Goal: Task Accomplishment & Management: Use online tool/utility

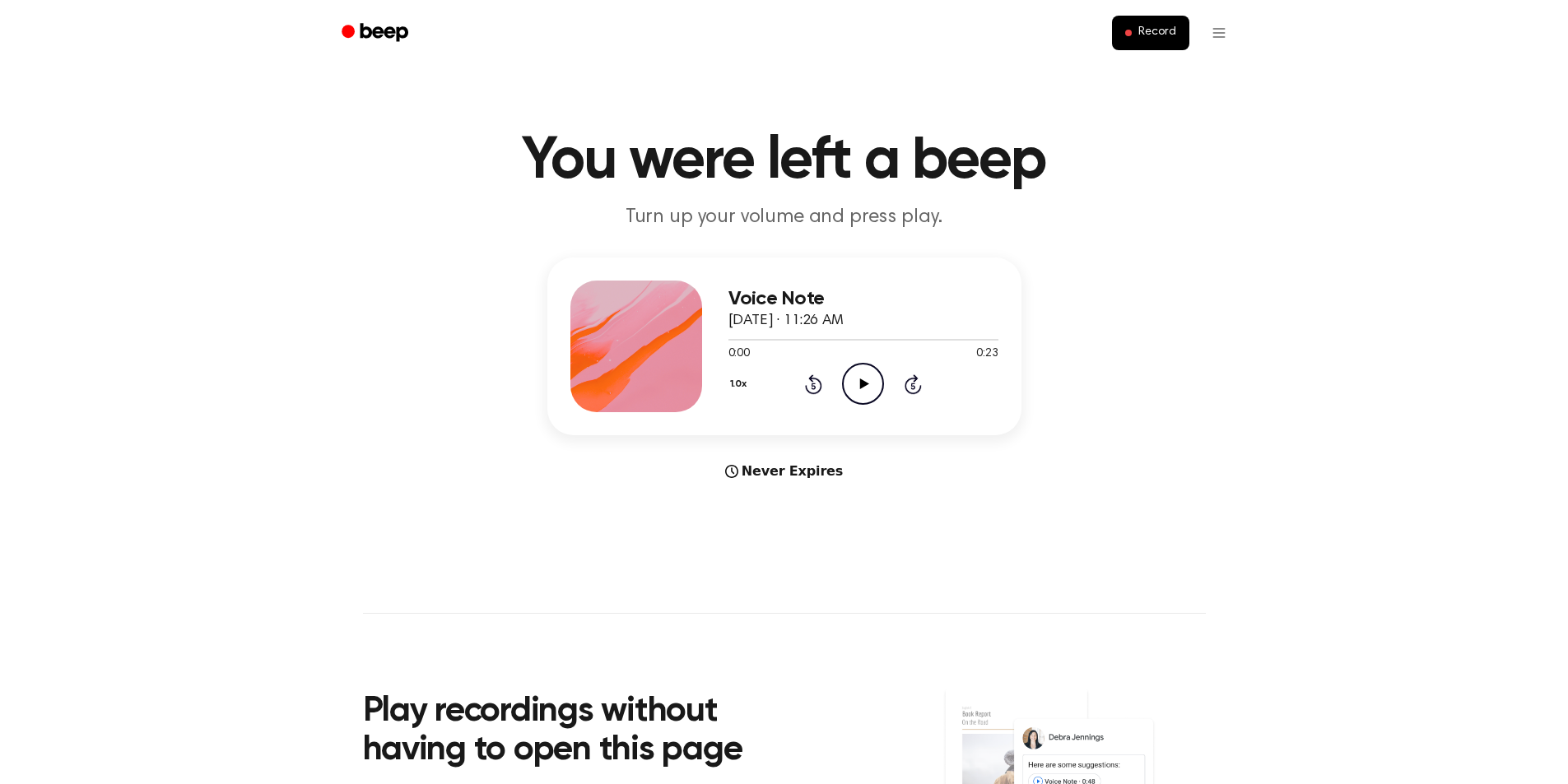
click at [859, 385] on icon "Play Audio" at bounding box center [863, 384] width 42 height 42
click at [860, 382] on icon "Play Audio" at bounding box center [863, 384] width 42 height 42
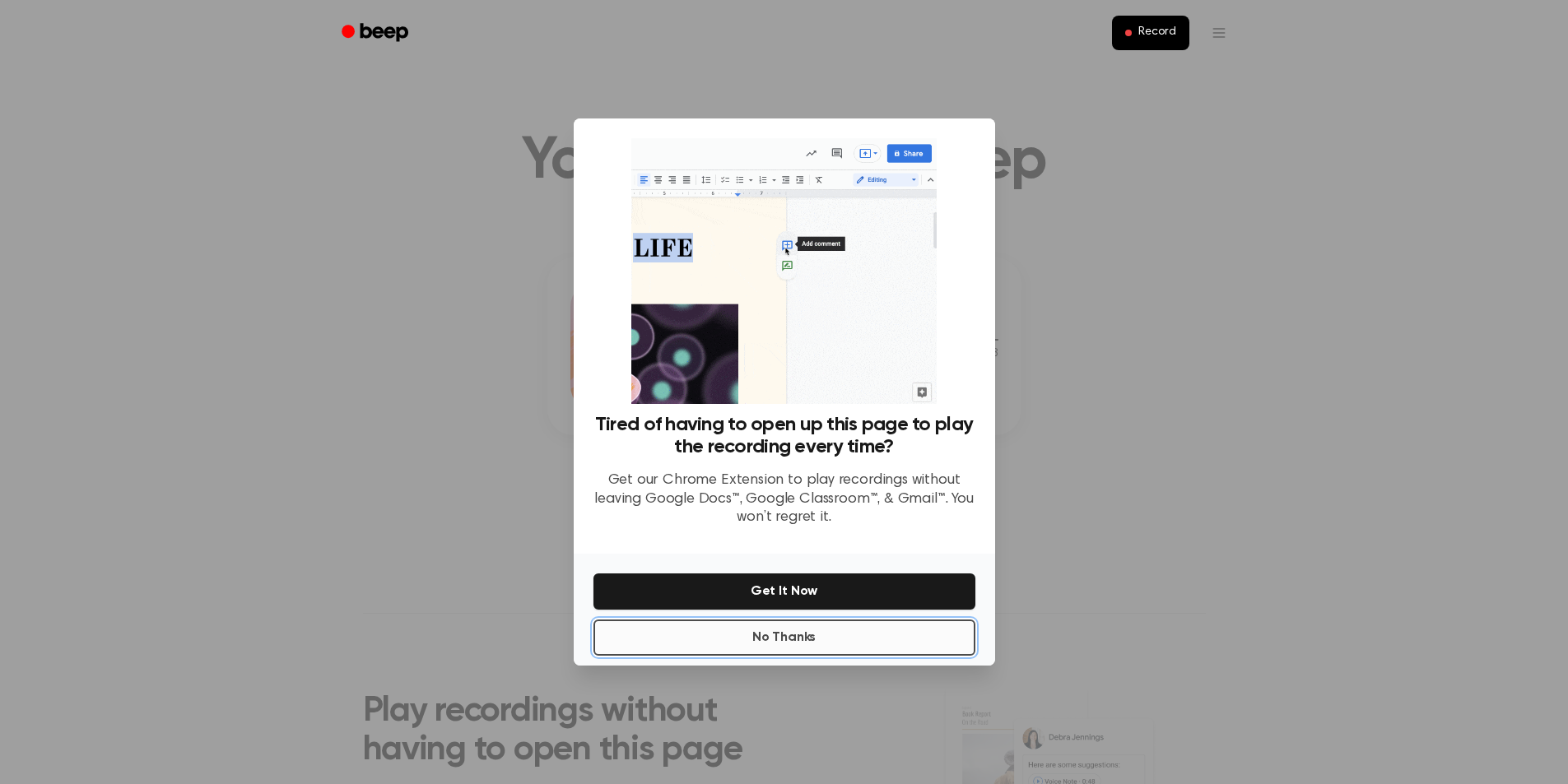
click at [800, 648] on button "No Thanks" at bounding box center [784, 638] width 382 height 37
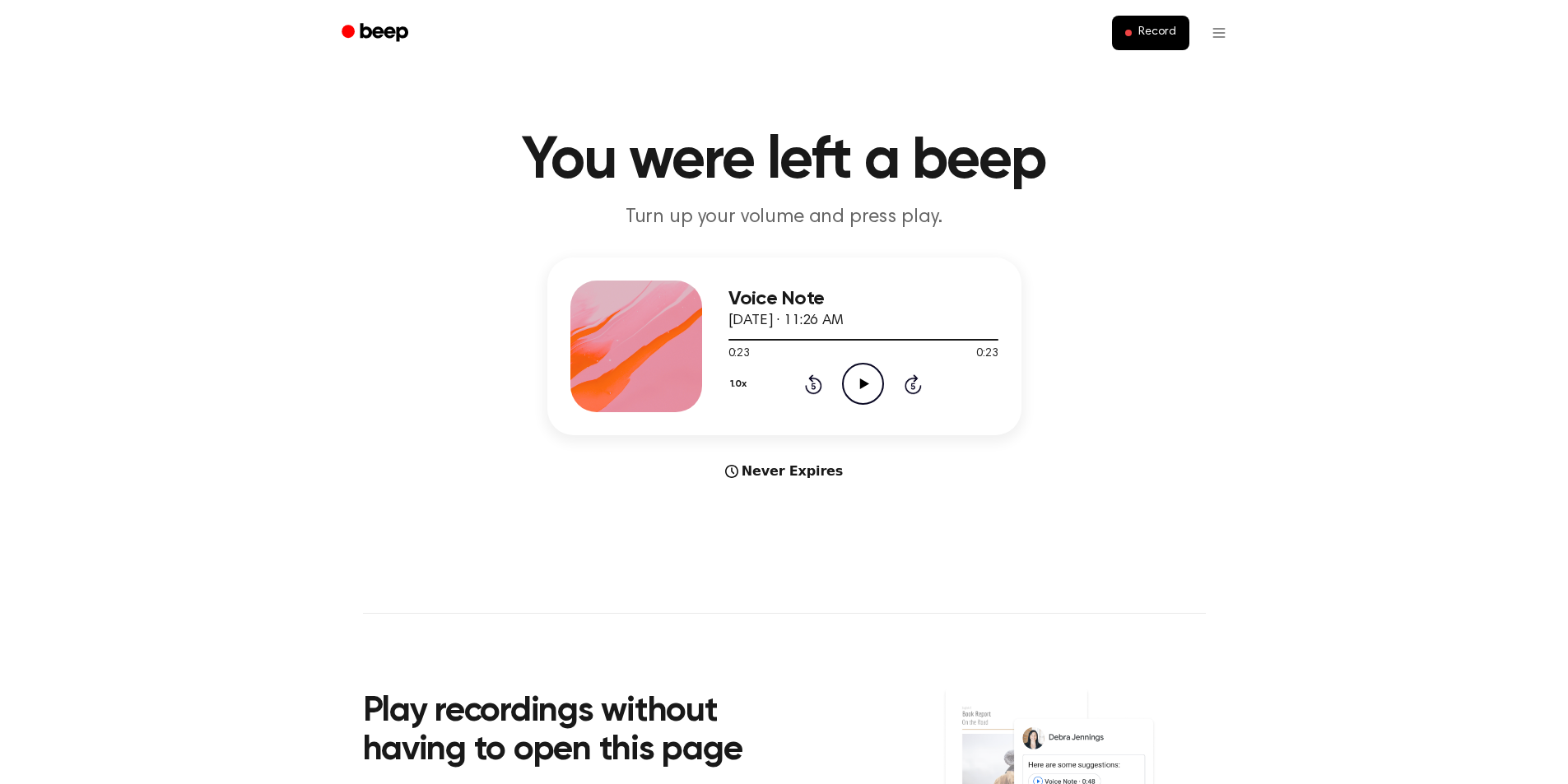
click at [853, 384] on icon "Play Audio" at bounding box center [863, 384] width 42 height 42
click at [1153, 36] on span "Record" at bounding box center [1156, 33] width 37 height 15
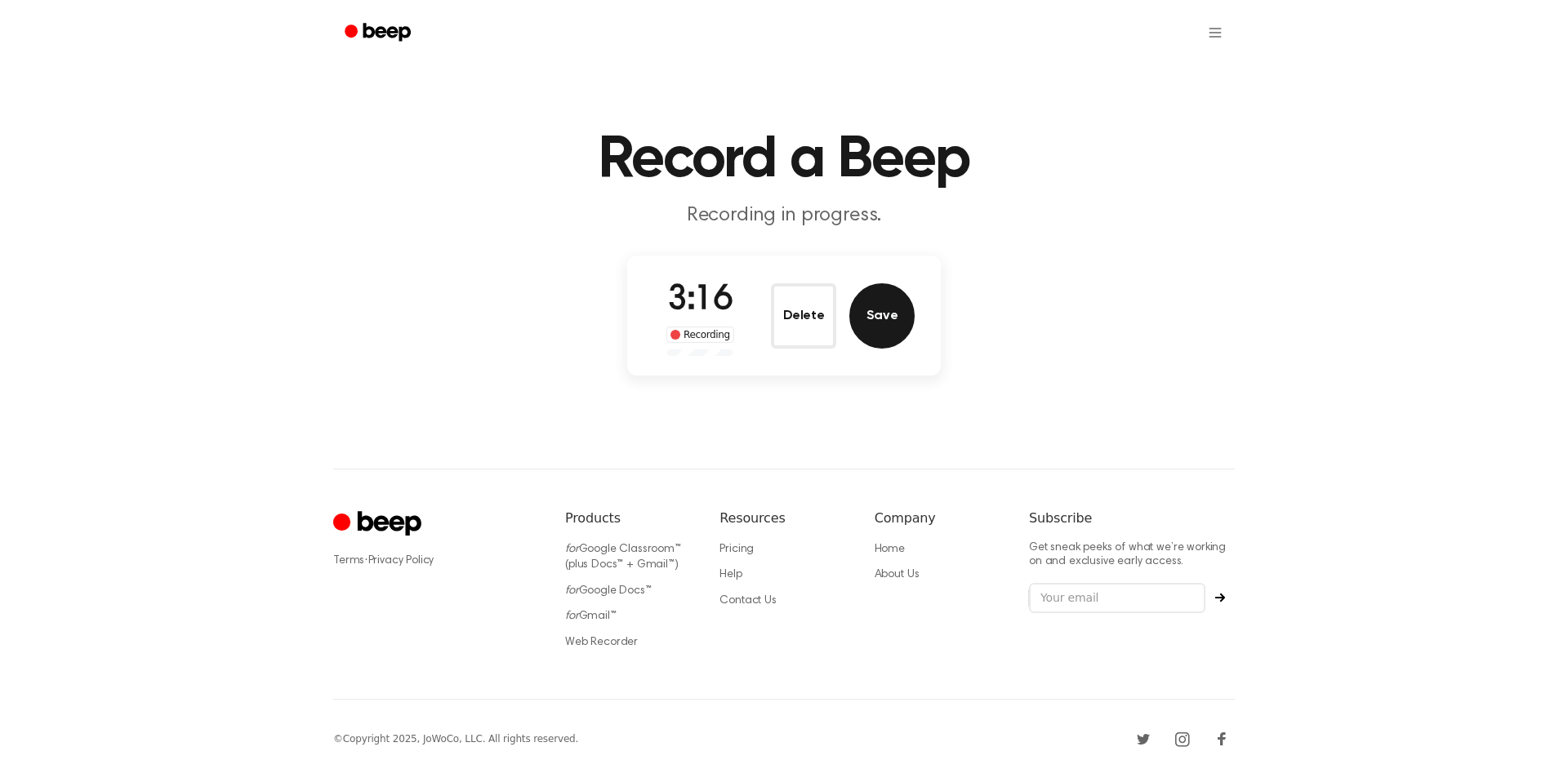
click at [885, 323] on button "Save" at bounding box center [882, 316] width 65 height 65
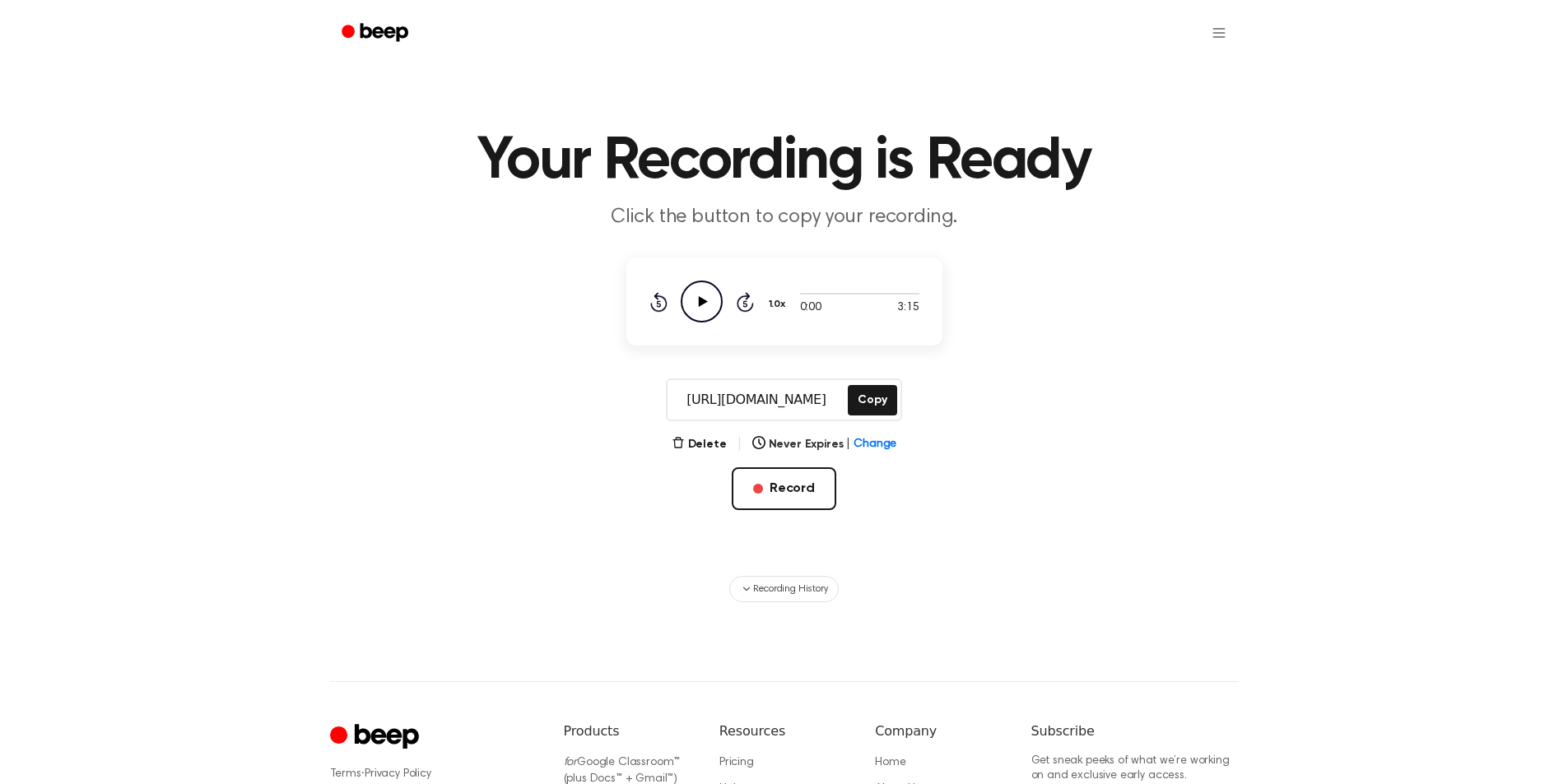
click at [793, 392] on input "[URL][DOMAIN_NAME]" at bounding box center [756, 400] width 177 height 39
click at [1220, 35] on html "Your Recording is Ready Click the button to copy your recording. 0:00 3:15 1.0x…" at bounding box center [784, 518] width 1568 height 1037
click at [1193, 231] on html "Your Recording is Ready Click the button to copy your recording. 0:00 3:15 1.0x…" at bounding box center [784, 518] width 1568 height 1037
click at [794, 492] on button "Record" at bounding box center [784, 488] width 105 height 43
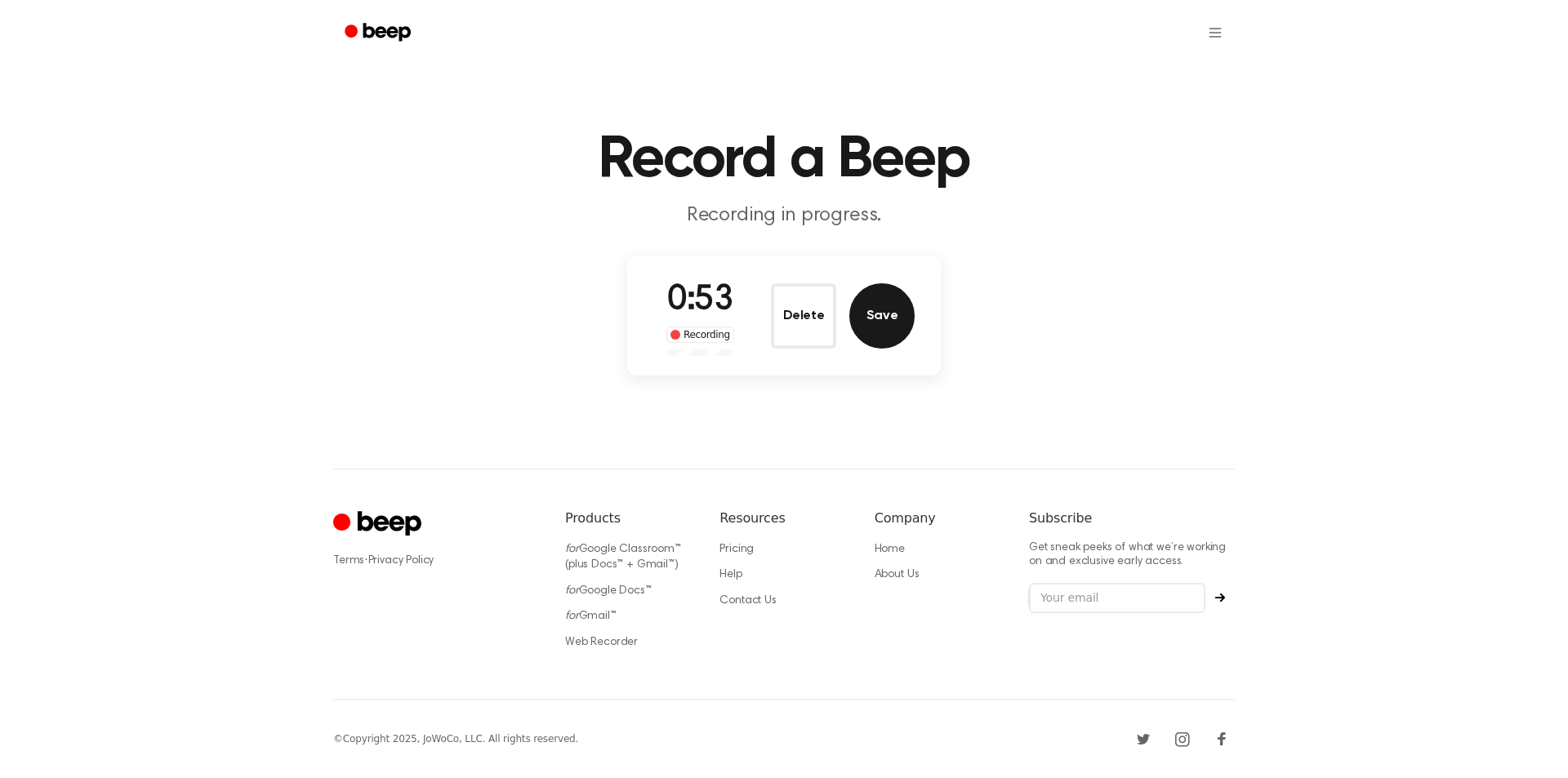
click at [887, 323] on button "Save" at bounding box center [882, 316] width 65 height 65
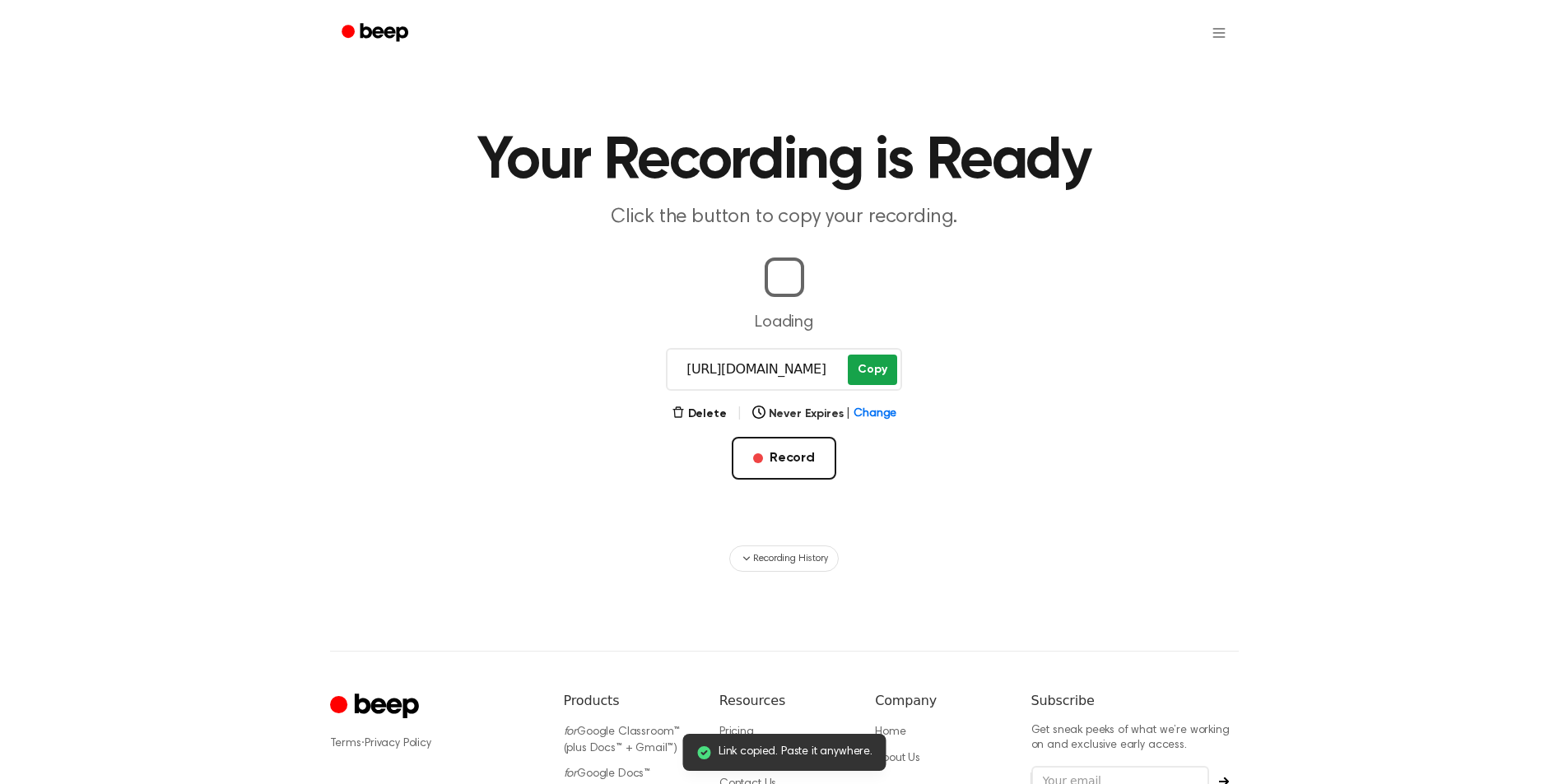
click at [865, 368] on main "Link copied. Paste it anywhere. Your Recording is Ready Click the button to cop…" at bounding box center [784, 286] width 1568 height 572
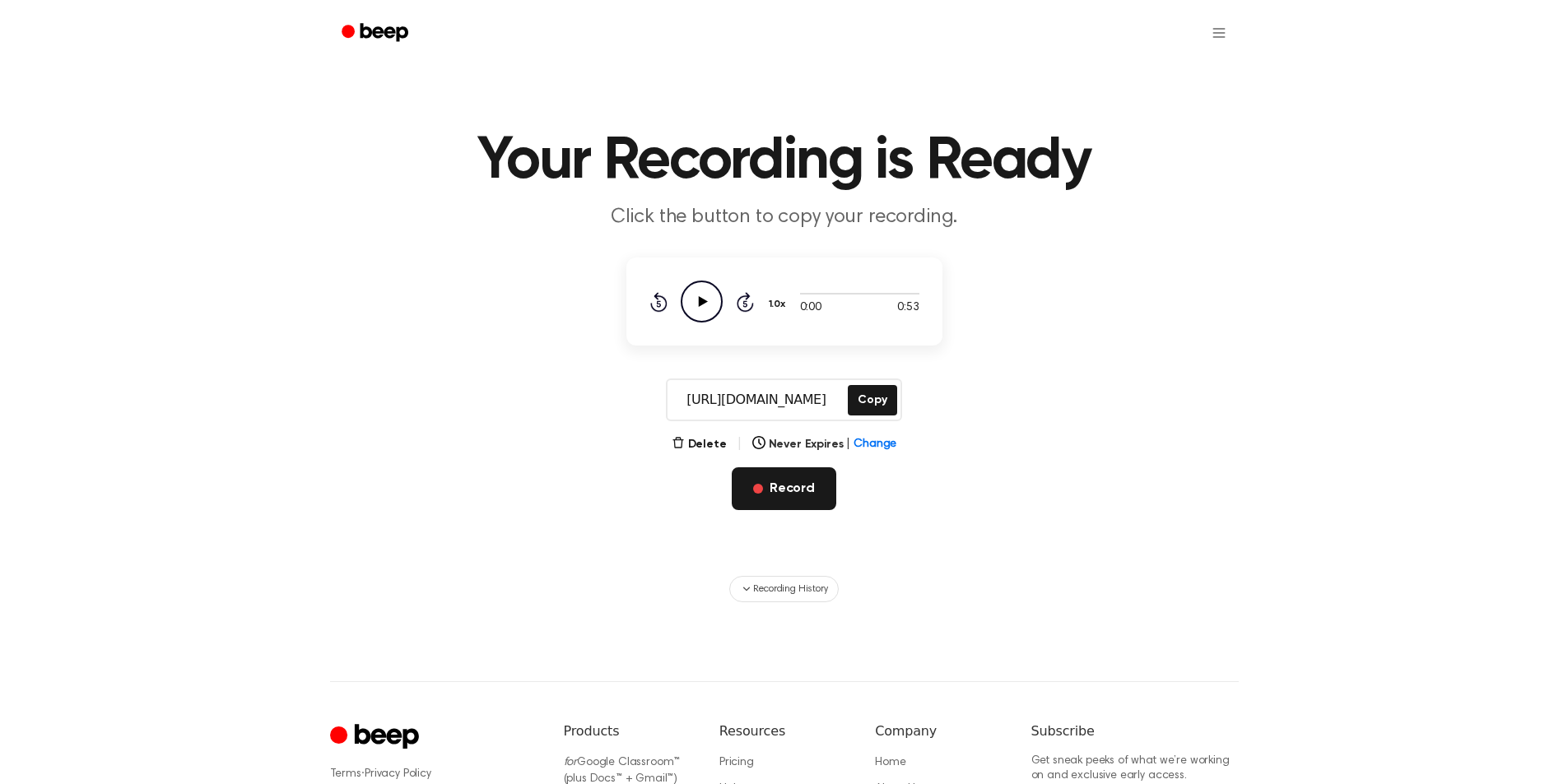
click at [761, 490] on span "button" at bounding box center [758, 488] width 10 height 10
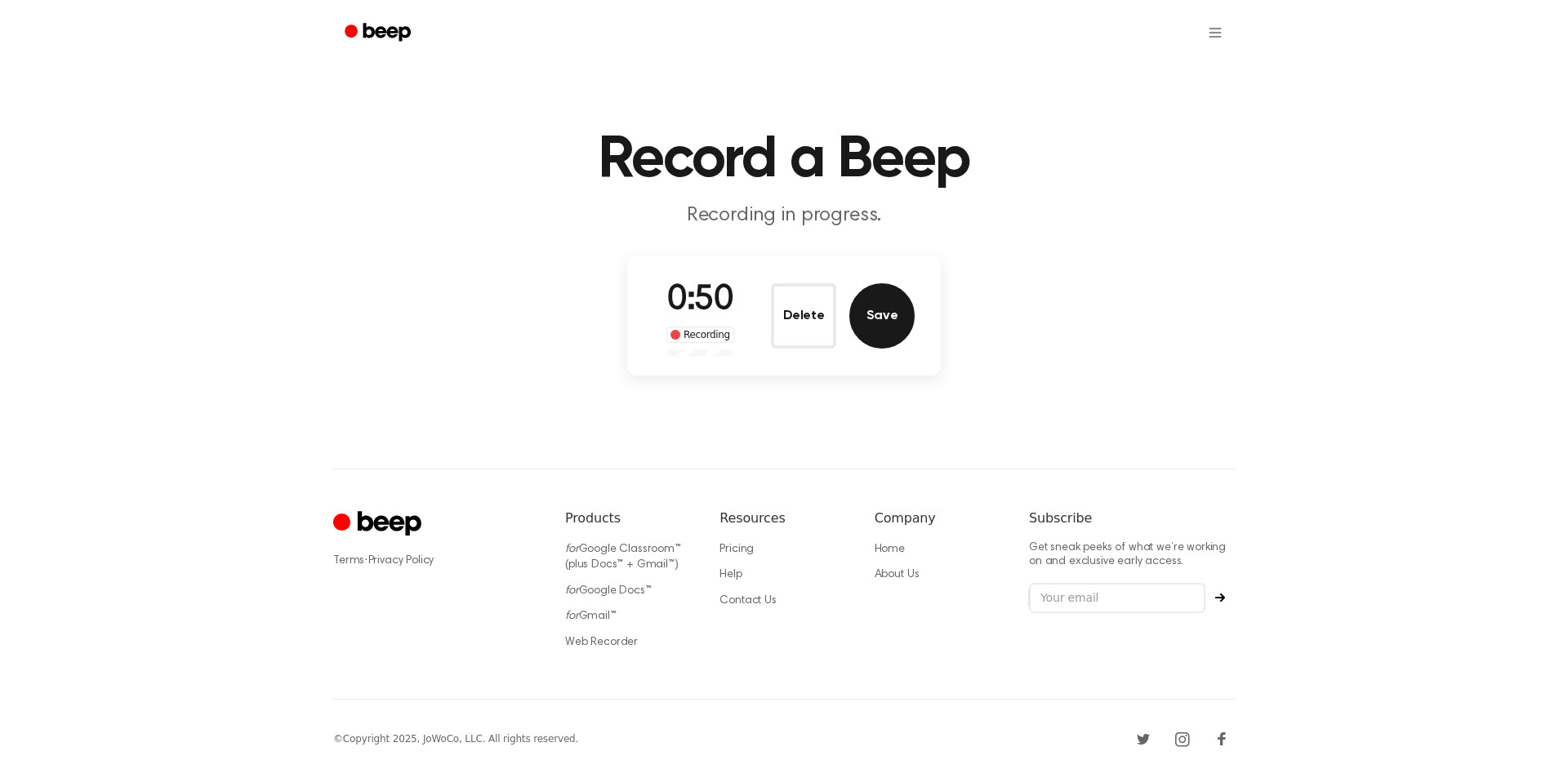
click at [886, 303] on button "Save" at bounding box center [882, 316] width 65 height 65
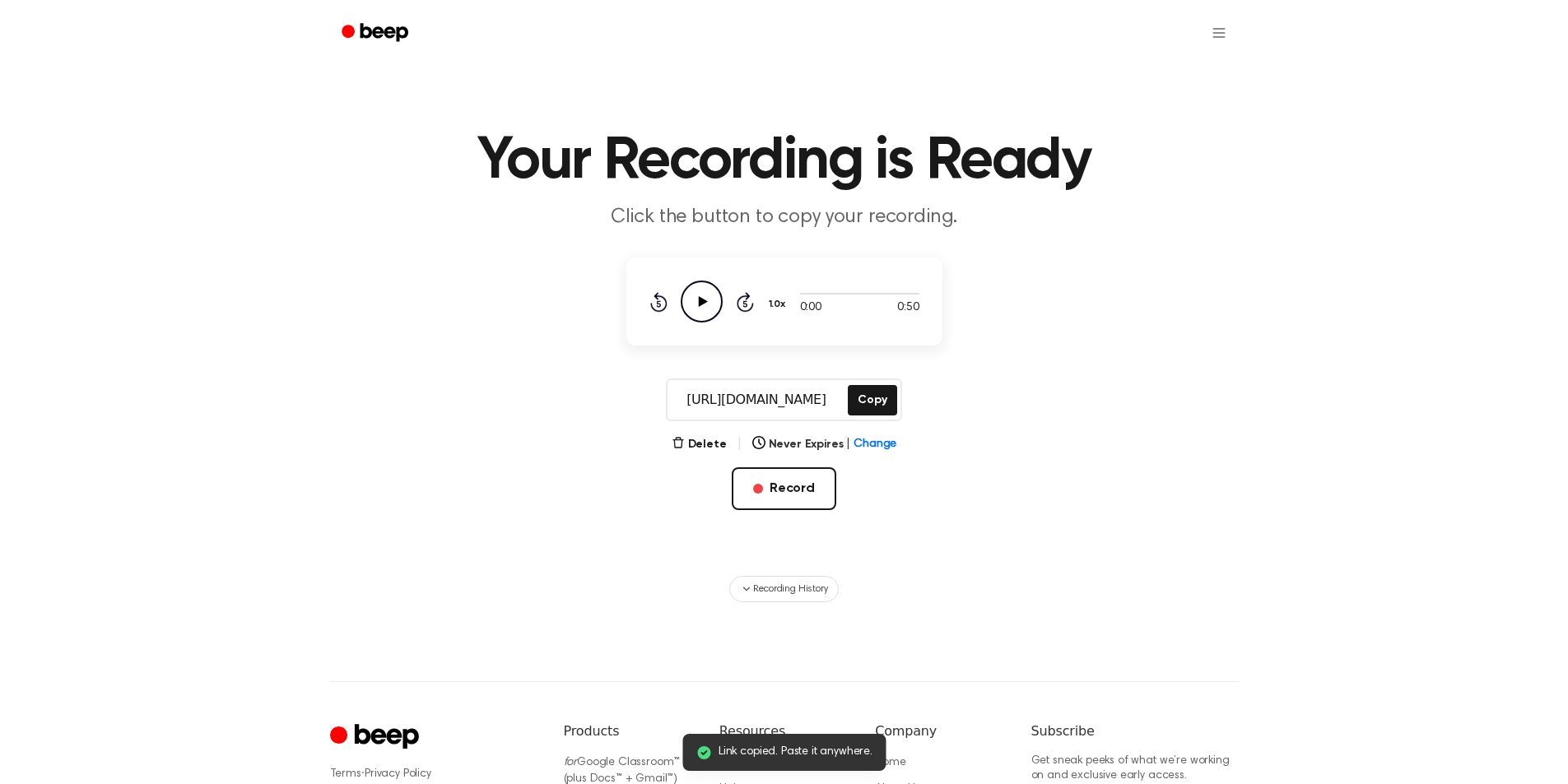
click at [860, 375] on main "Link copied. Paste it anywhere. Your Recording is Ready Click the button to cop…" at bounding box center [784, 301] width 1568 height 602
click at [865, 394] on button "Copy" at bounding box center [872, 400] width 48 height 30
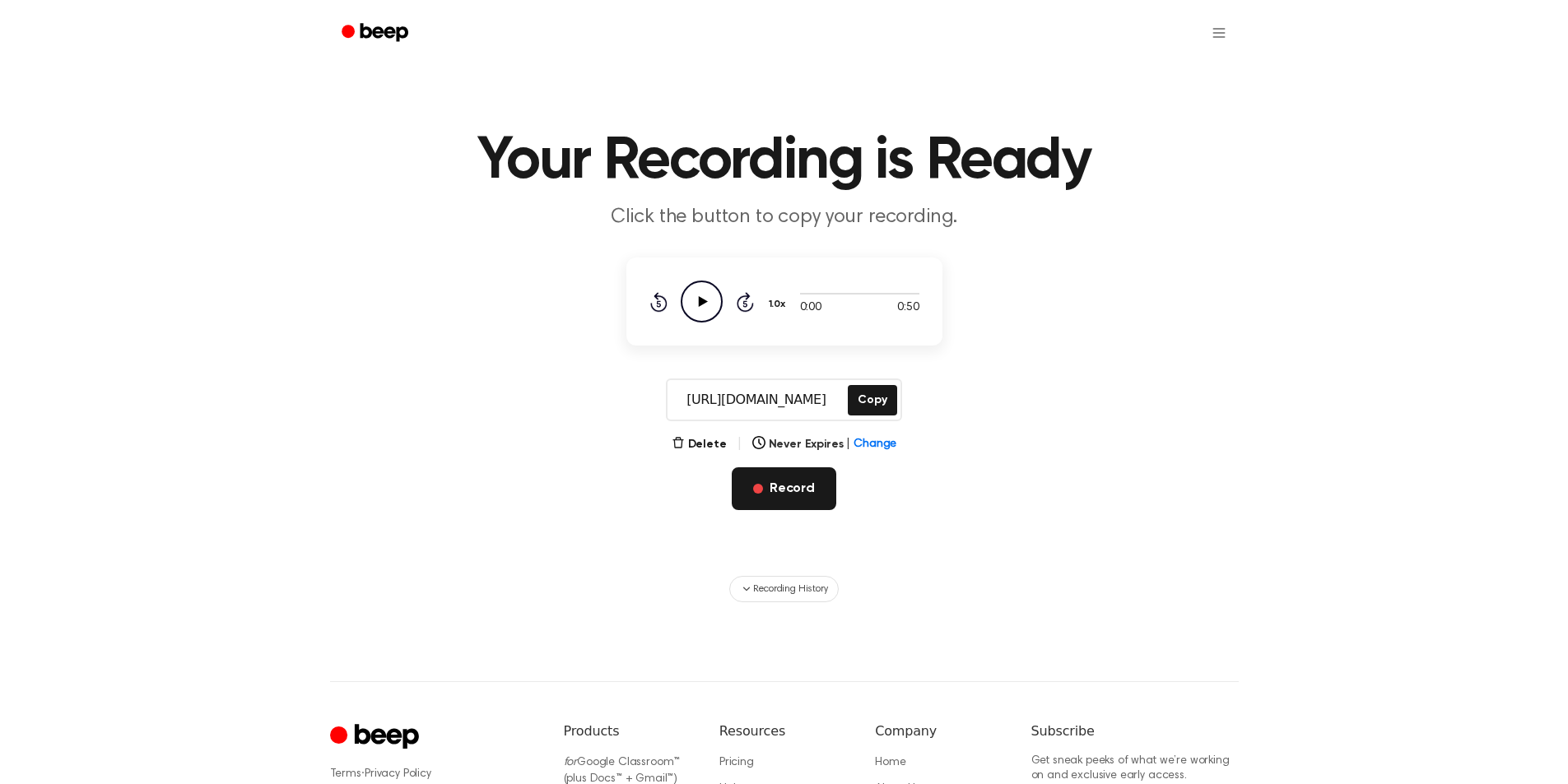
click at [815, 487] on button "Record" at bounding box center [784, 488] width 105 height 43
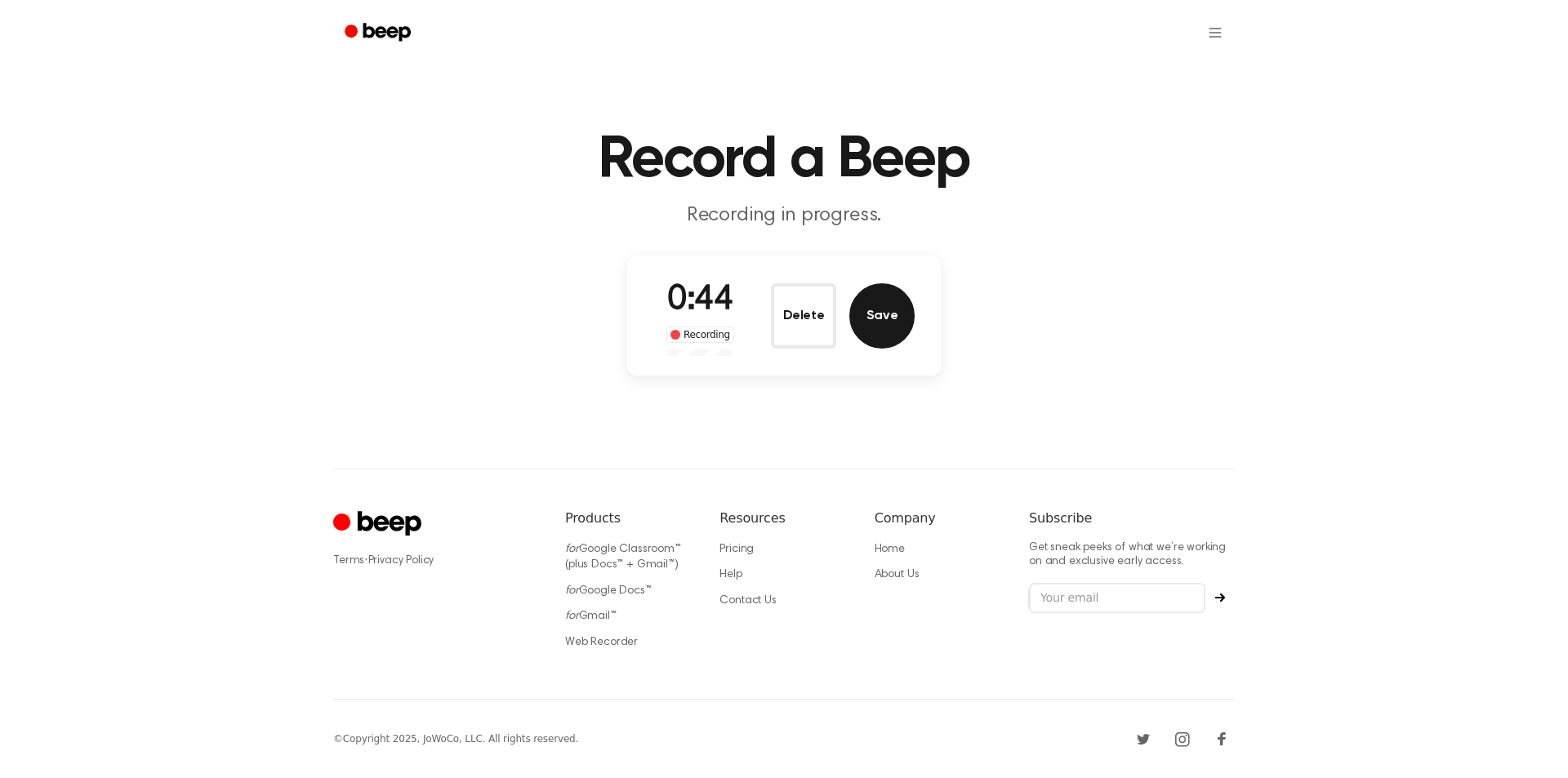
click at [876, 321] on button "Save" at bounding box center [882, 316] width 65 height 65
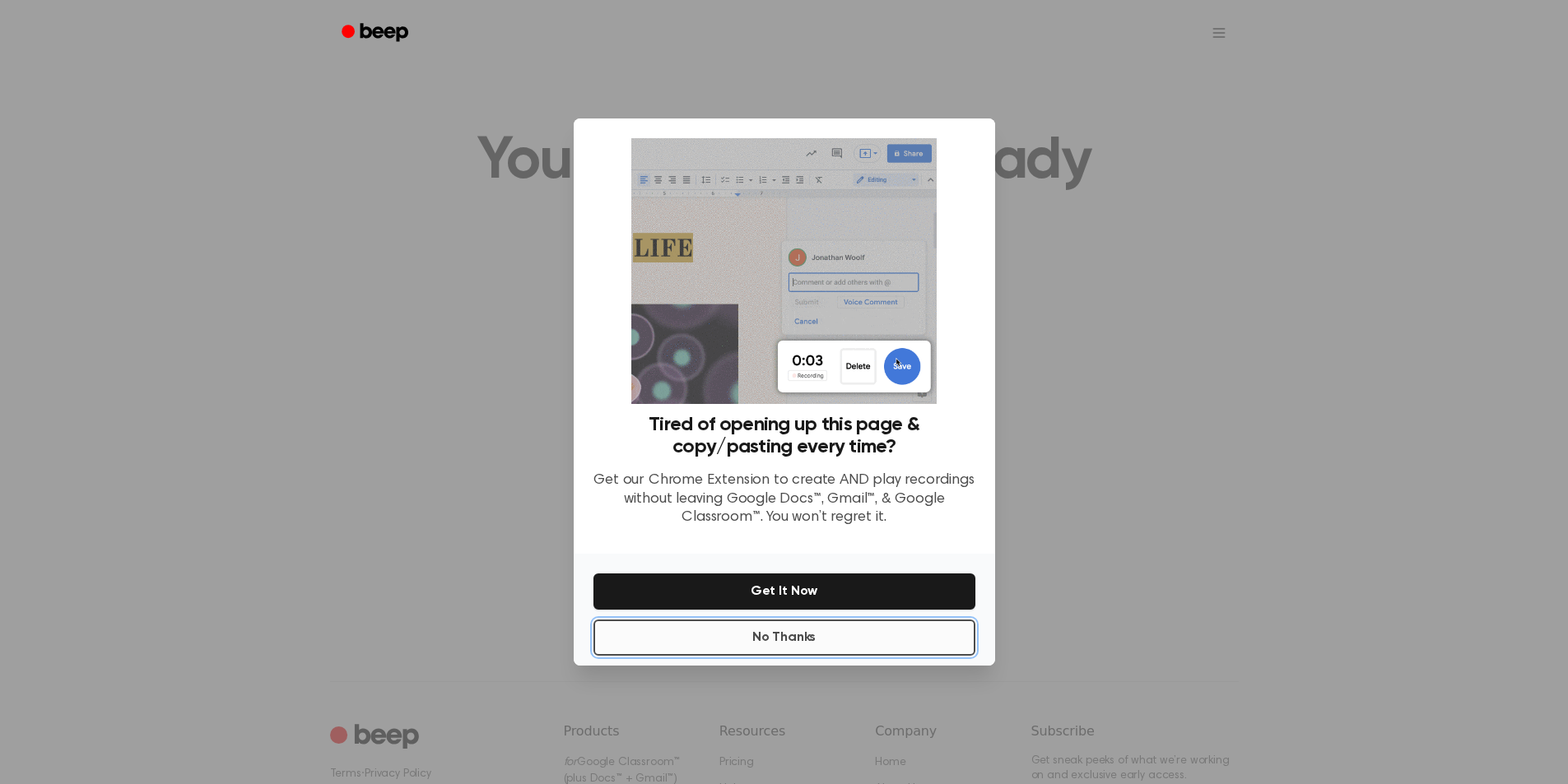
click at [789, 643] on button "No Thanks" at bounding box center [784, 638] width 382 height 37
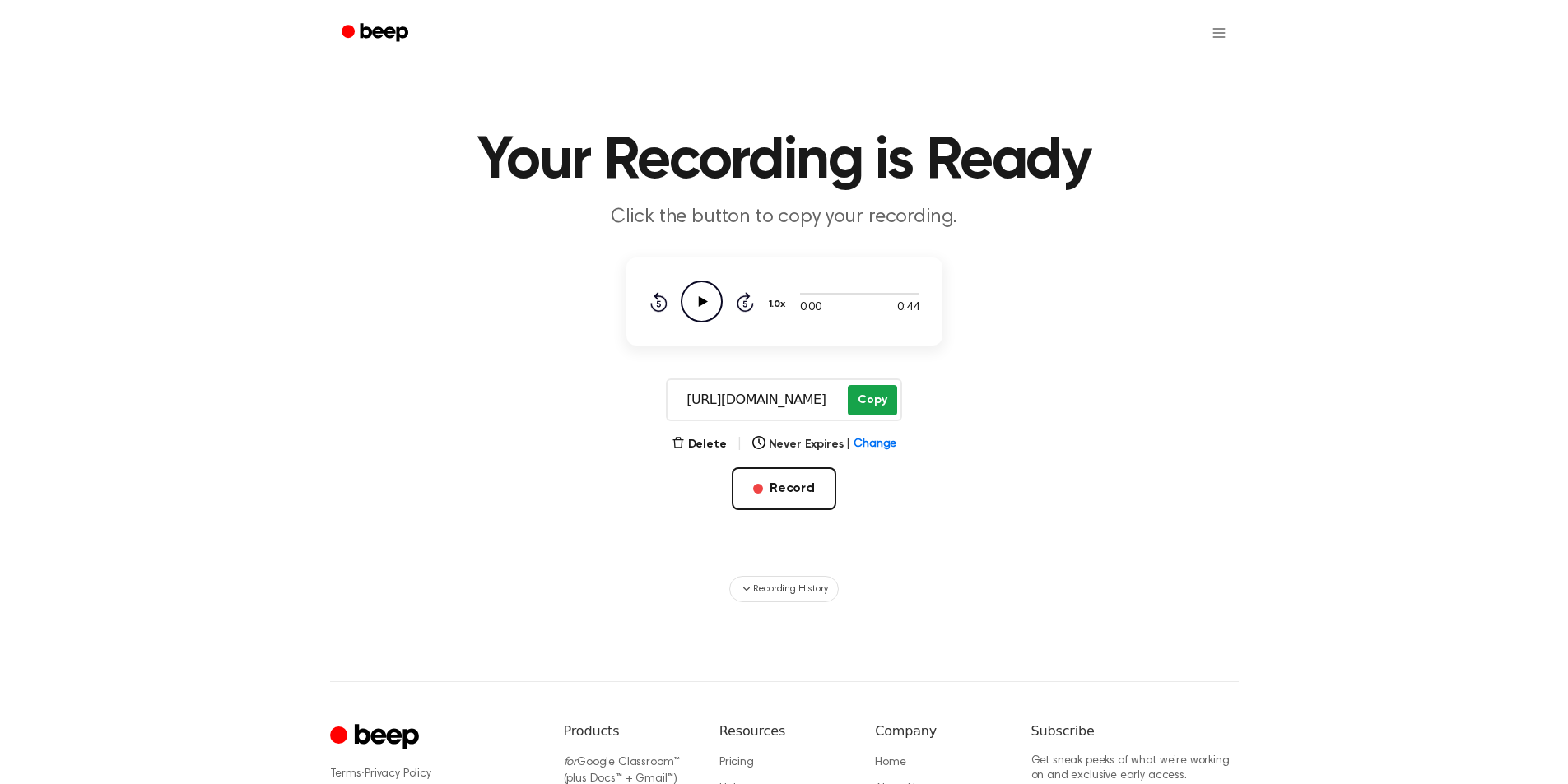
click at [874, 402] on button "Copy" at bounding box center [872, 400] width 48 height 30
click at [795, 497] on button "Record" at bounding box center [784, 488] width 105 height 43
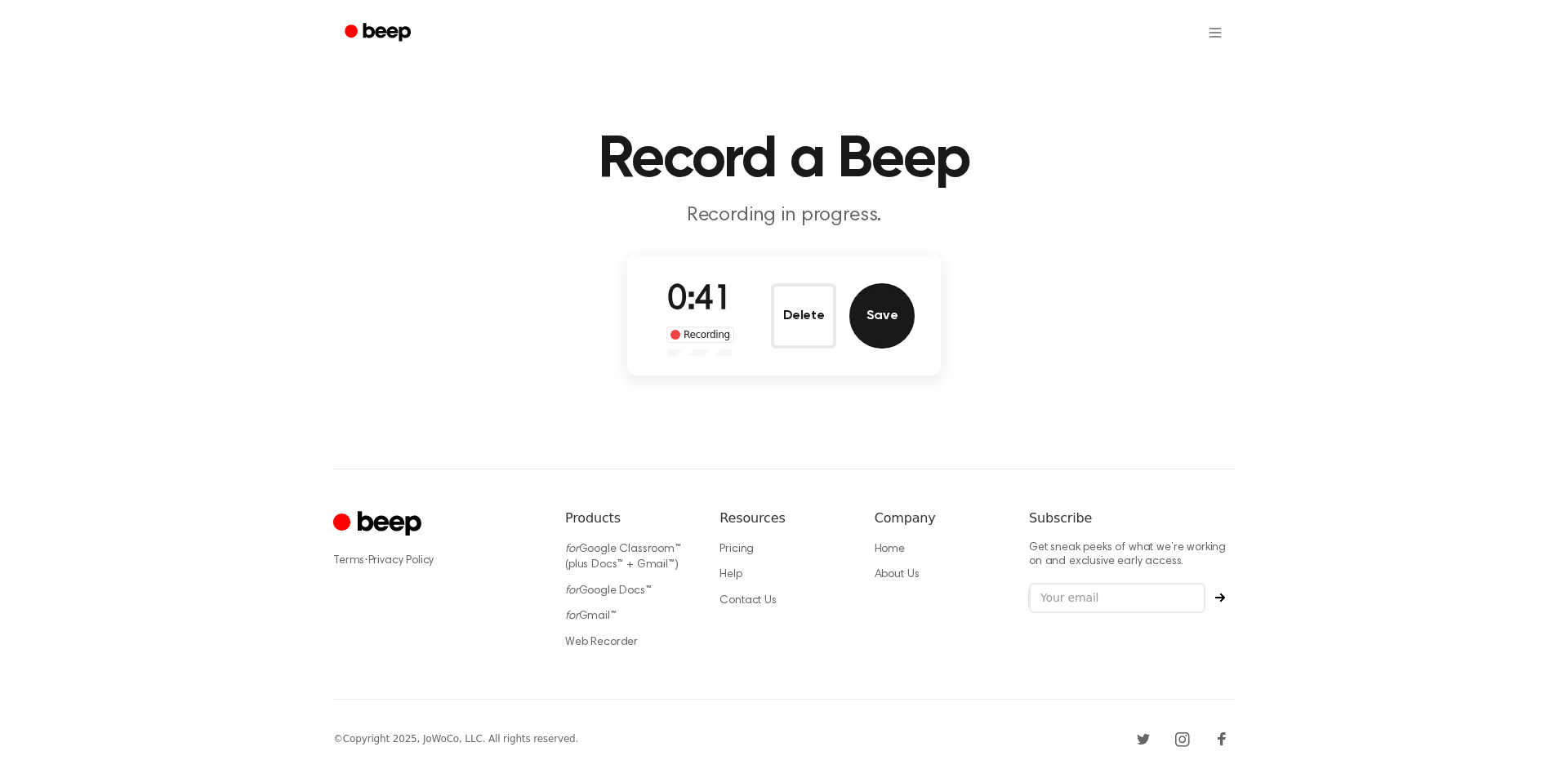
click at [882, 303] on button "Save" at bounding box center [882, 316] width 65 height 65
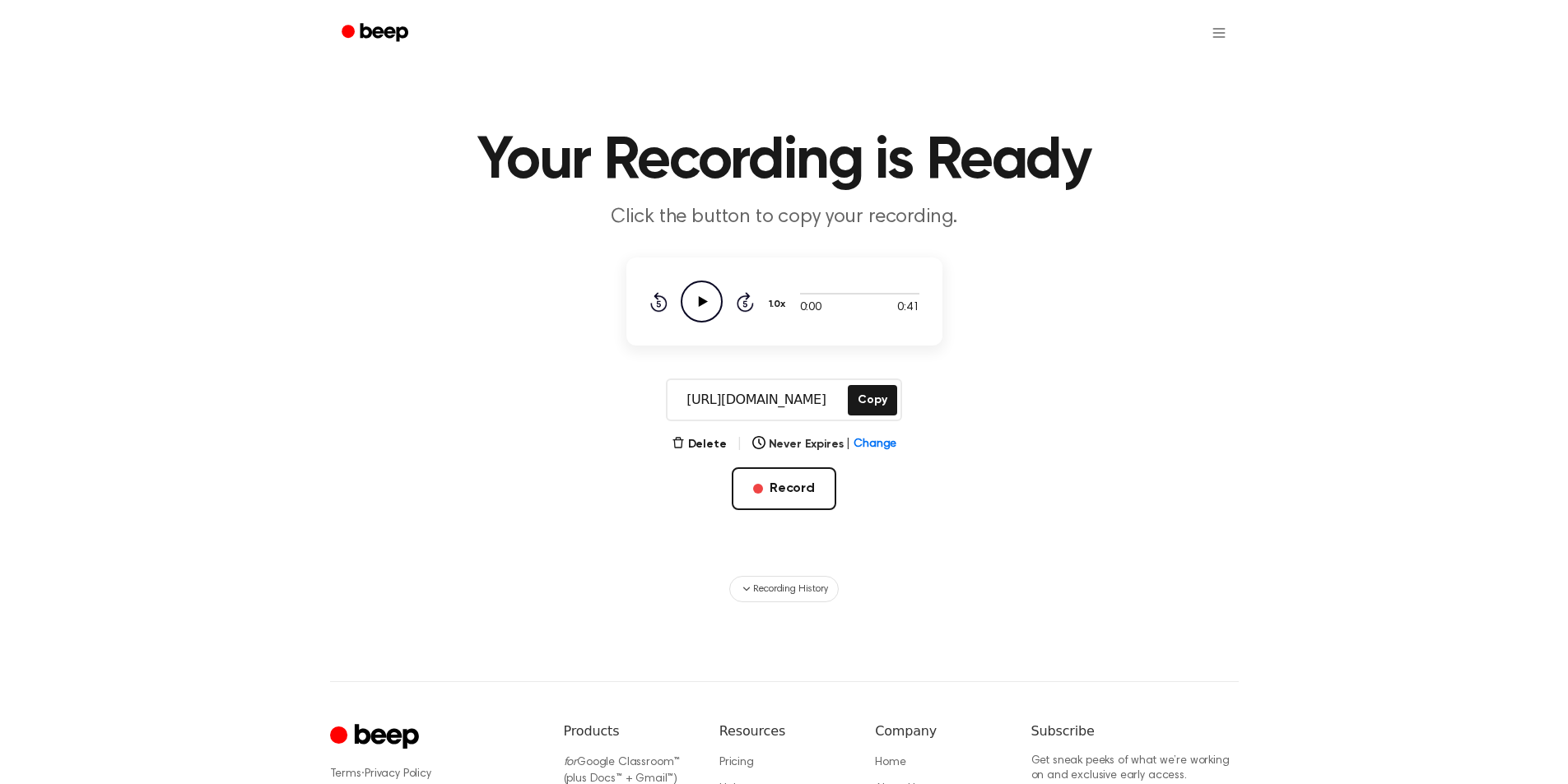
click at [700, 301] on icon at bounding box center [703, 302] width 9 height 11
click at [876, 400] on button "Copy" at bounding box center [872, 400] width 48 height 30
click at [797, 498] on button "Record" at bounding box center [784, 488] width 105 height 43
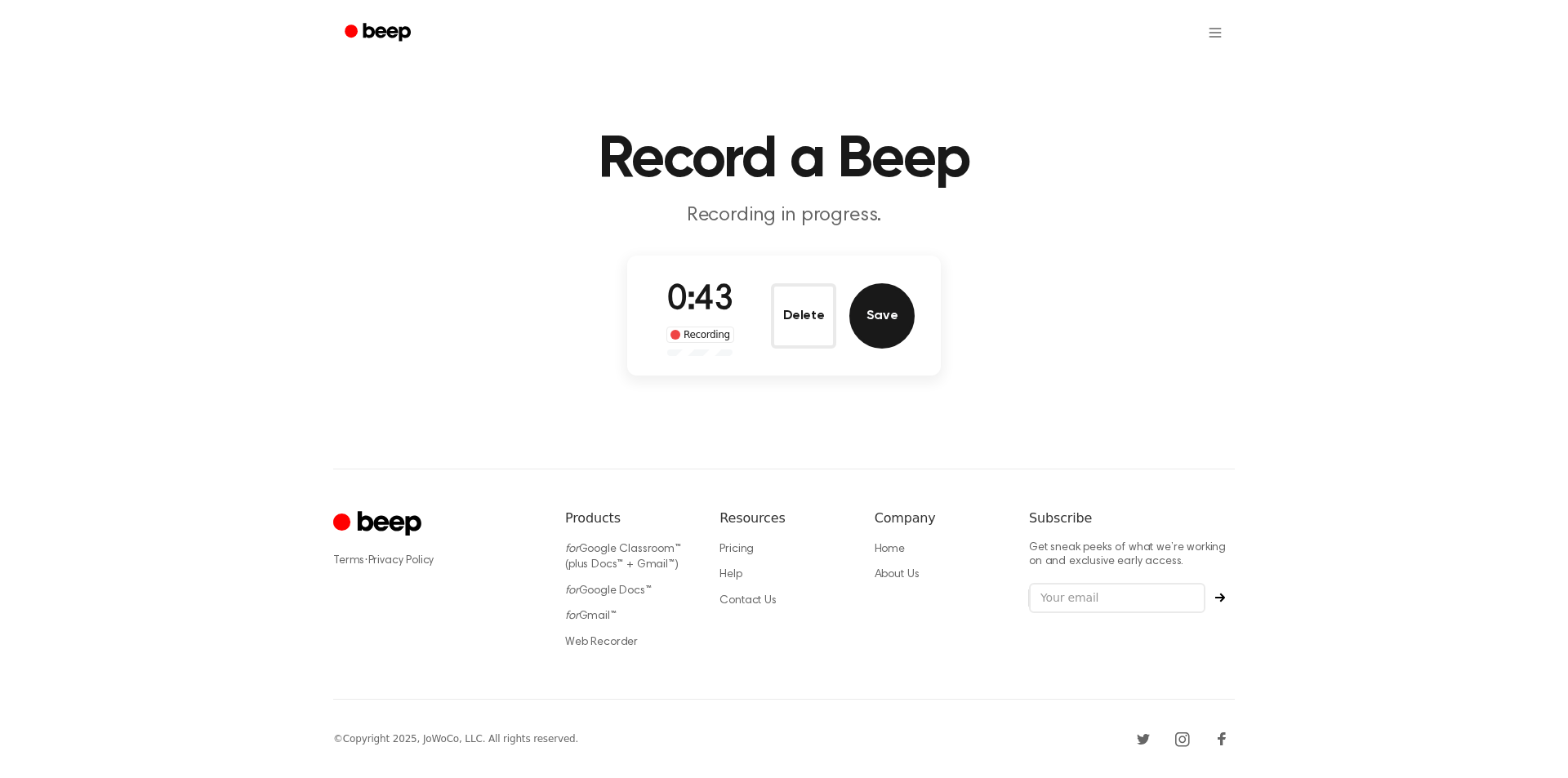
click at [903, 318] on button "Save" at bounding box center [882, 316] width 65 height 65
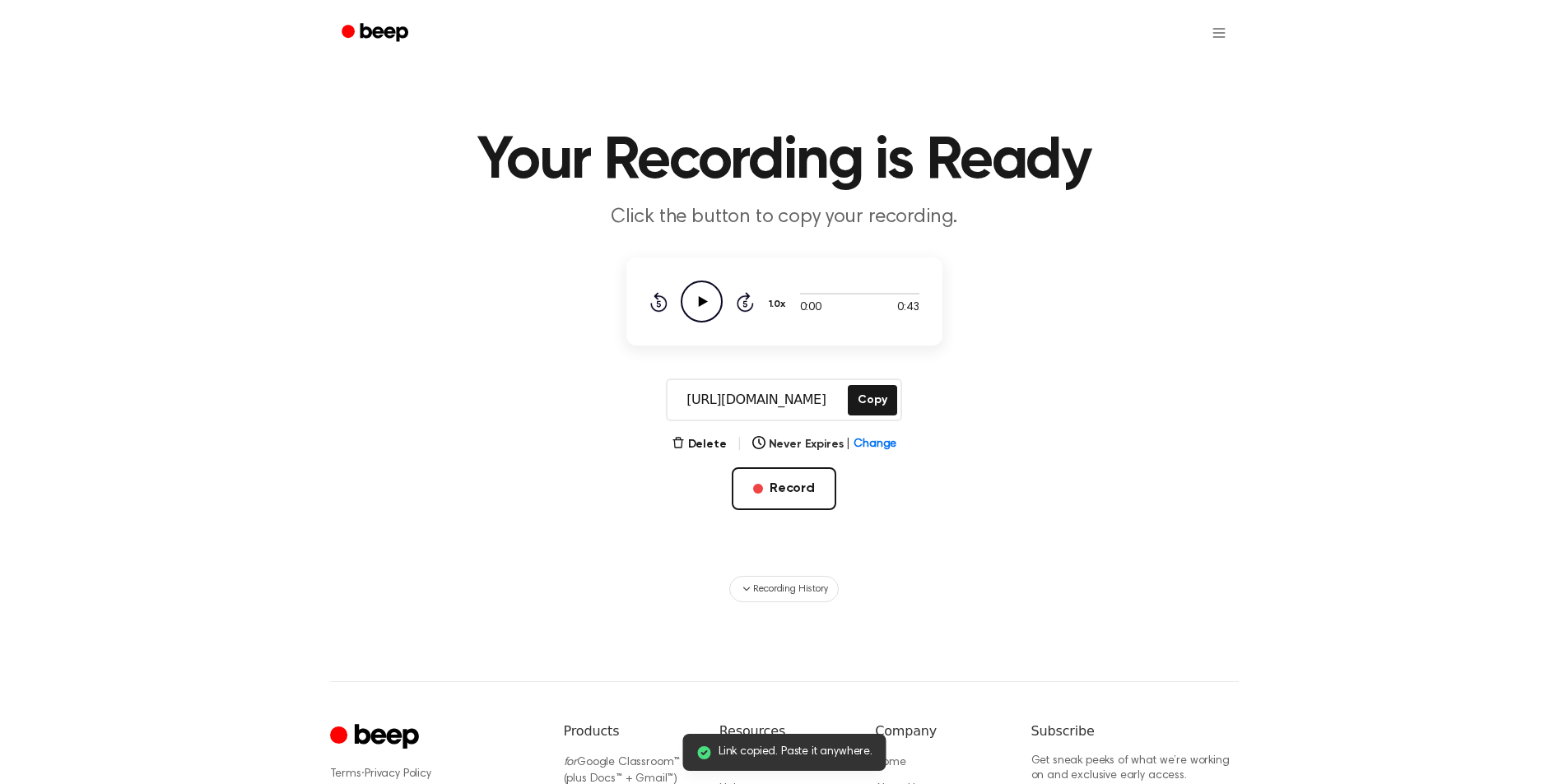
click at [857, 374] on main "Link copied. Paste it anywhere. Your Recording is Ready Click the button to cop…" at bounding box center [784, 301] width 1568 height 602
click at [865, 400] on button "Copy" at bounding box center [872, 400] width 48 height 30
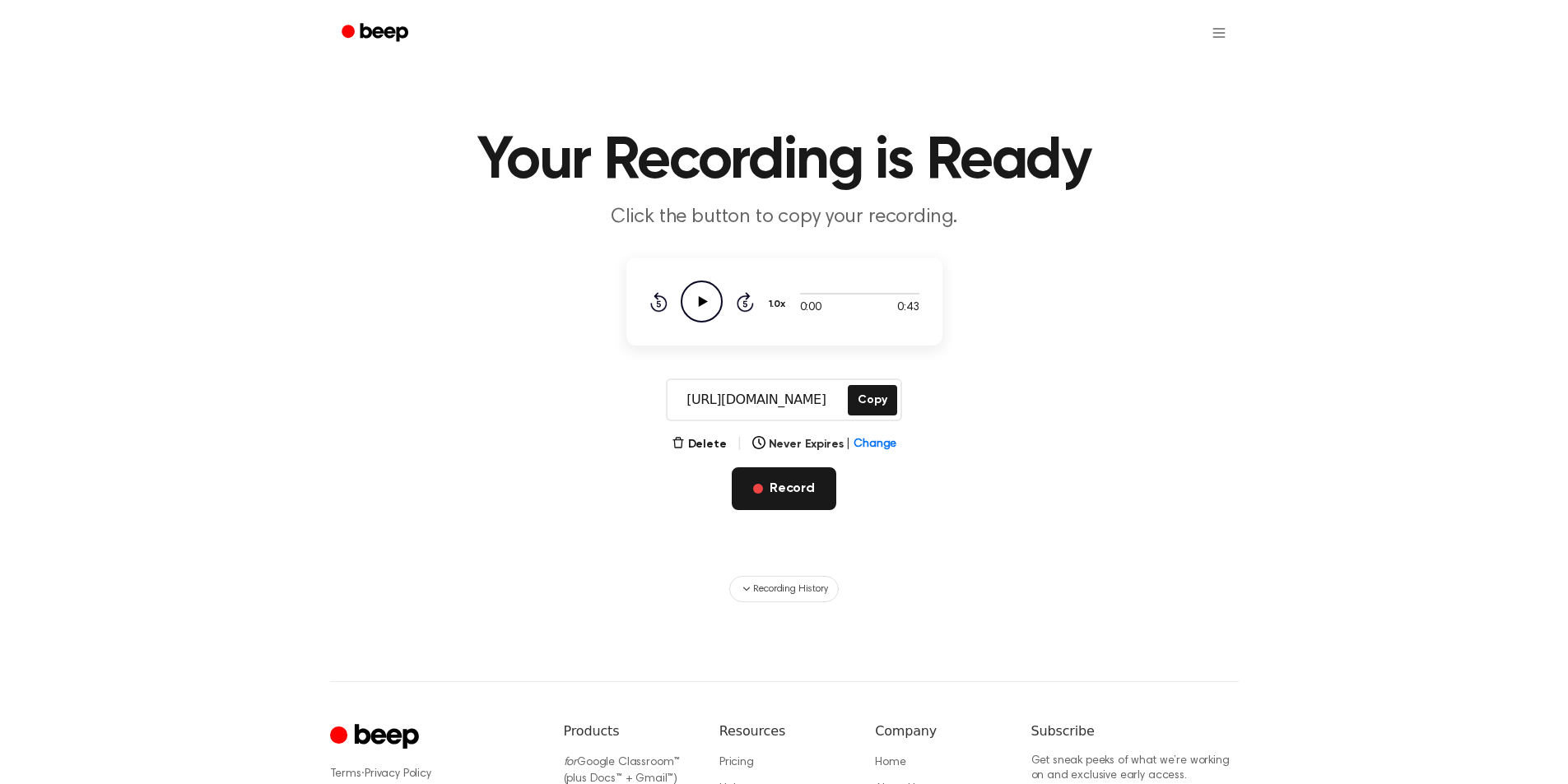
click at [797, 485] on button "Record" at bounding box center [784, 488] width 105 height 43
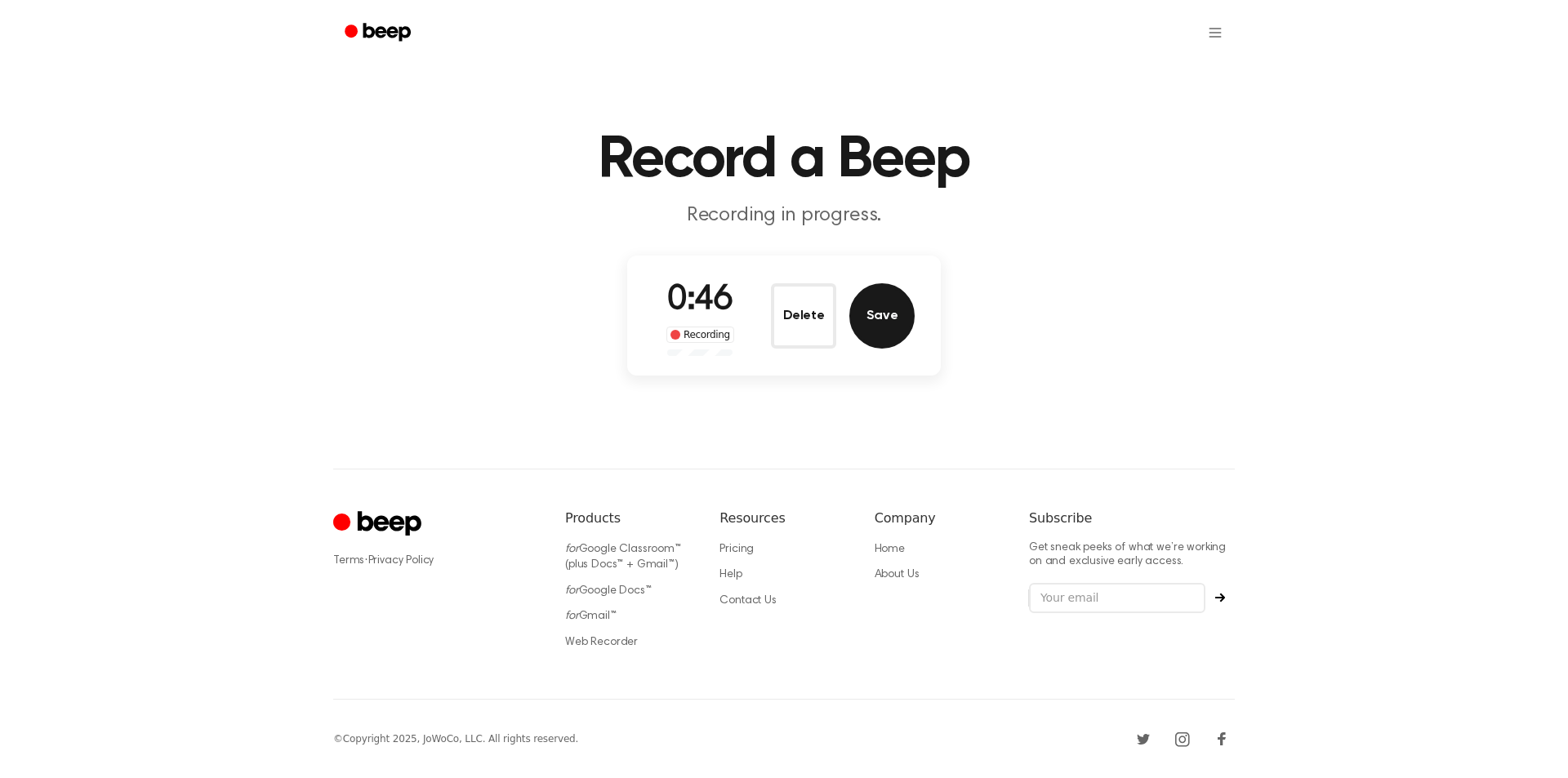
click at [893, 333] on button "Save" at bounding box center [882, 316] width 65 height 65
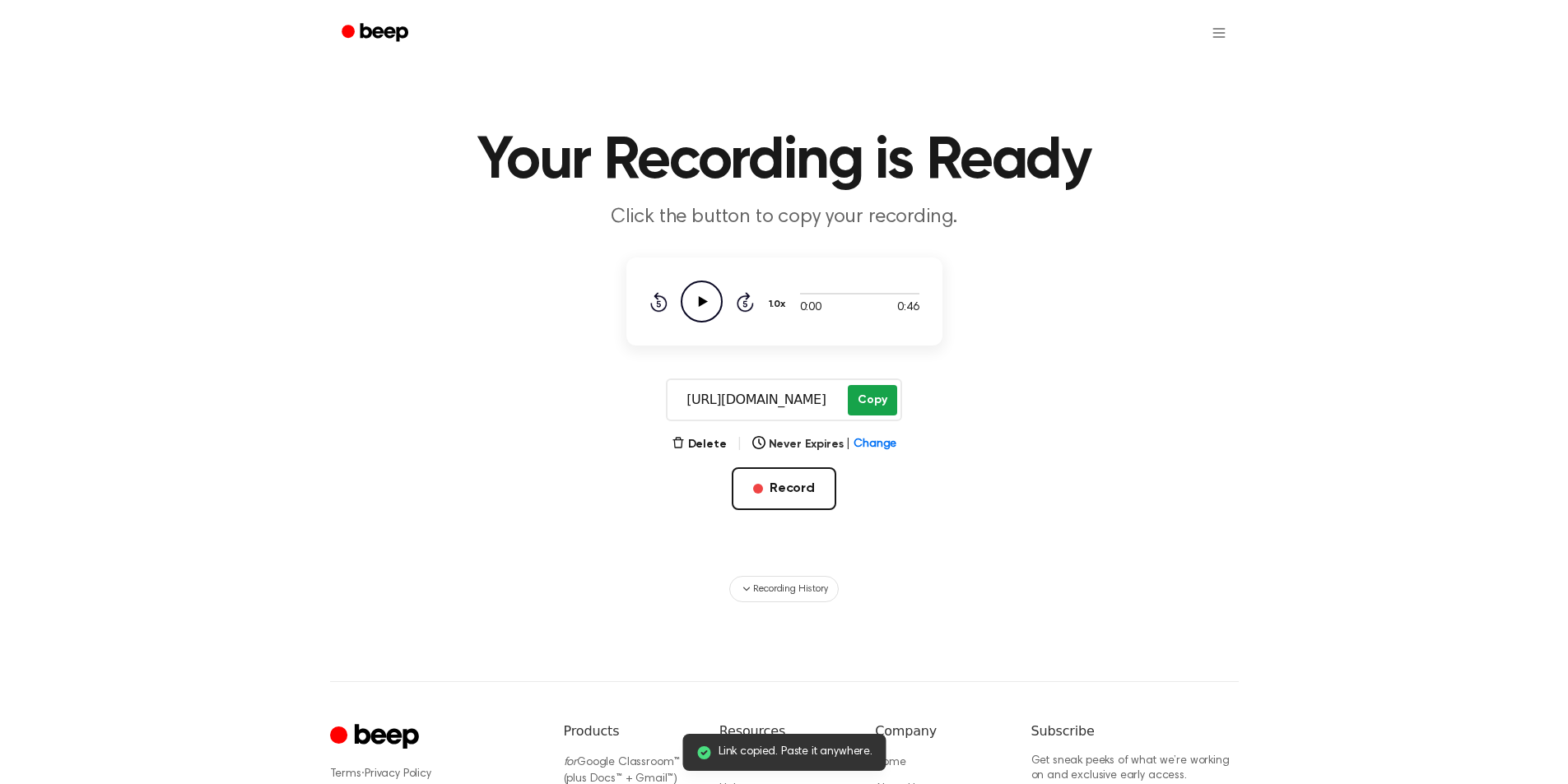
click at [863, 394] on button "Copy" at bounding box center [872, 400] width 48 height 30
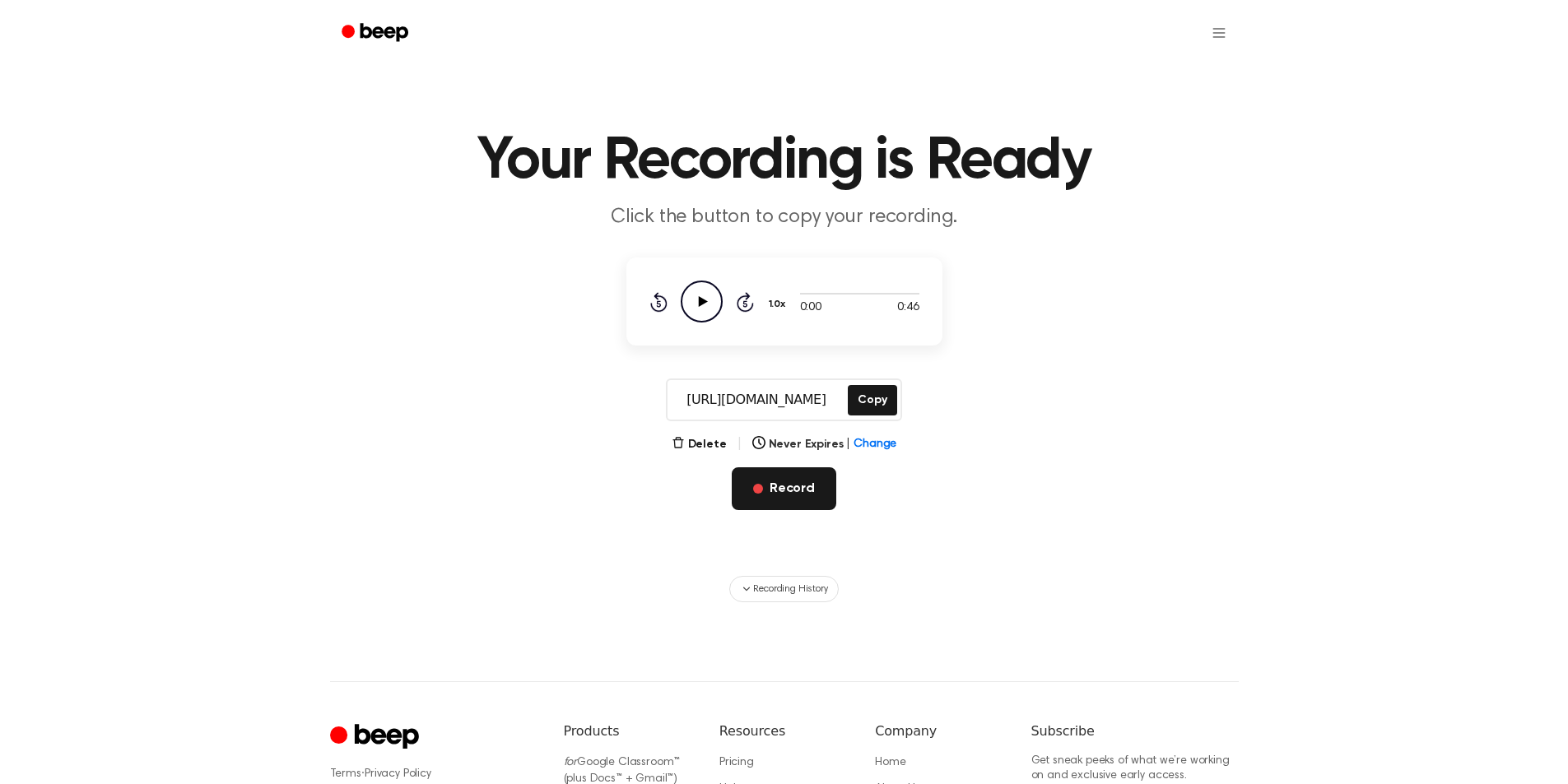
click at [813, 487] on button "Record" at bounding box center [784, 488] width 105 height 43
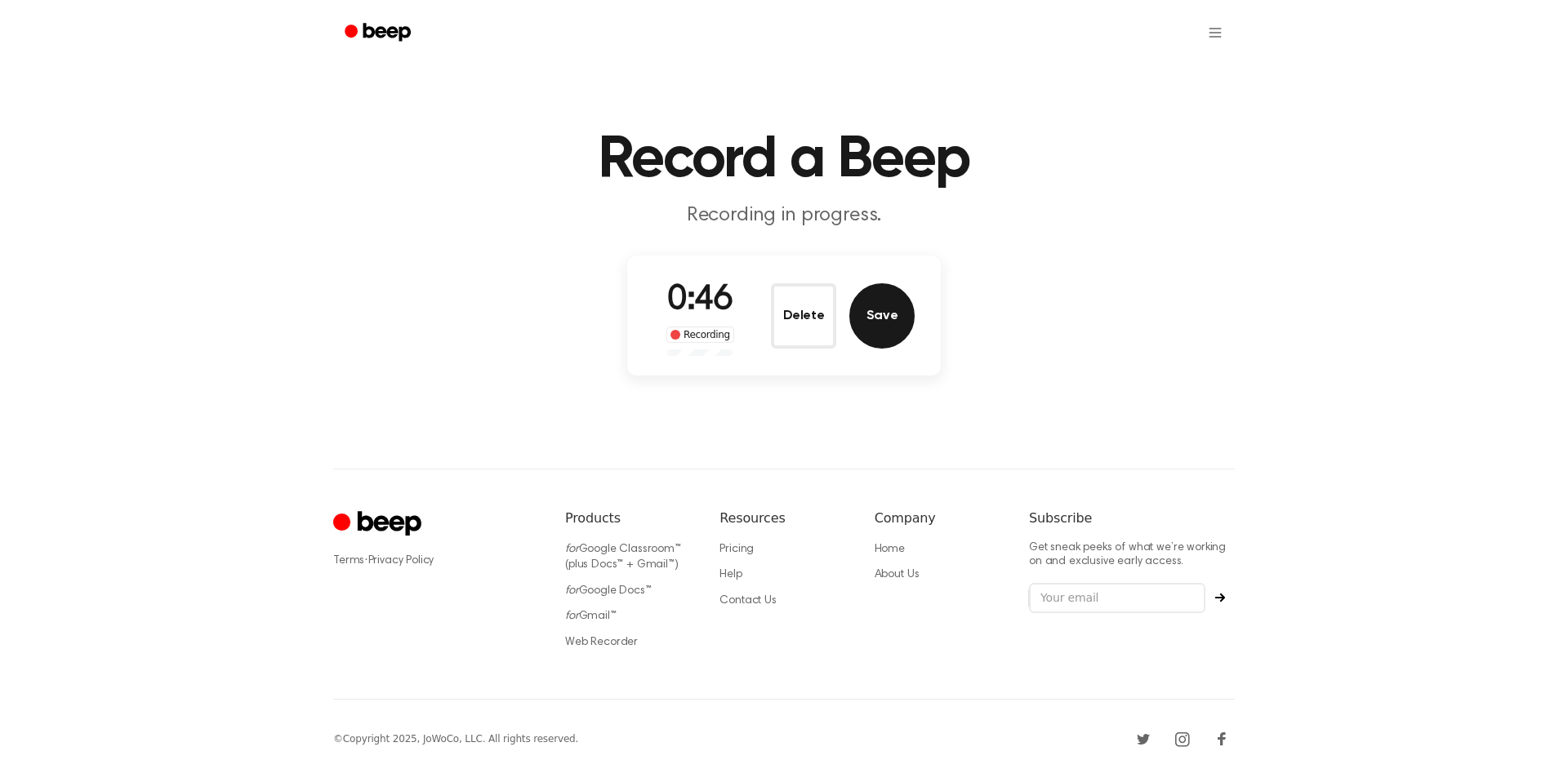
click at [888, 325] on button "Save" at bounding box center [882, 316] width 65 height 65
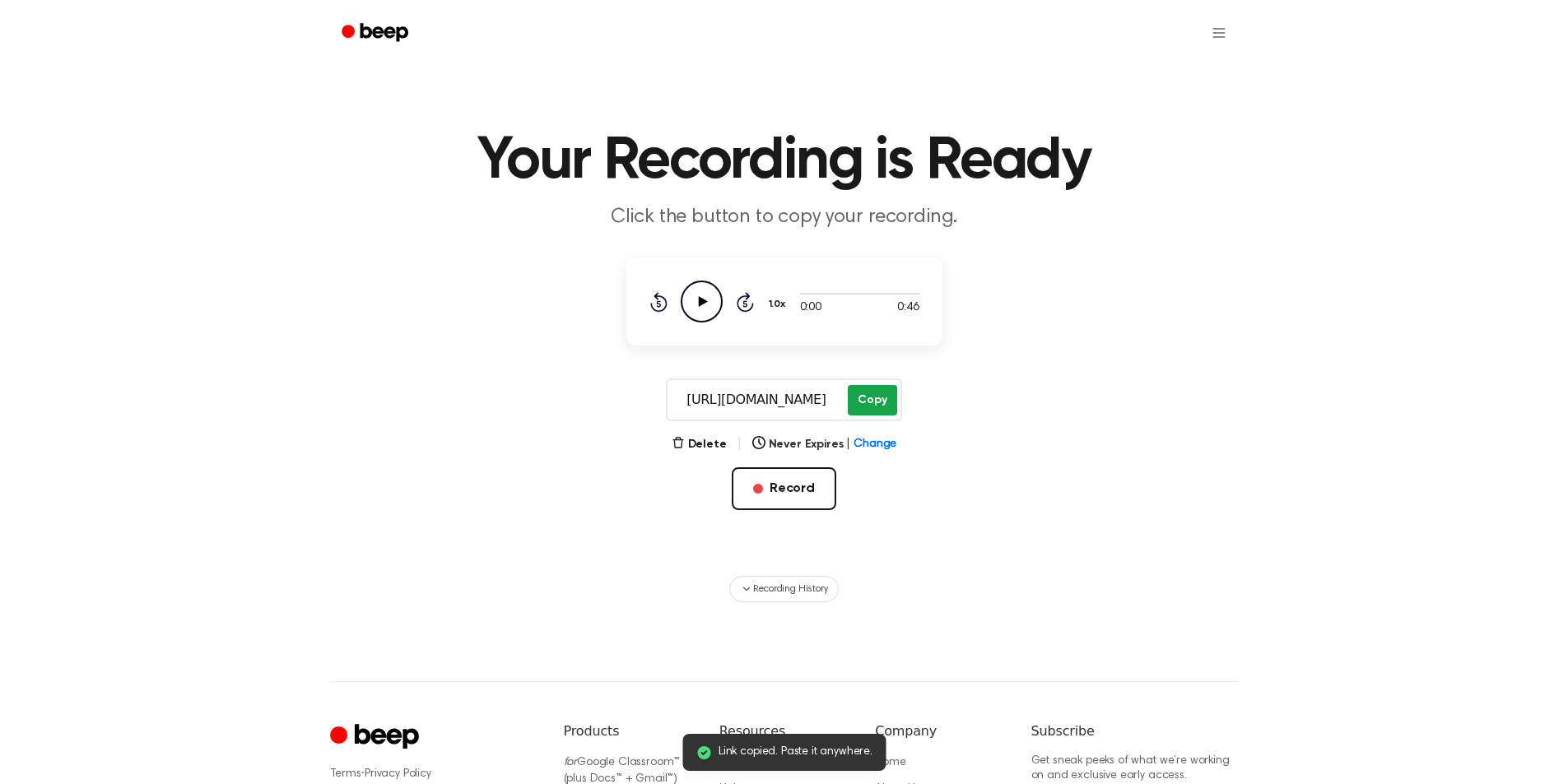
click at [876, 395] on button "Copy" at bounding box center [872, 400] width 48 height 30
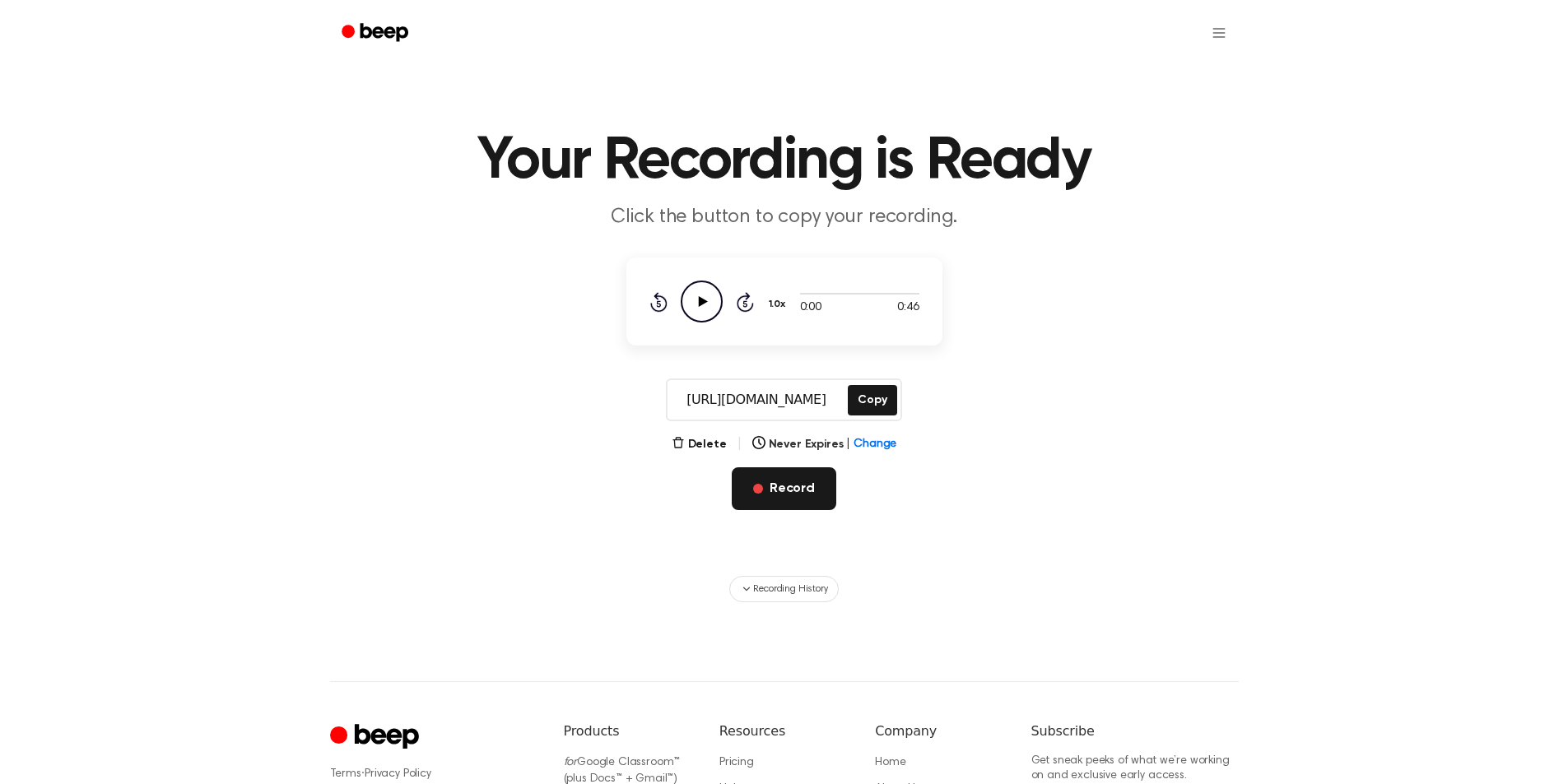
click at [799, 486] on button "Record" at bounding box center [784, 488] width 105 height 43
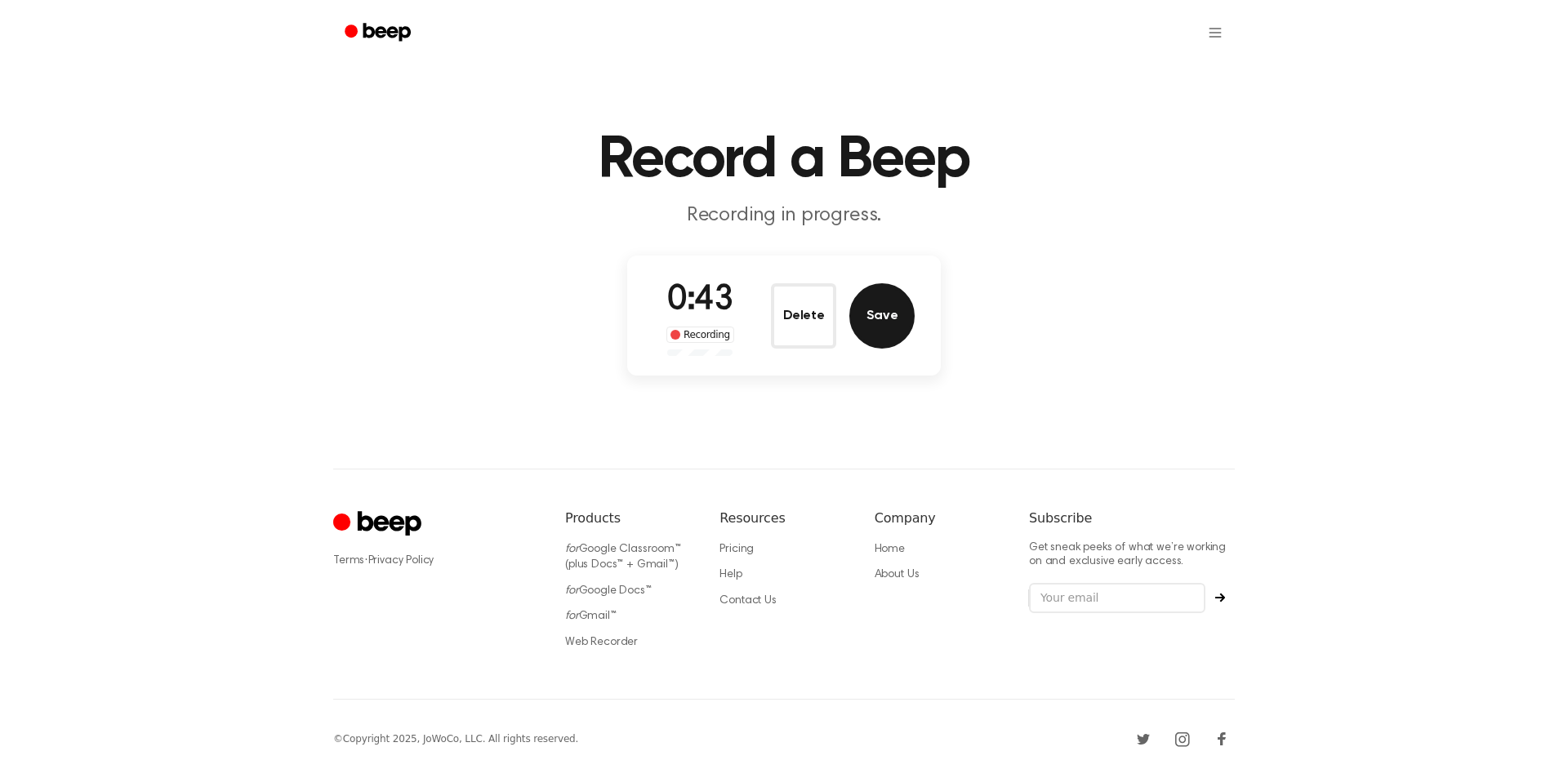
click at [885, 314] on button "Save" at bounding box center [882, 316] width 65 height 65
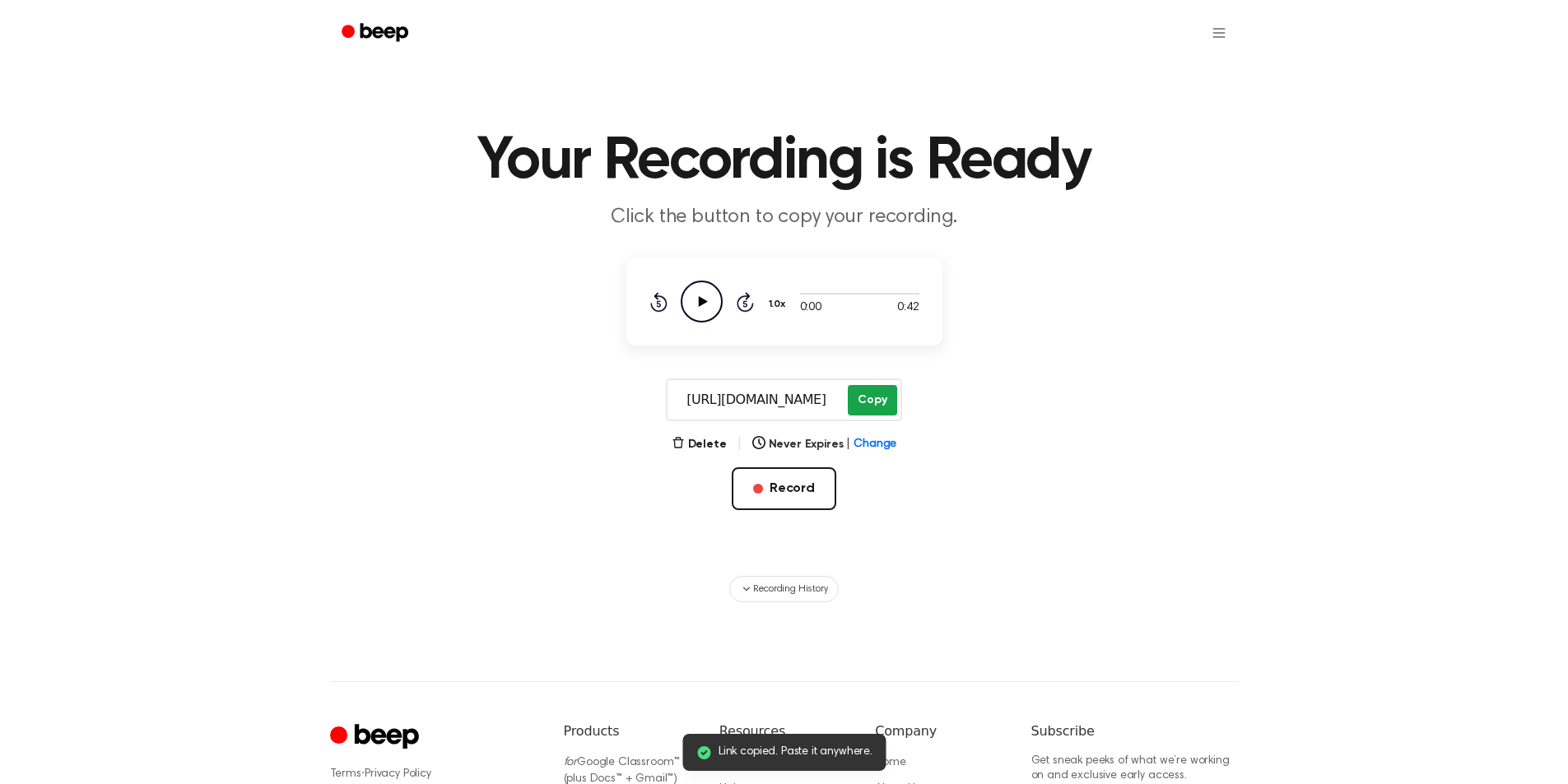
click at [873, 398] on button "Copy" at bounding box center [872, 400] width 48 height 30
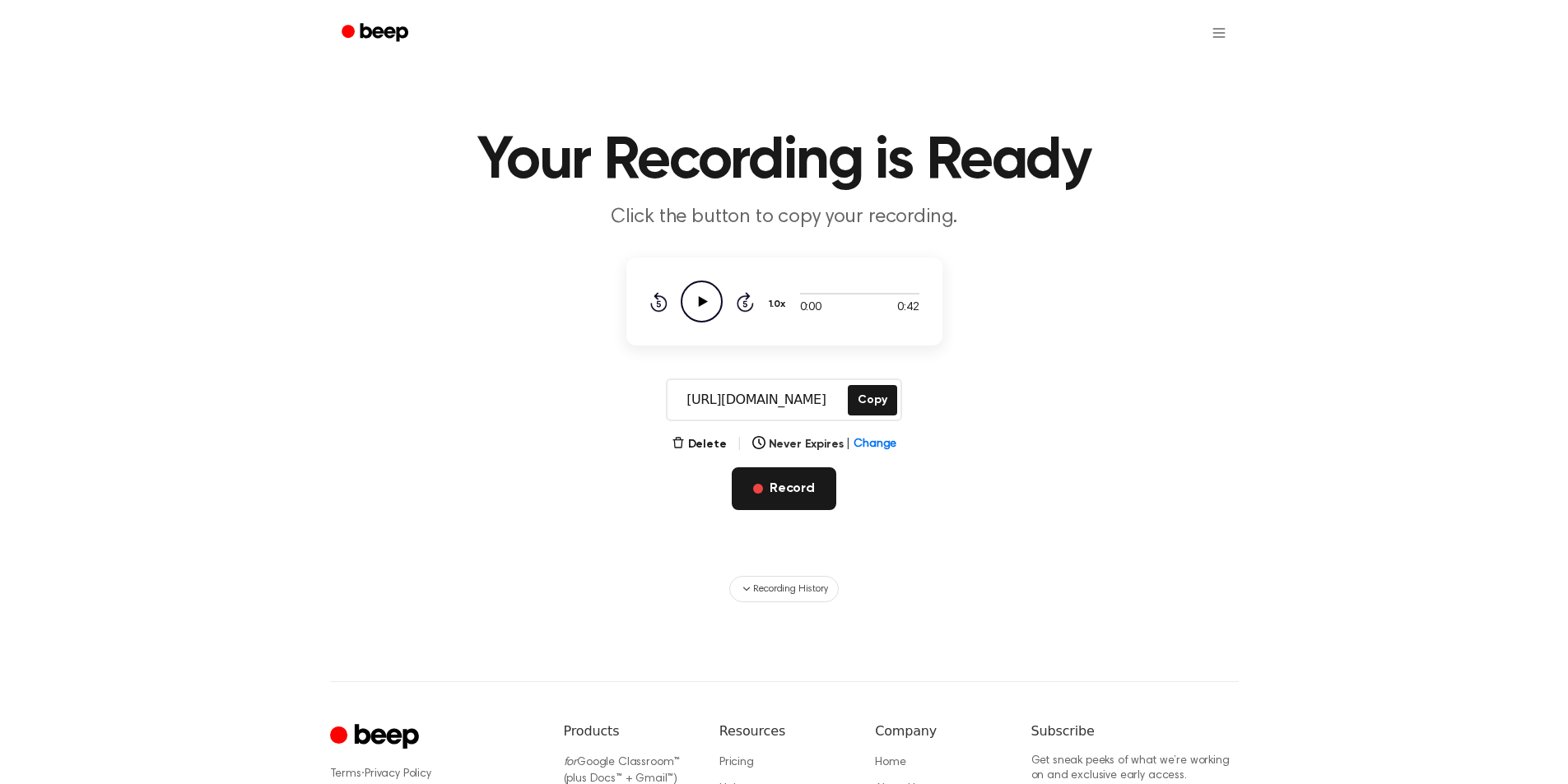
click at [797, 495] on button "Record" at bounding box center [784, 488] width 105 height 43
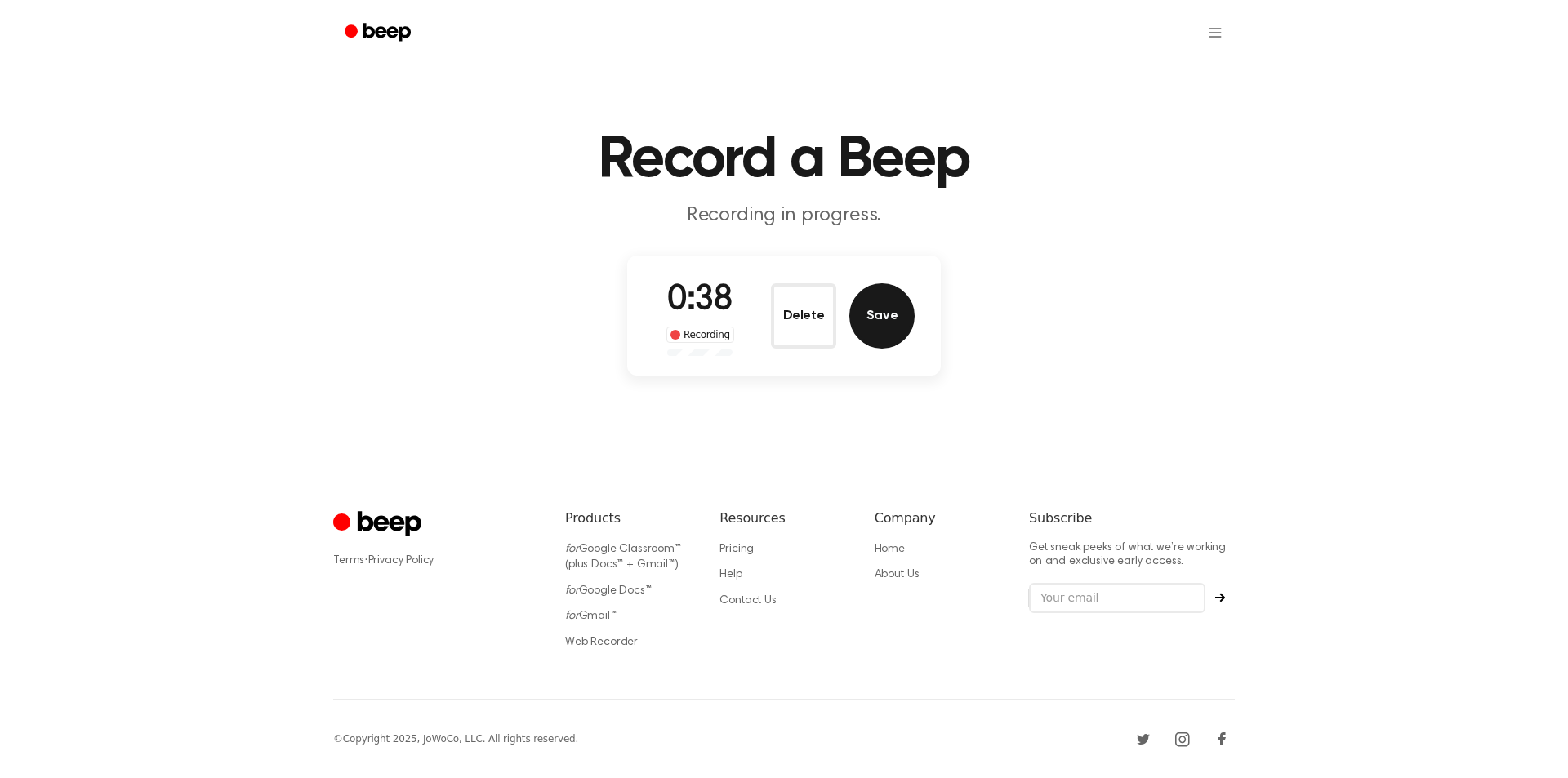
click at [880, 306] on button "Save" at bounding box center [882, 316] width 65 height 65
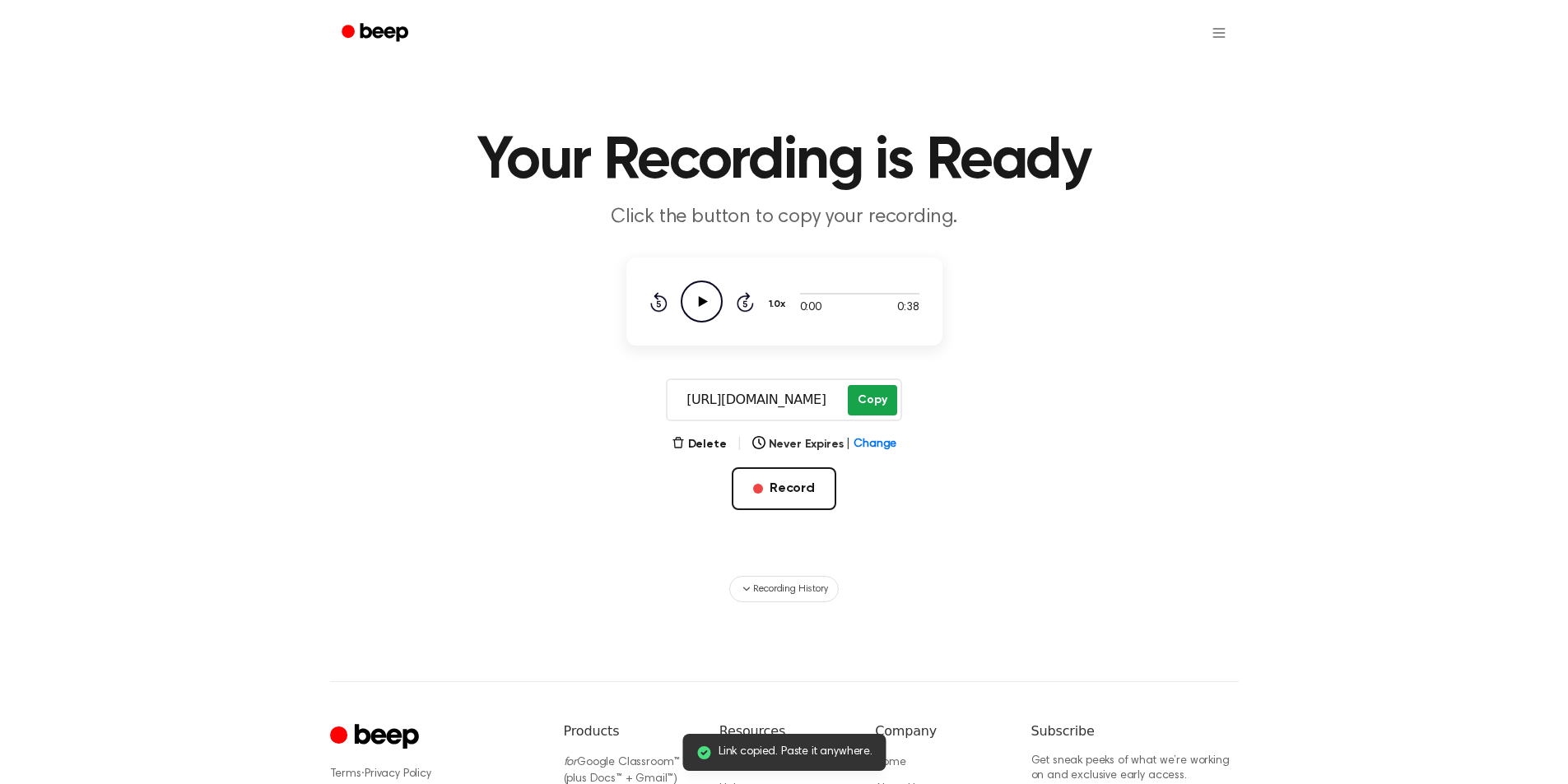
click at [868, 393] on button "Copy" at bounding box center [872, 400] width 48 height 30
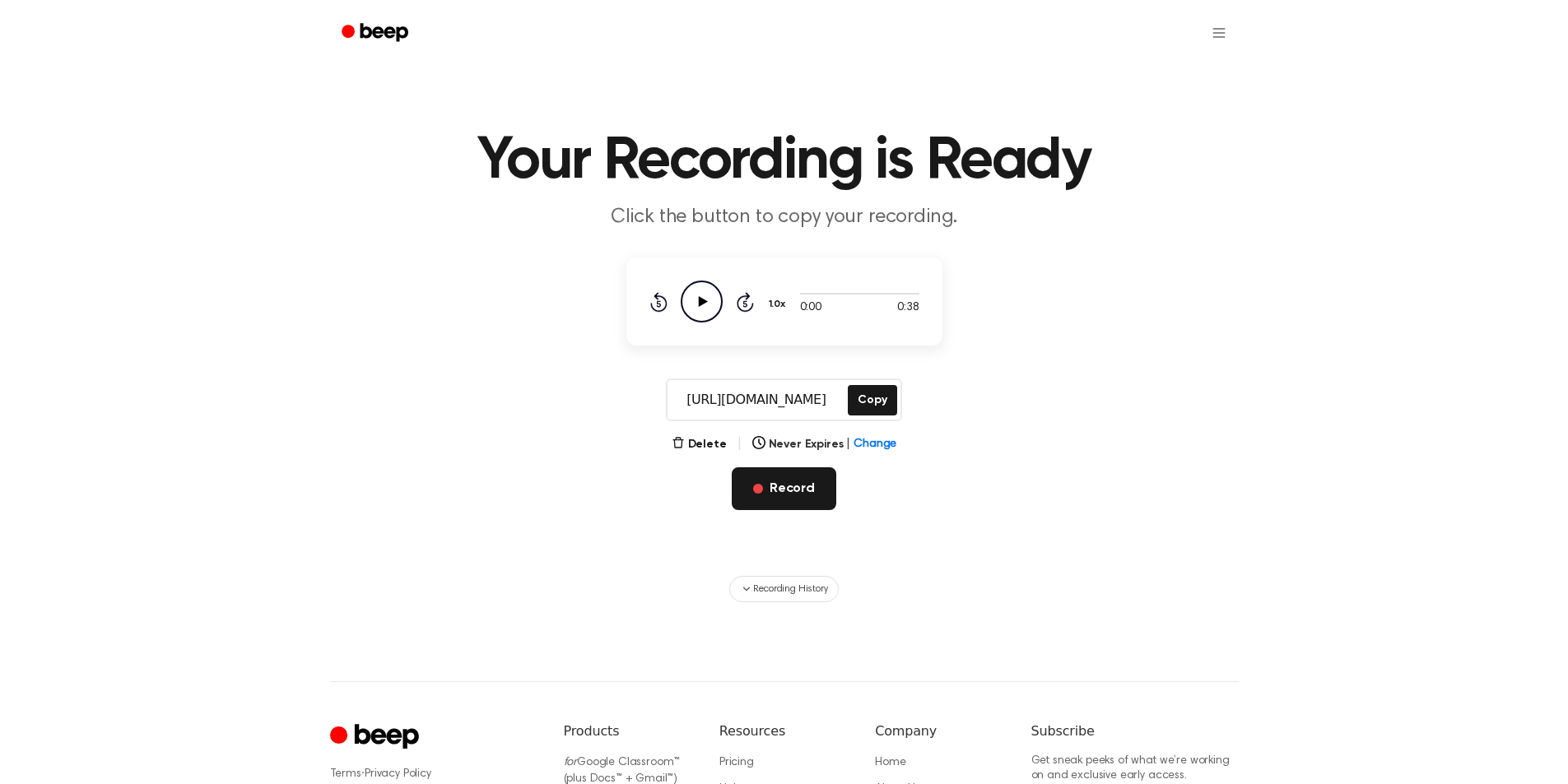
click at [796, 488] on button "Record" at bounding box center [784, 488] width 105 height 43
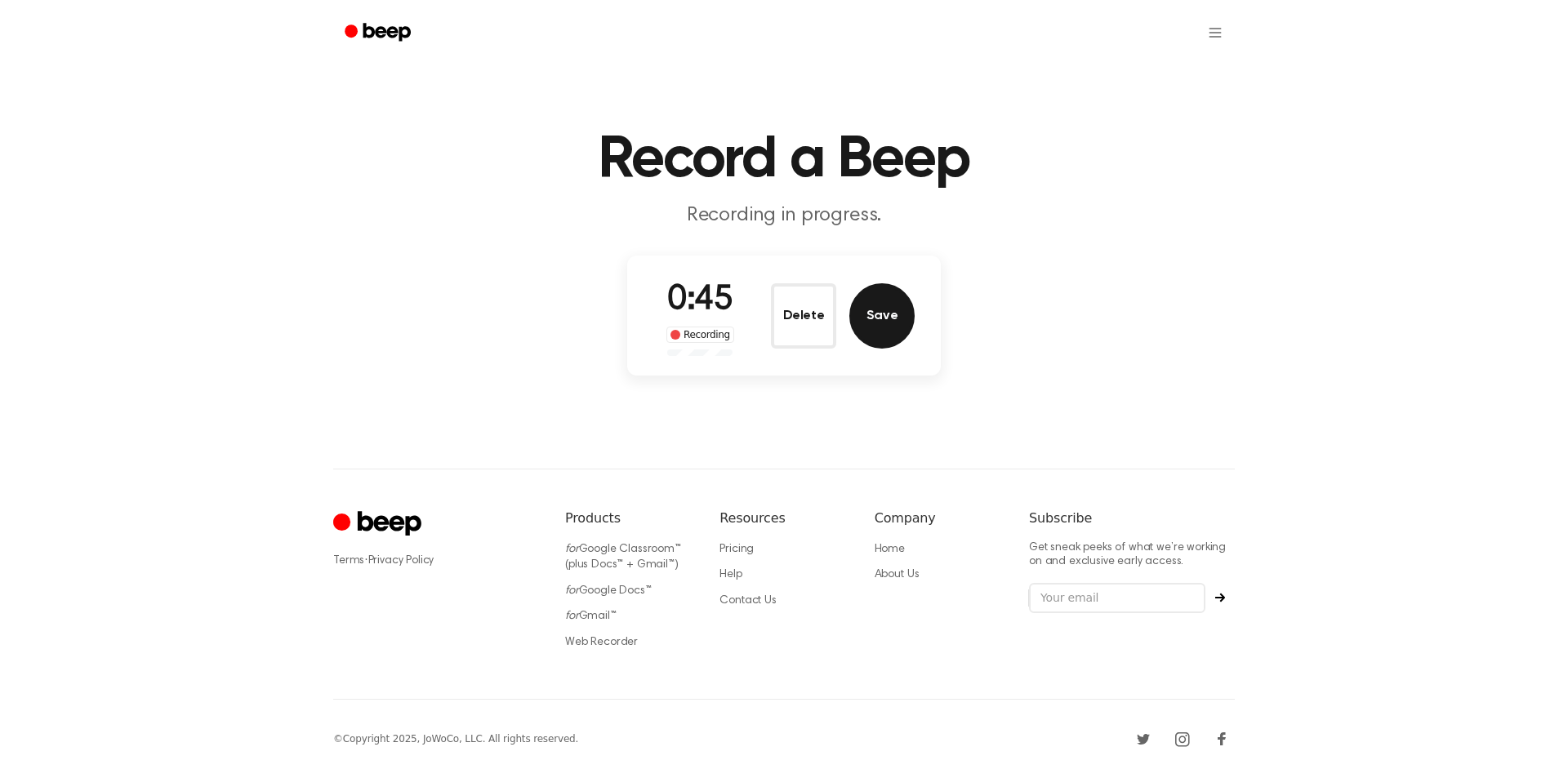
click at [875, 333] on button "Save" at bounding box center [882, 316] width 65 height 65
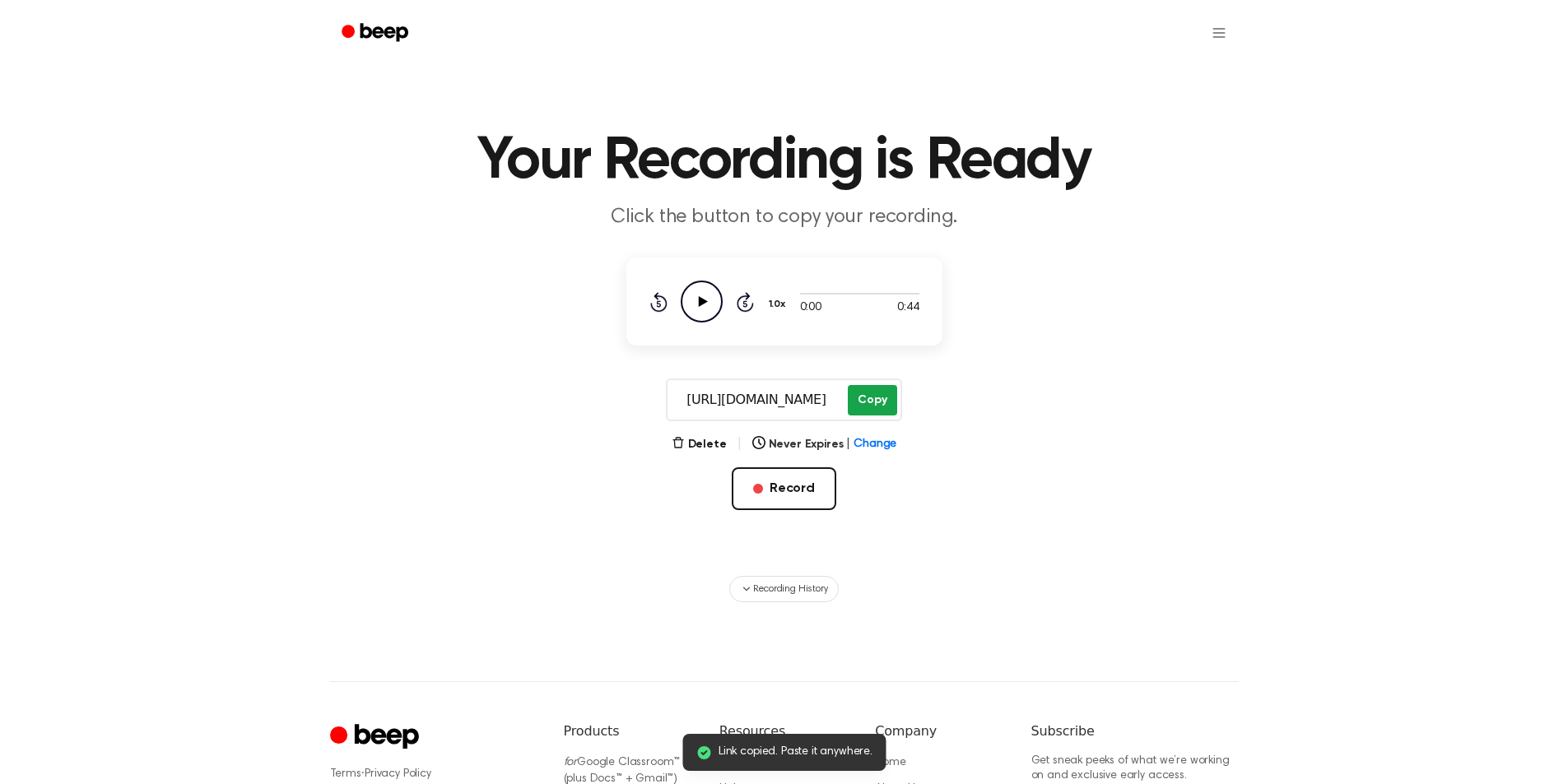
click at [875, 365] on main "Link copied. Paste it anywhere. Your Recording is Ready Click the button to cop…" at bounding box center [784, 301] width 1568 height 602
click at [870, 393] on button "Copy" at bounding box center [872, 400] width 48 height 30
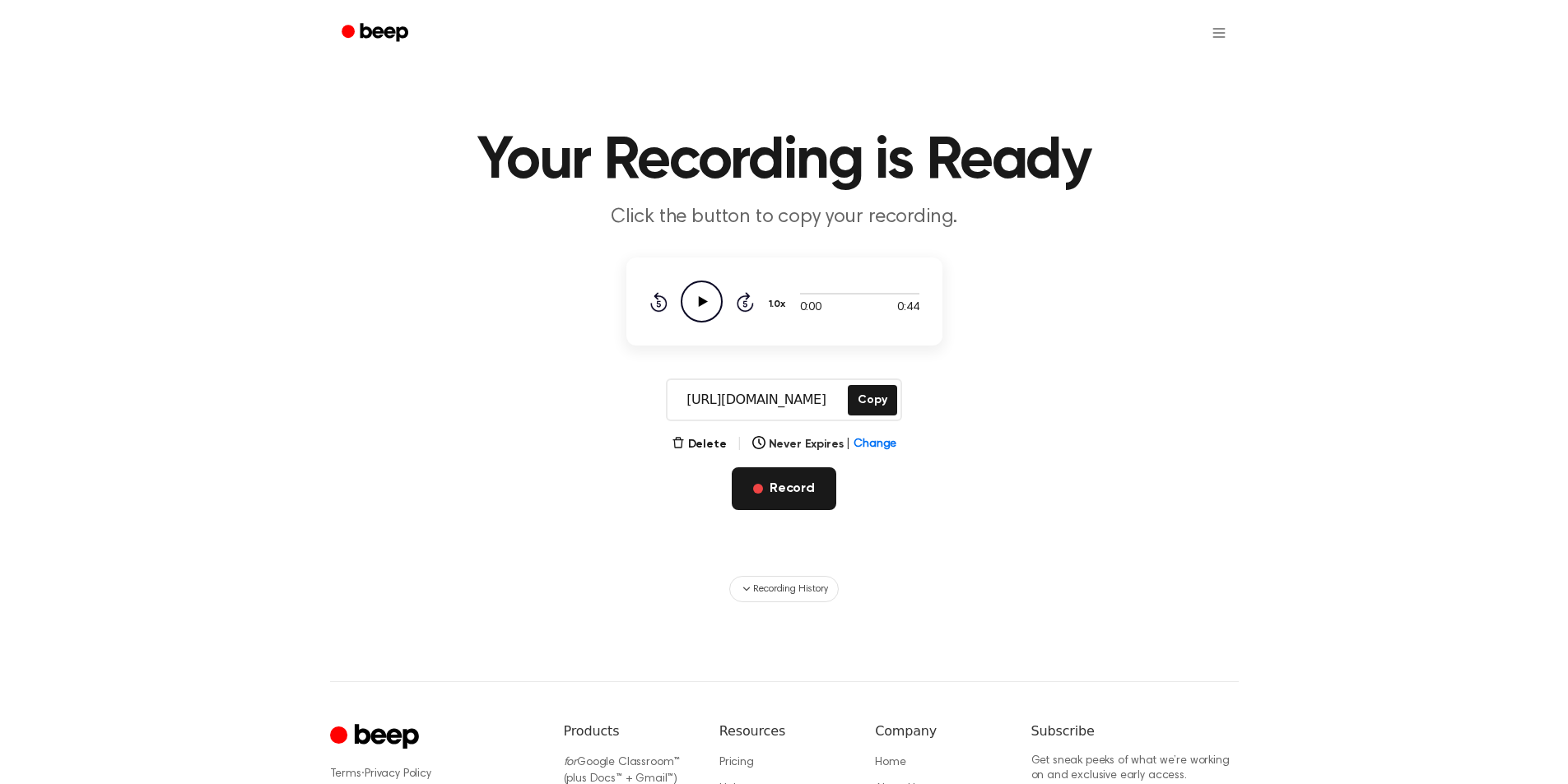
click at [800, 486] on button "Record" at bounding box center [784, 488] width 105 height 43
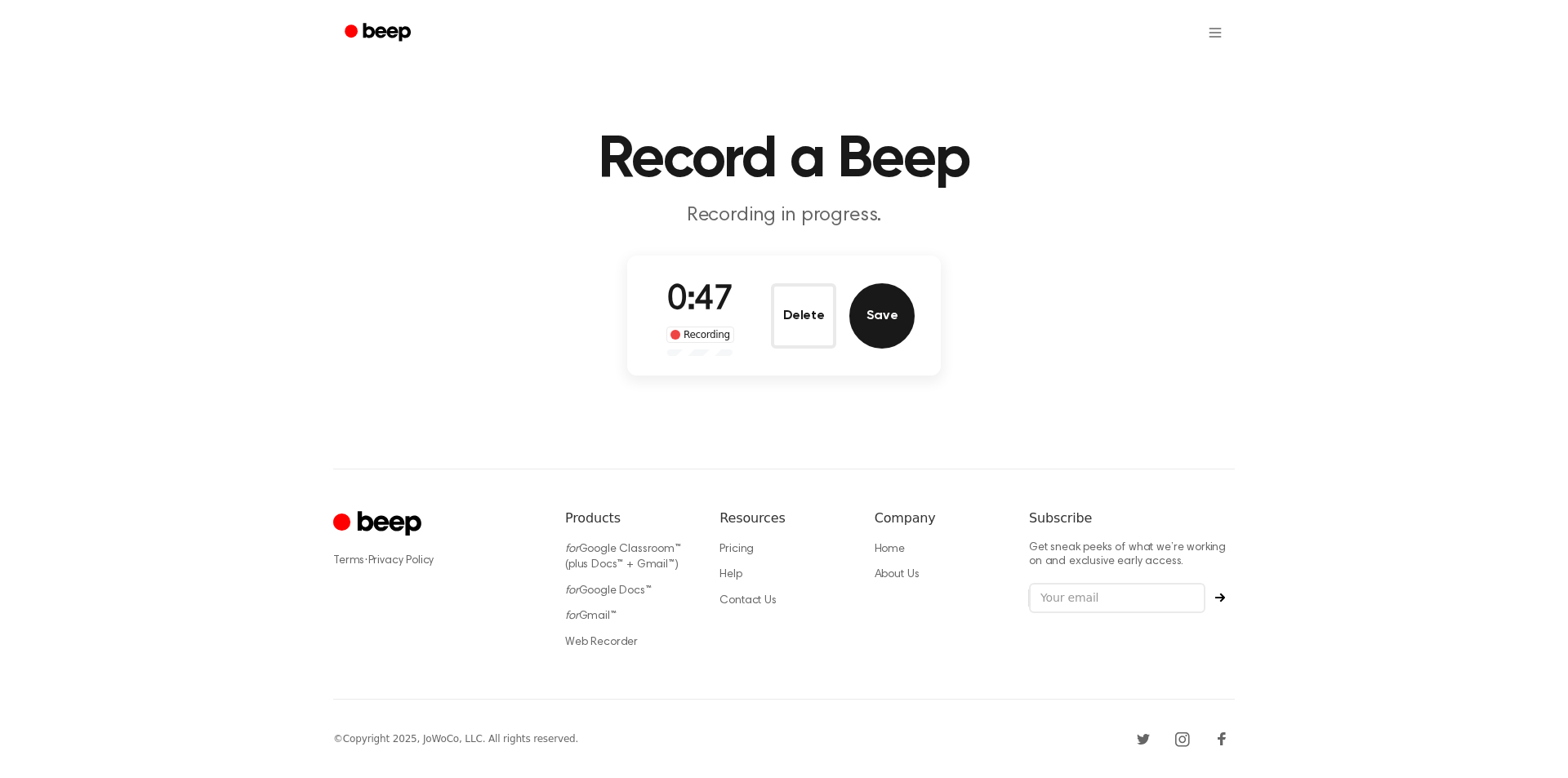
click at [877, 298] on button "Save" at bounding box center [882, 316] width 65 height 65
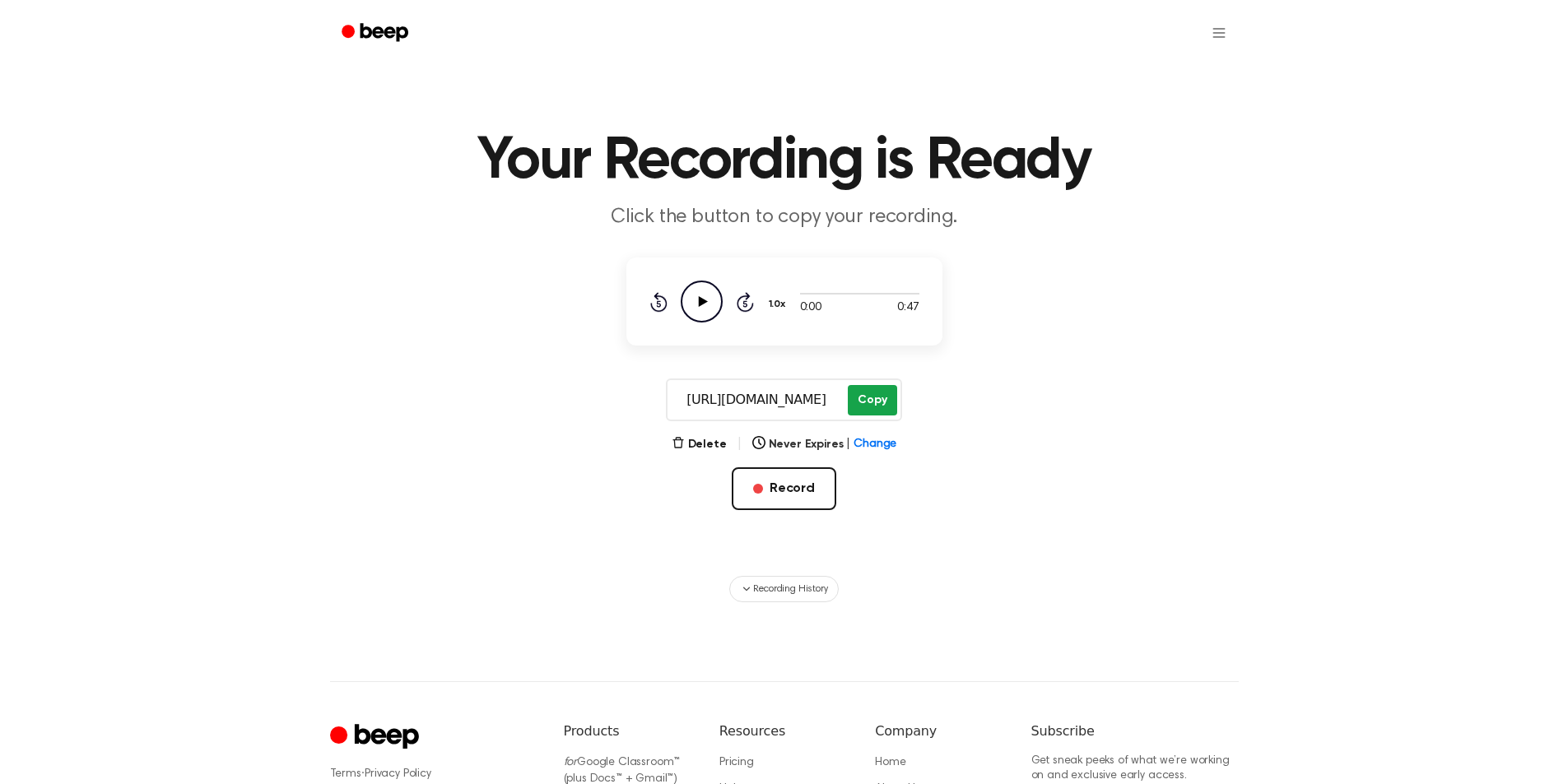
click at [868, 394] on button "Copy" at bounding box center [872, 400] width 48 height 30
click at [803, 487] on button "Record" at bounding box center [784, 488] width 105 height 43
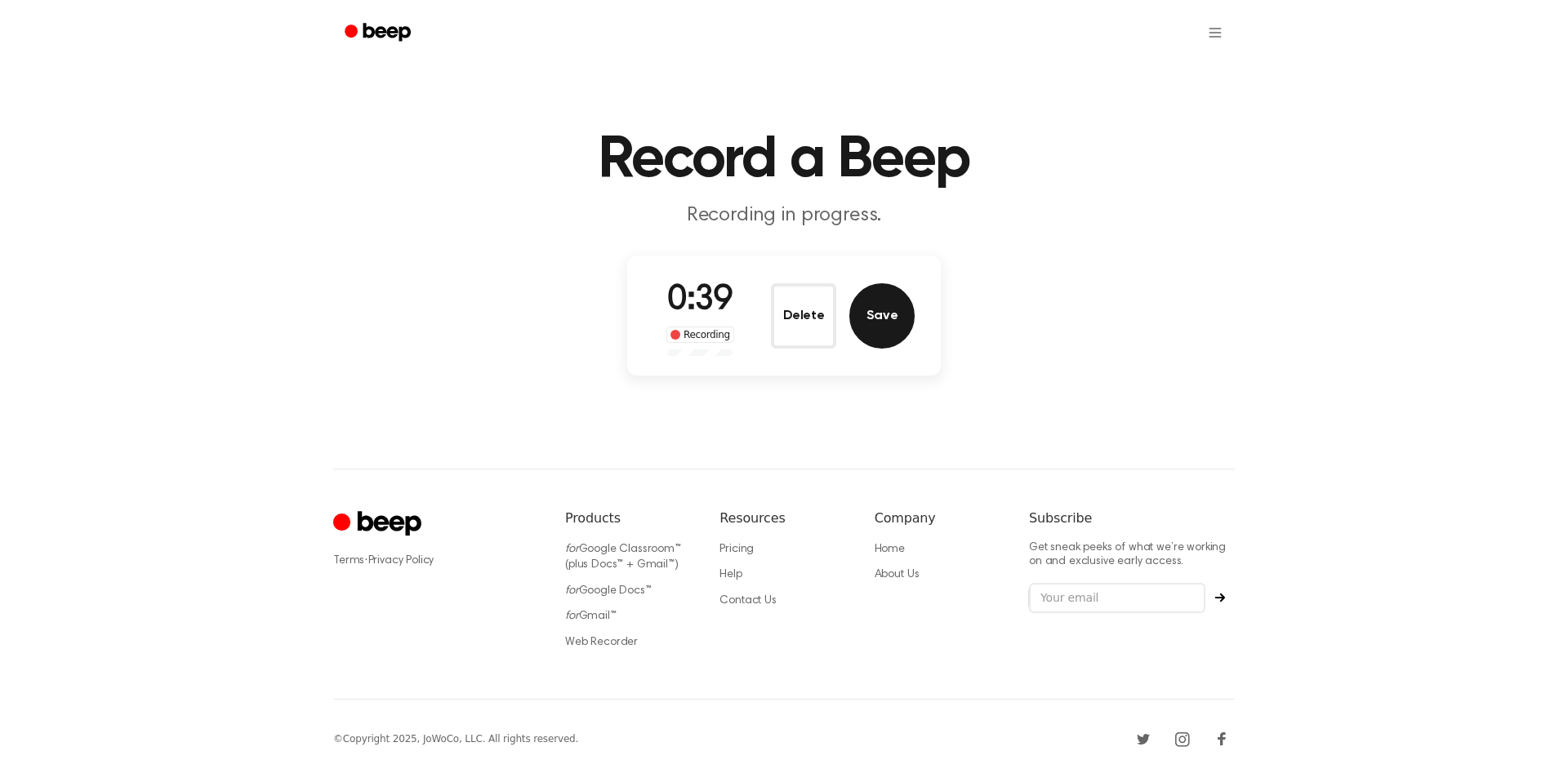
click at [884, 311] on button "Save" at bounding box center [882, 316] width 65 height 65
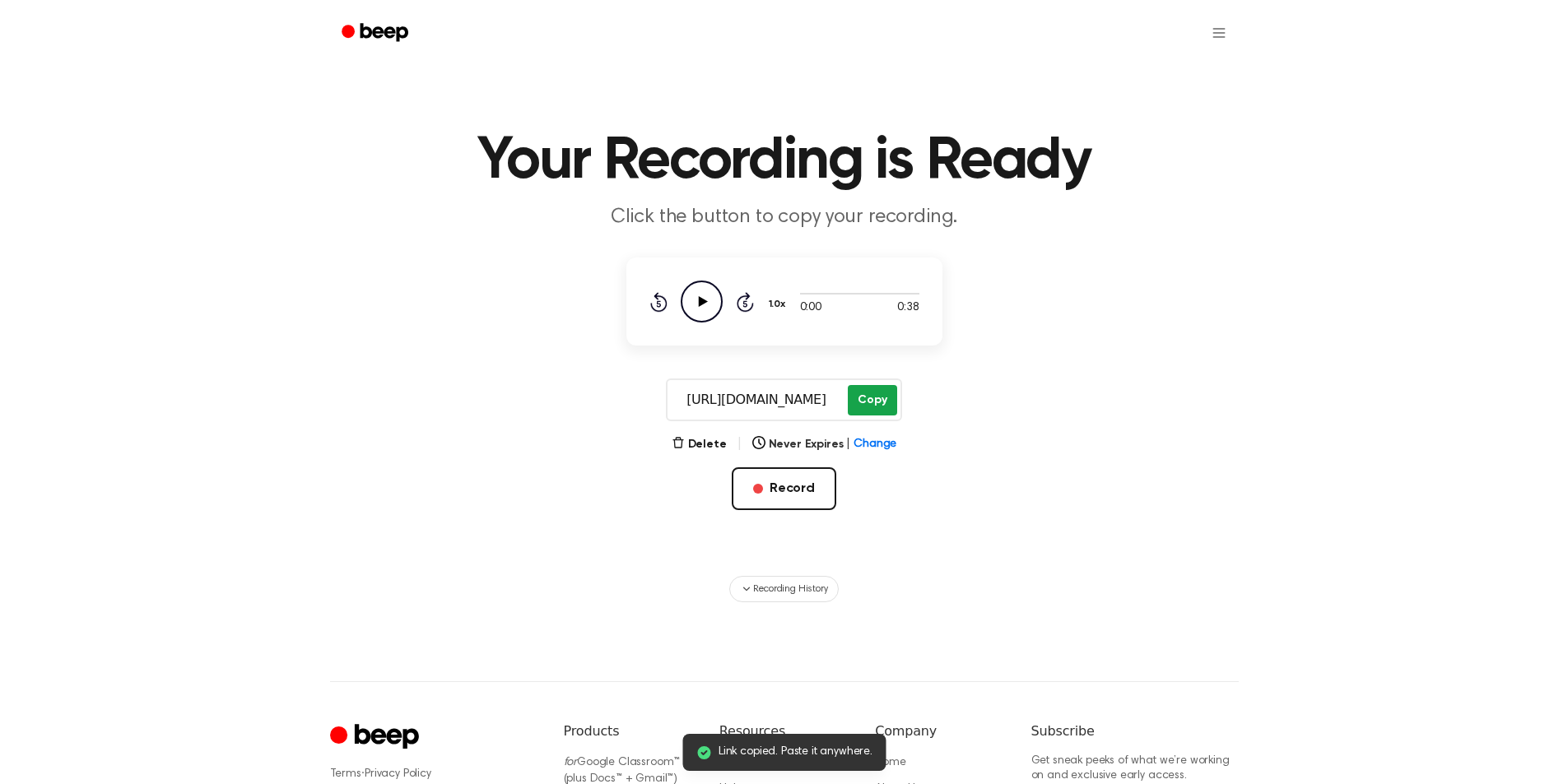
click at [877, 402] on button "Copy" at bounding box center [872, 400] width 48 height 30
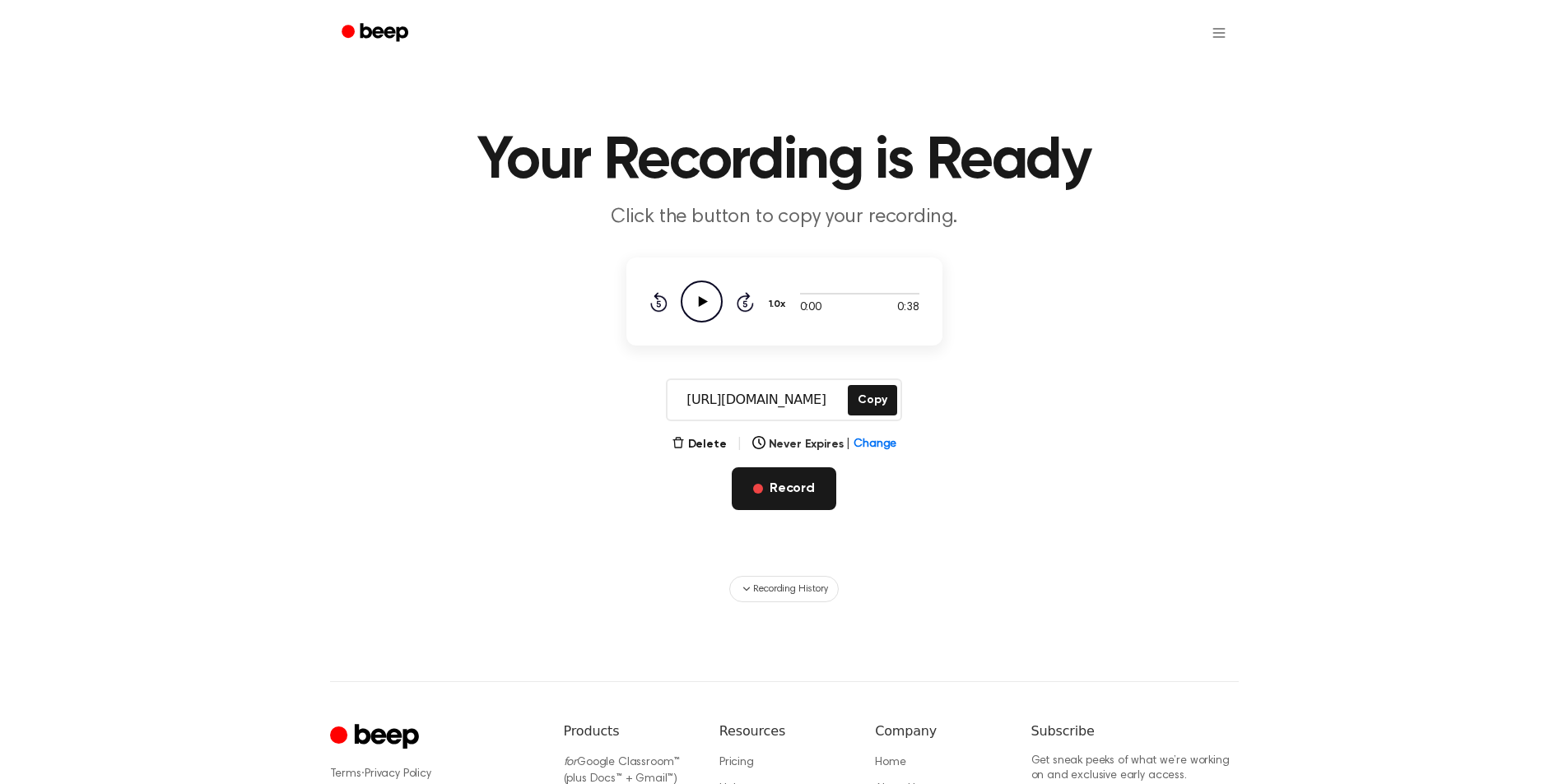
click at [789, 487] on button "Record" at bounding box center [784, 488] width 105 height 43
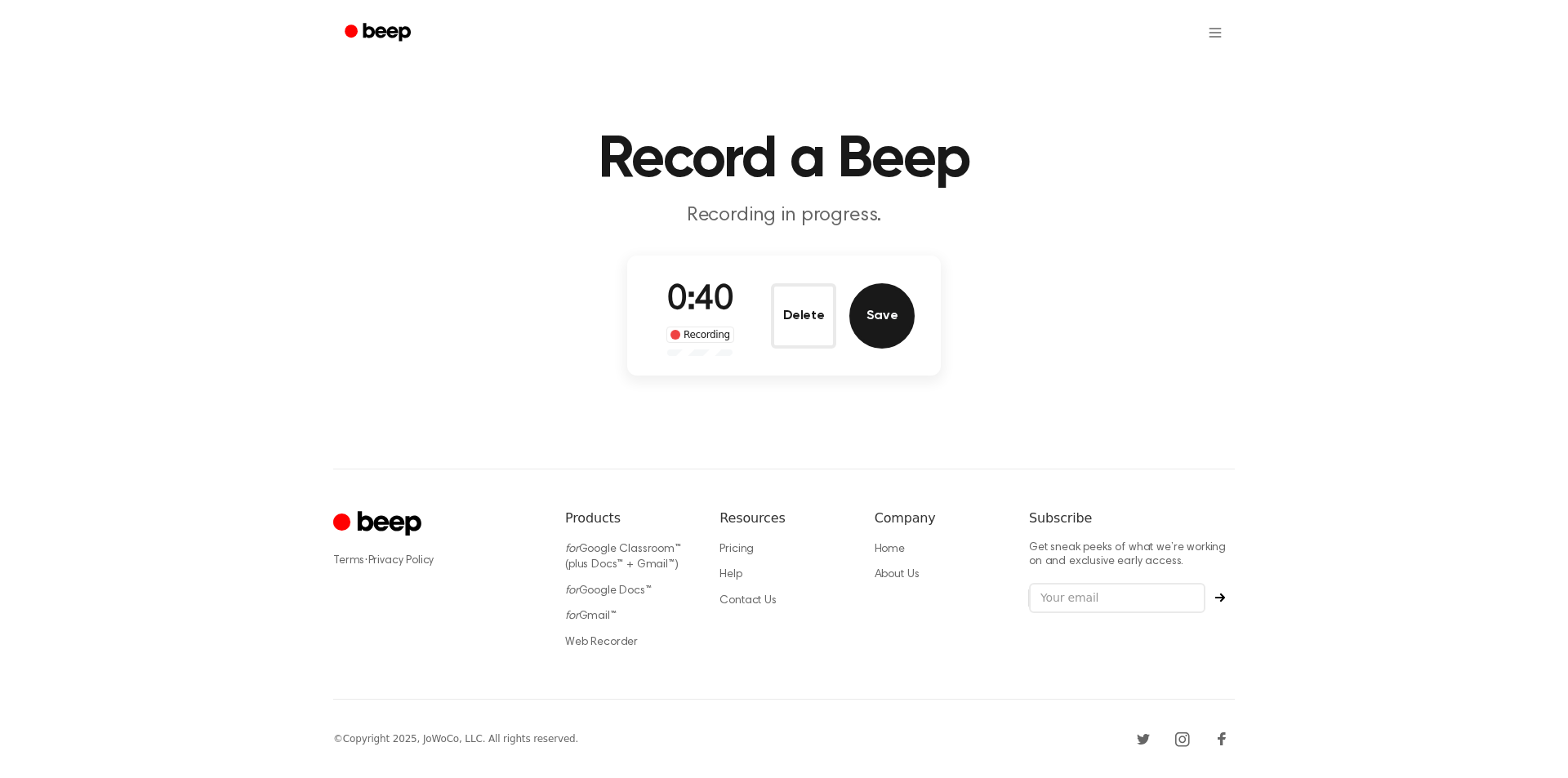
click at [885, 299] on button "Save" at bounding box center [882, 316] width 65 height 65
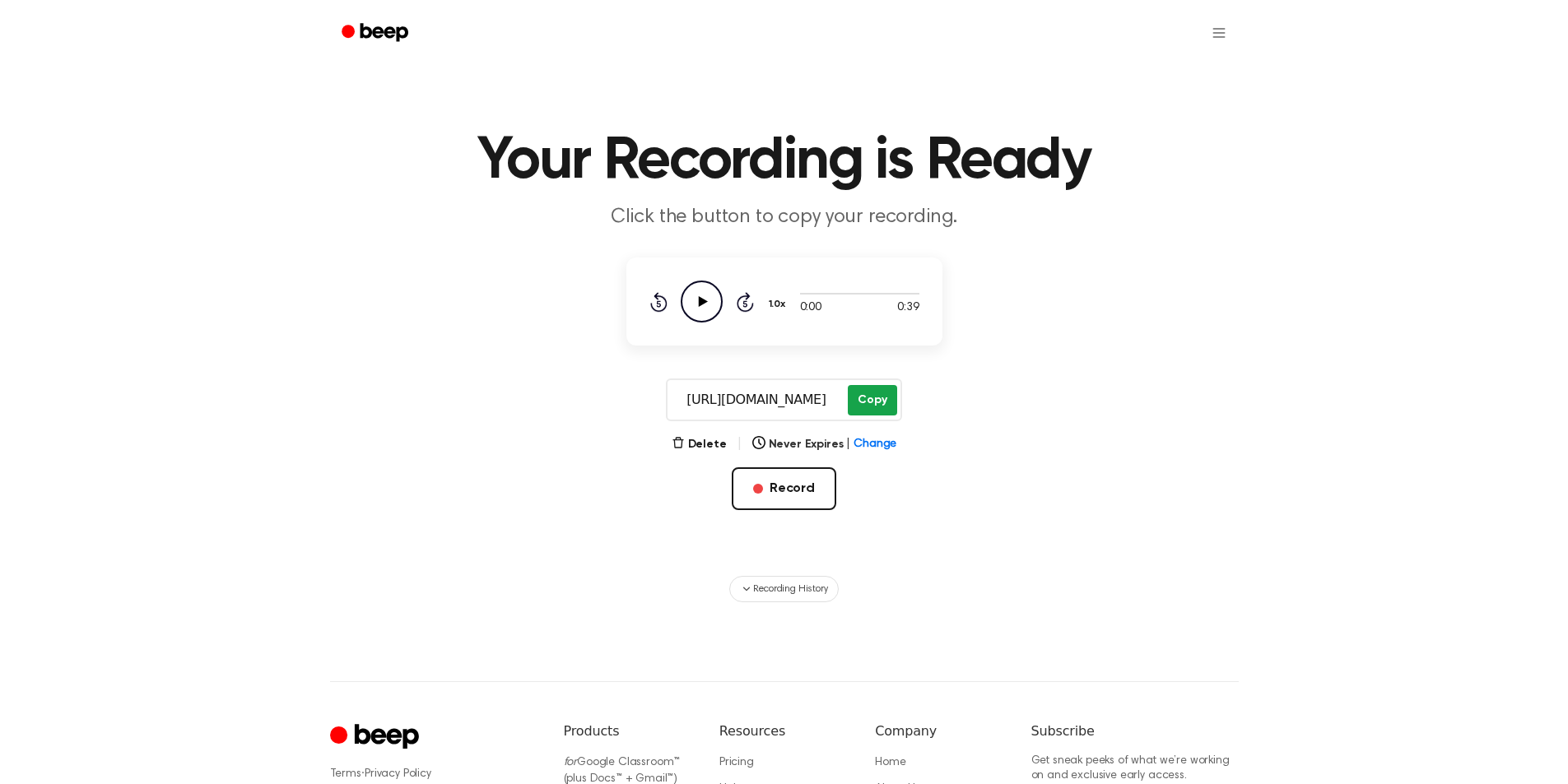
click at [868, 400] on button "Copy" at bounding box center [872, 400] width 48 height 30
click at [1219, 34] on html "Your Recording is Ready Click the button to copy your recording. 0:00 0:39 1.0x…" at bounding box center [784, 518] width 1568 height 1037
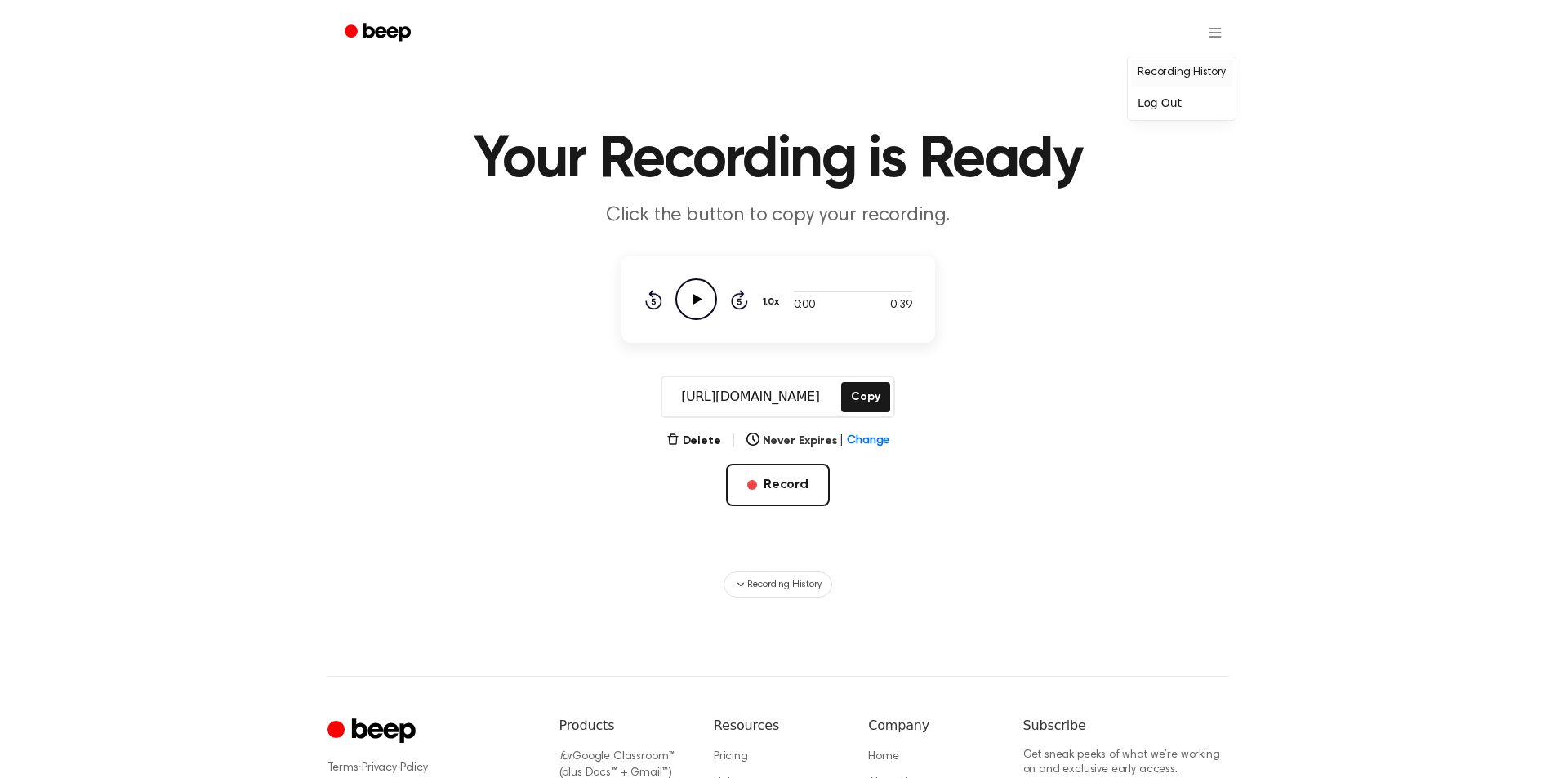
click at [1203, 71] on link "Recording History" at bounding box center [1181, 73] width 101 height 27
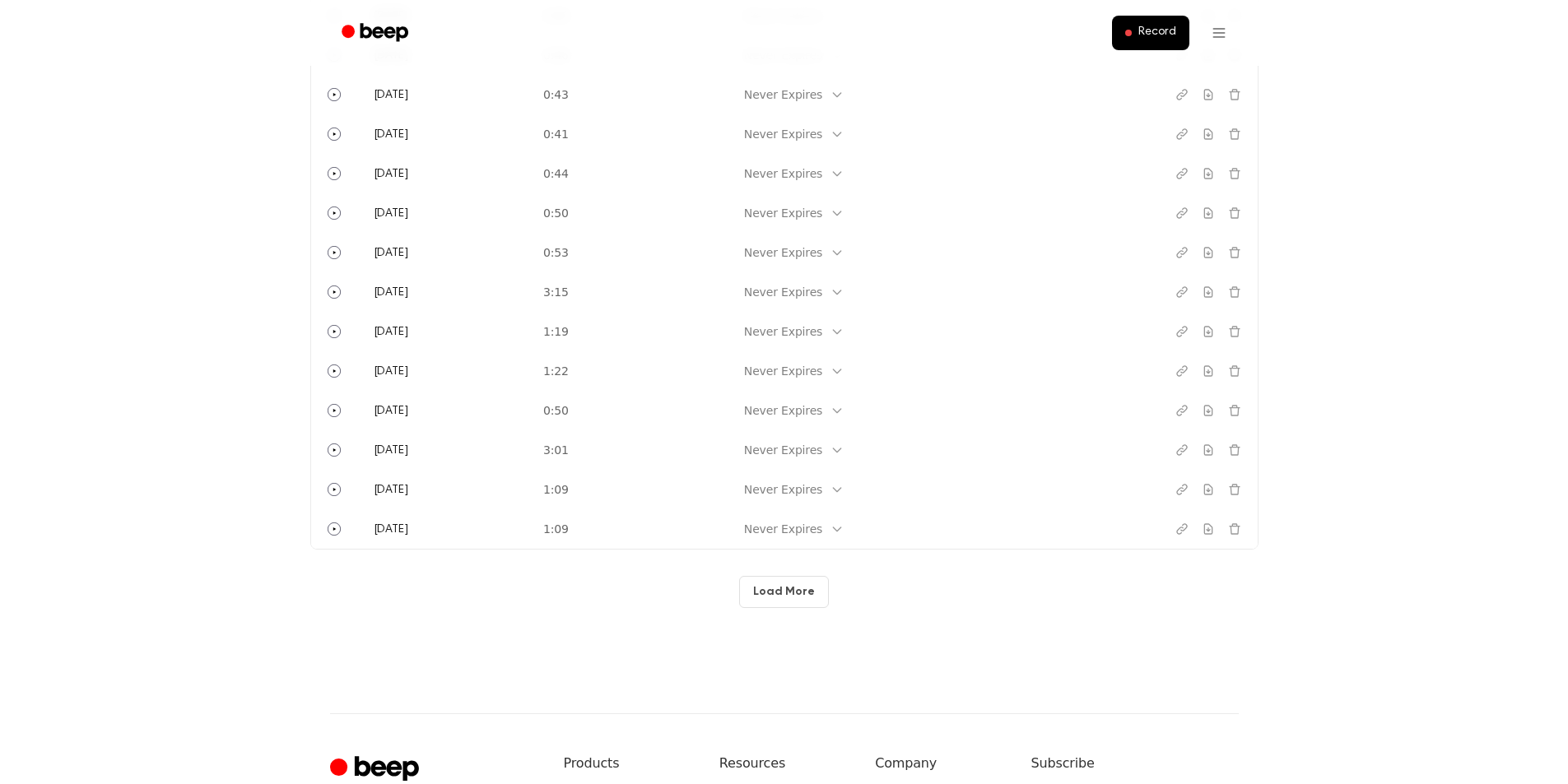
scroll to position [517, 0]
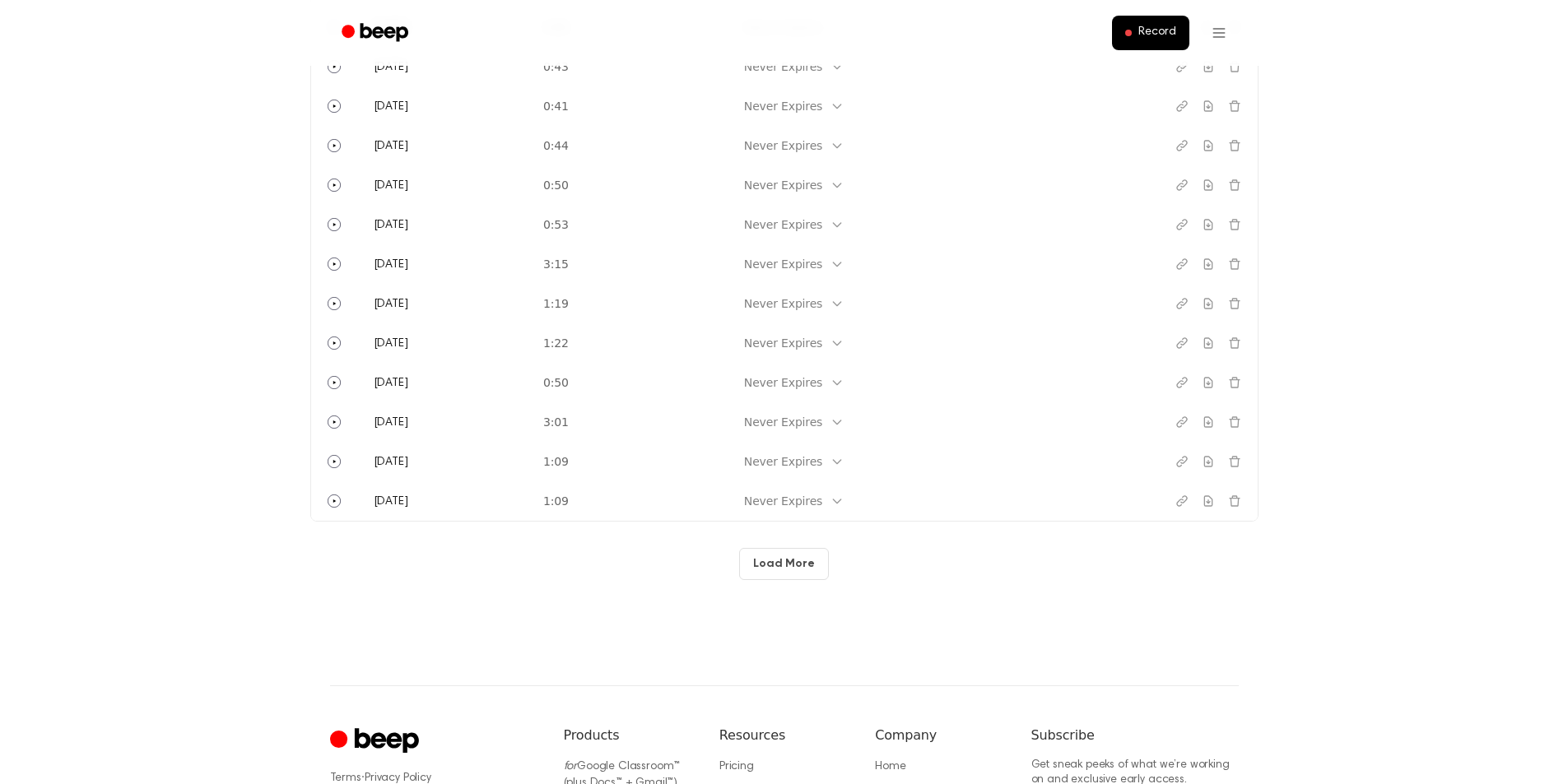
click at [776, 570] on button "Load More" at bounding box center [784, 564] width 89 height 32
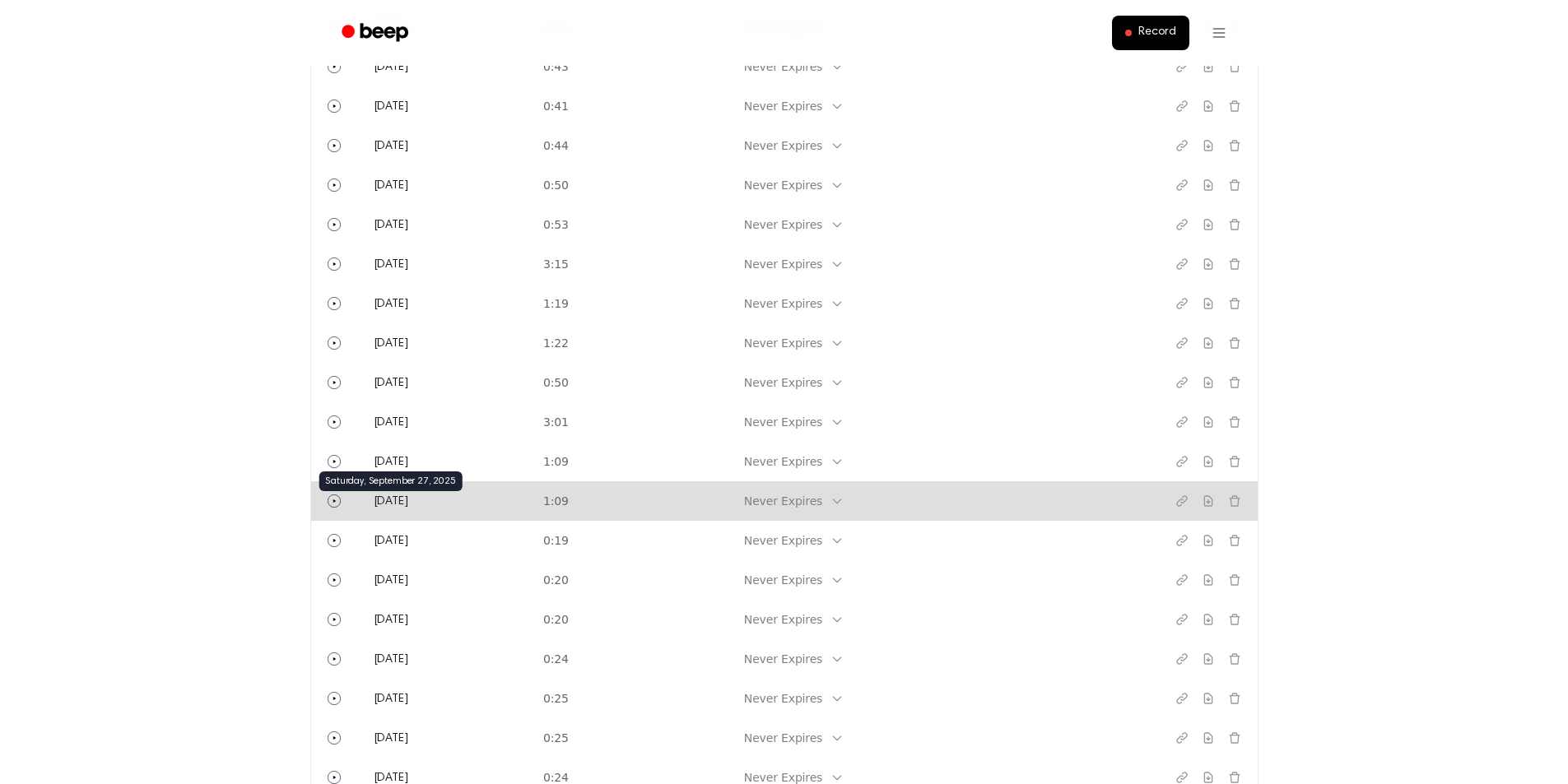
click at [392, 499] on span "[DATE]" at bounding box center [391, 502] width 35 height 12
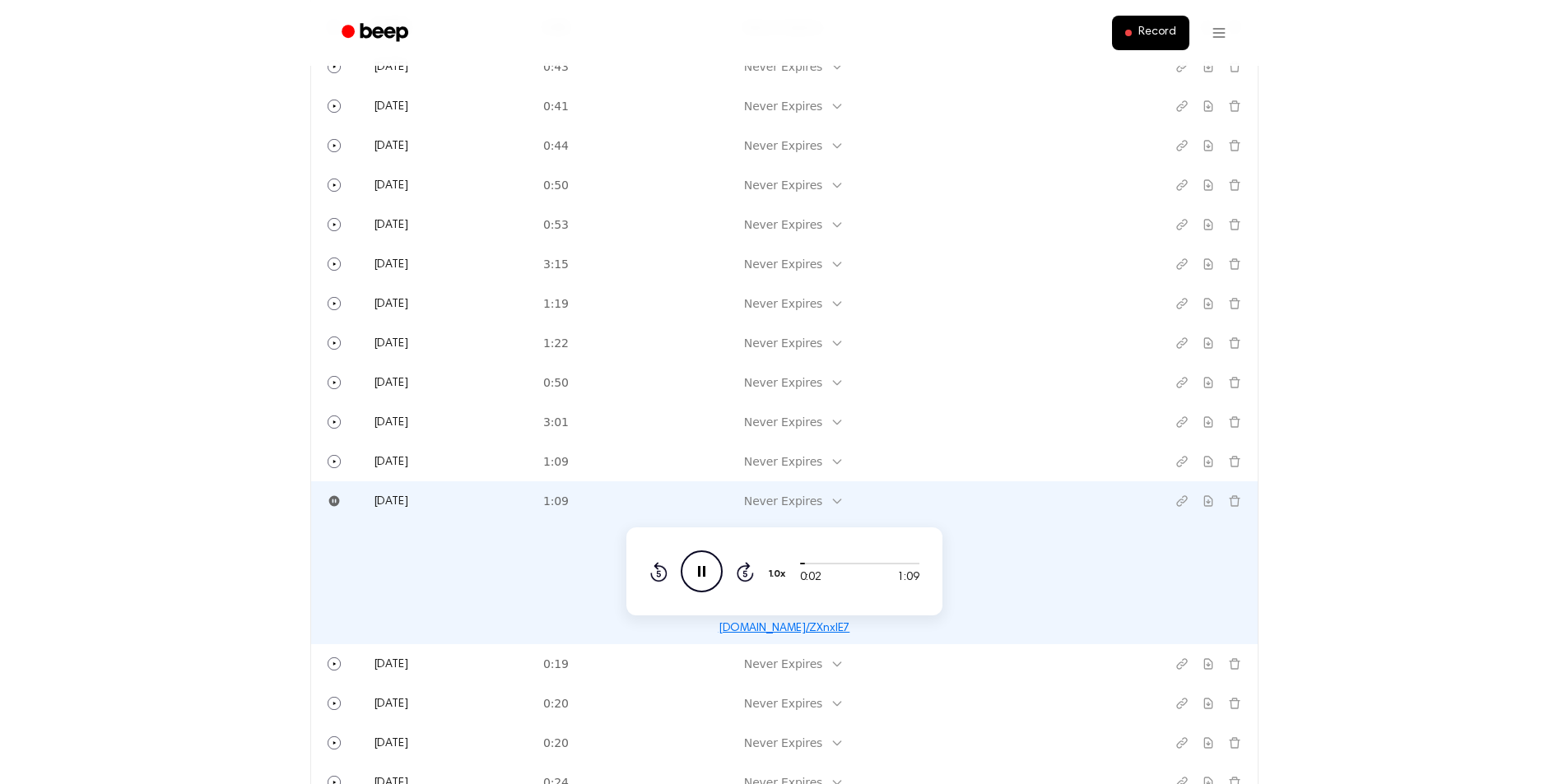
click at [696, 578] on icon "Pause Audio" at bounding box center [702, 571] width 42 height 42
click at [1162, 35] on span "Record" at bounding box center [1156, 33] width 37 height 15
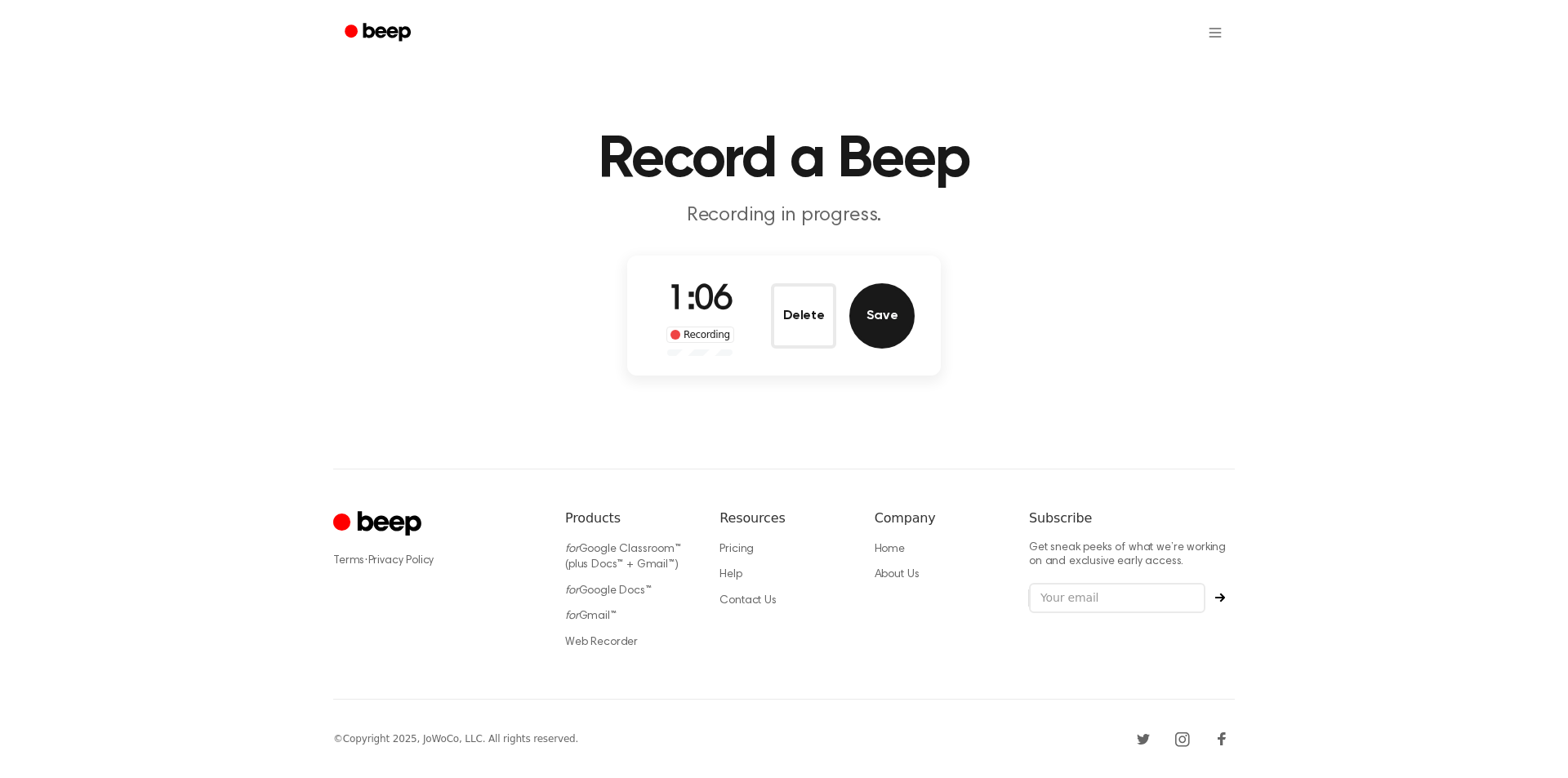
click at [901, 321] on button "Save" at bounding box center [882, 316] width 65 height 65
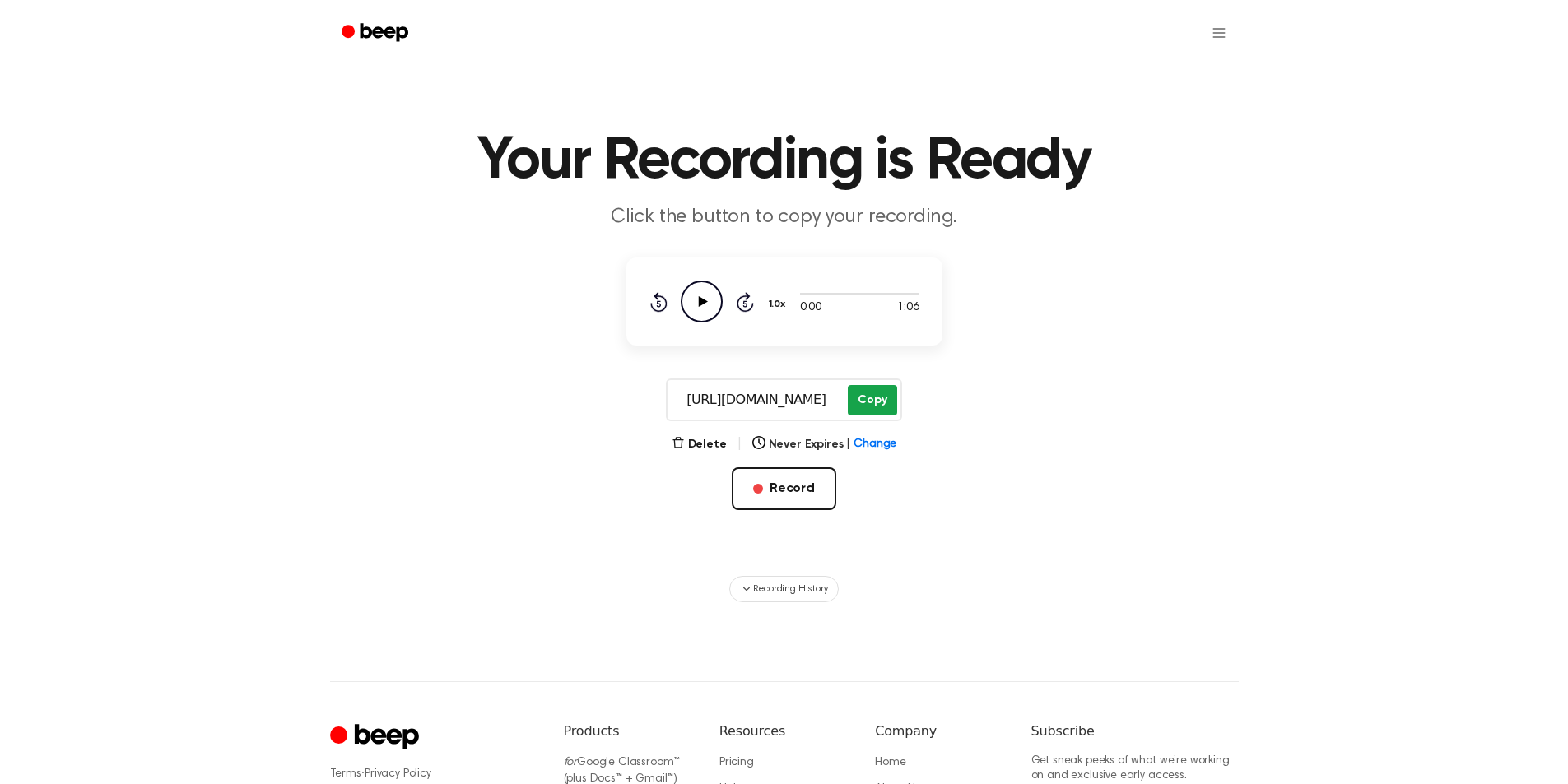
click at [878, 402] on button "Copy" at bounding box center [872, 400] width 48 height 30
click at [792, 488] on button "Record" at bounding box center [784, 488] width 105 height 43
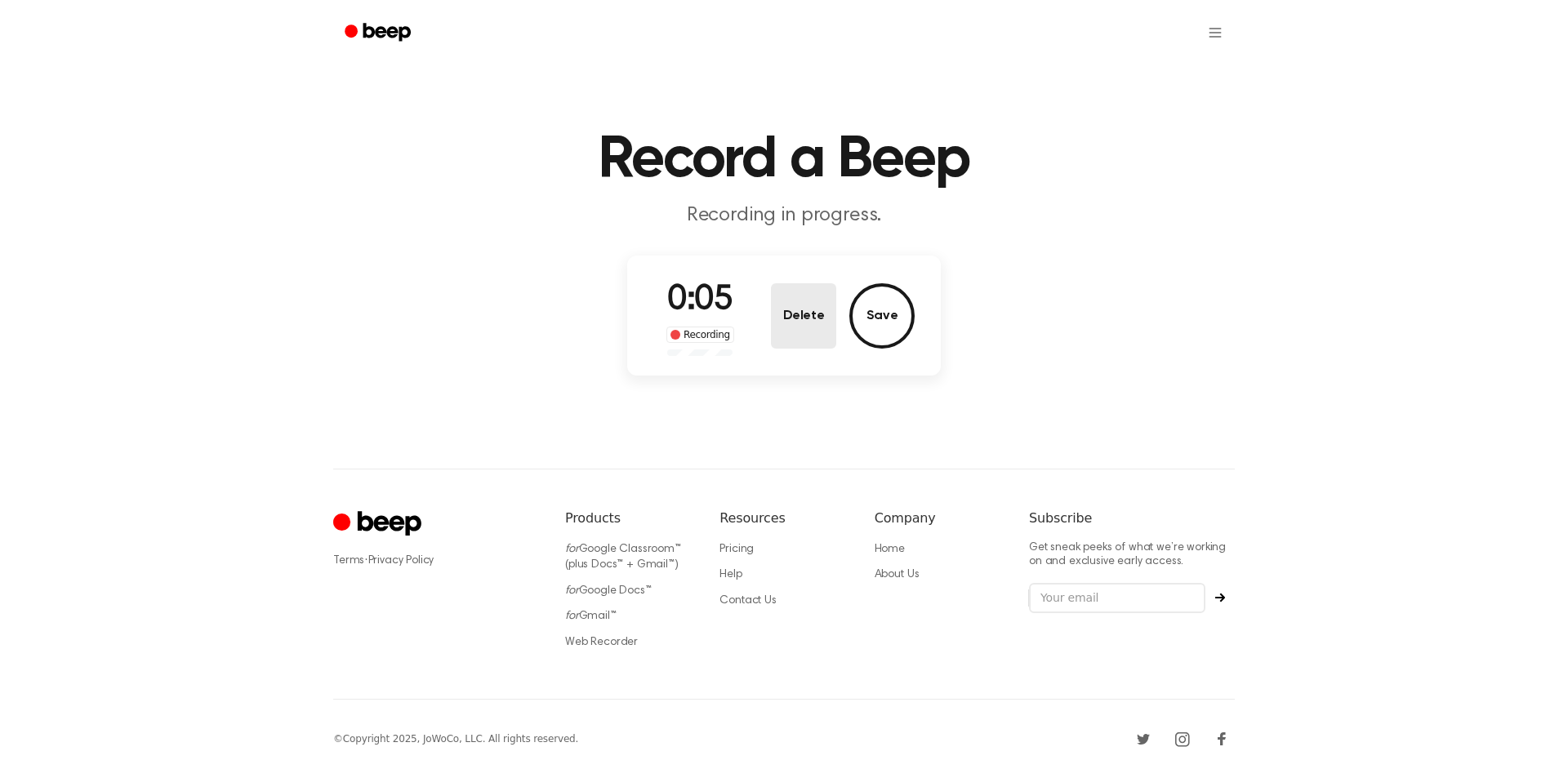
click at [813, 327] on button "Delete" at bounding box center [803, 316] width 65 height 65
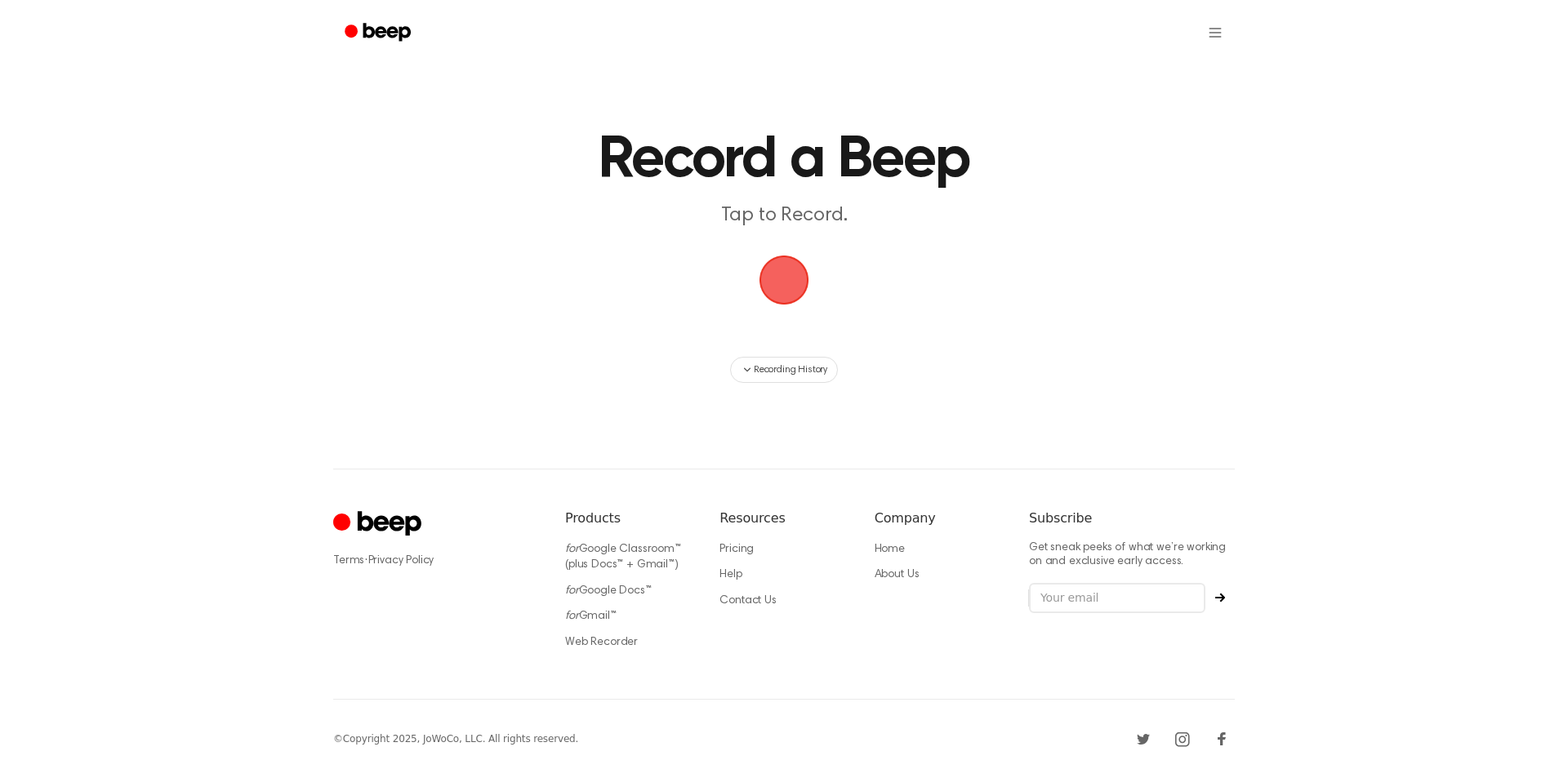
click at [783, 272] on span "button" at bounding box center [783, 280] width 91 height 91
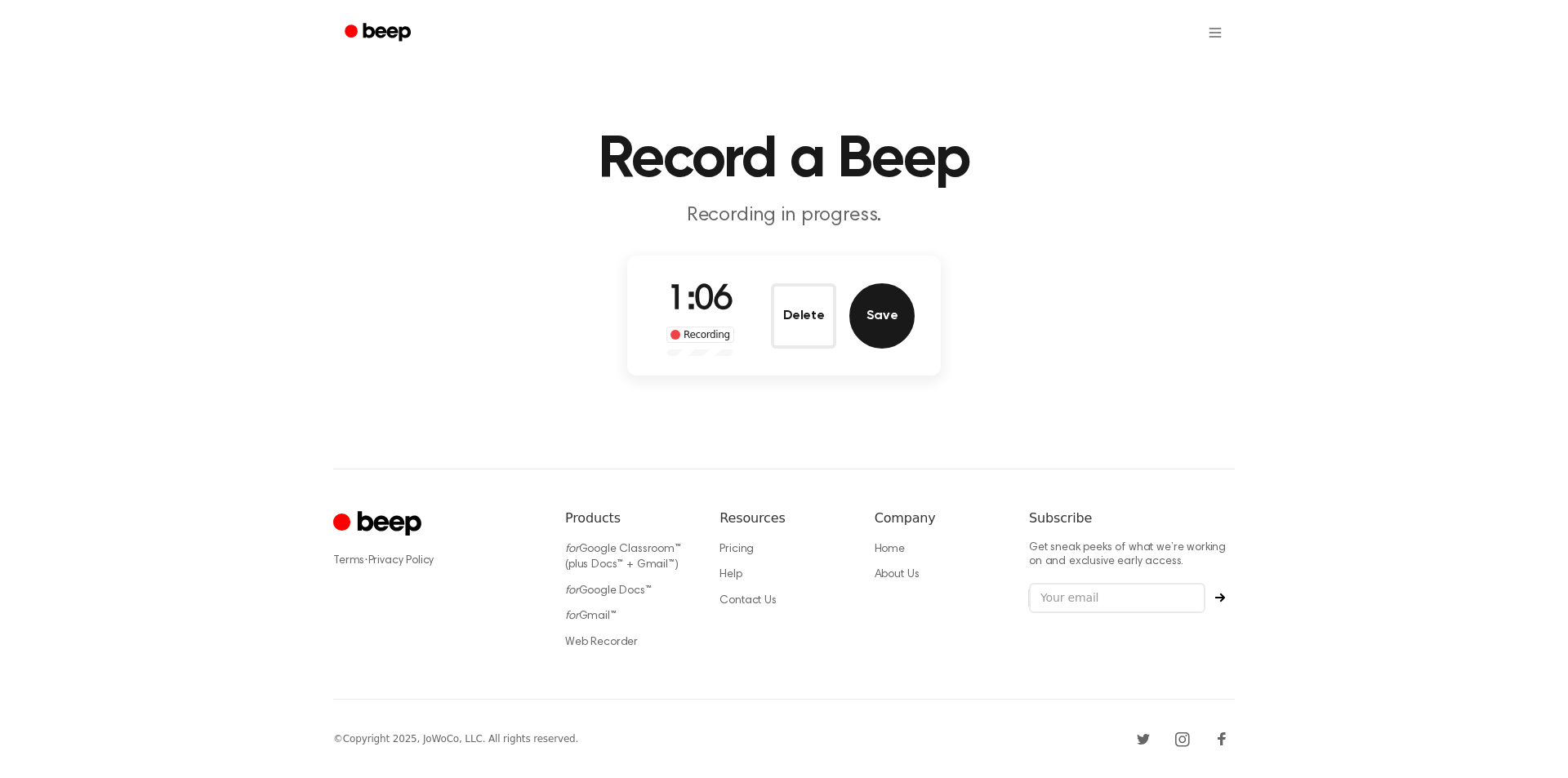
click at [869, 323] on button "Save" at bounding box center [882, 316] width 65 height 65
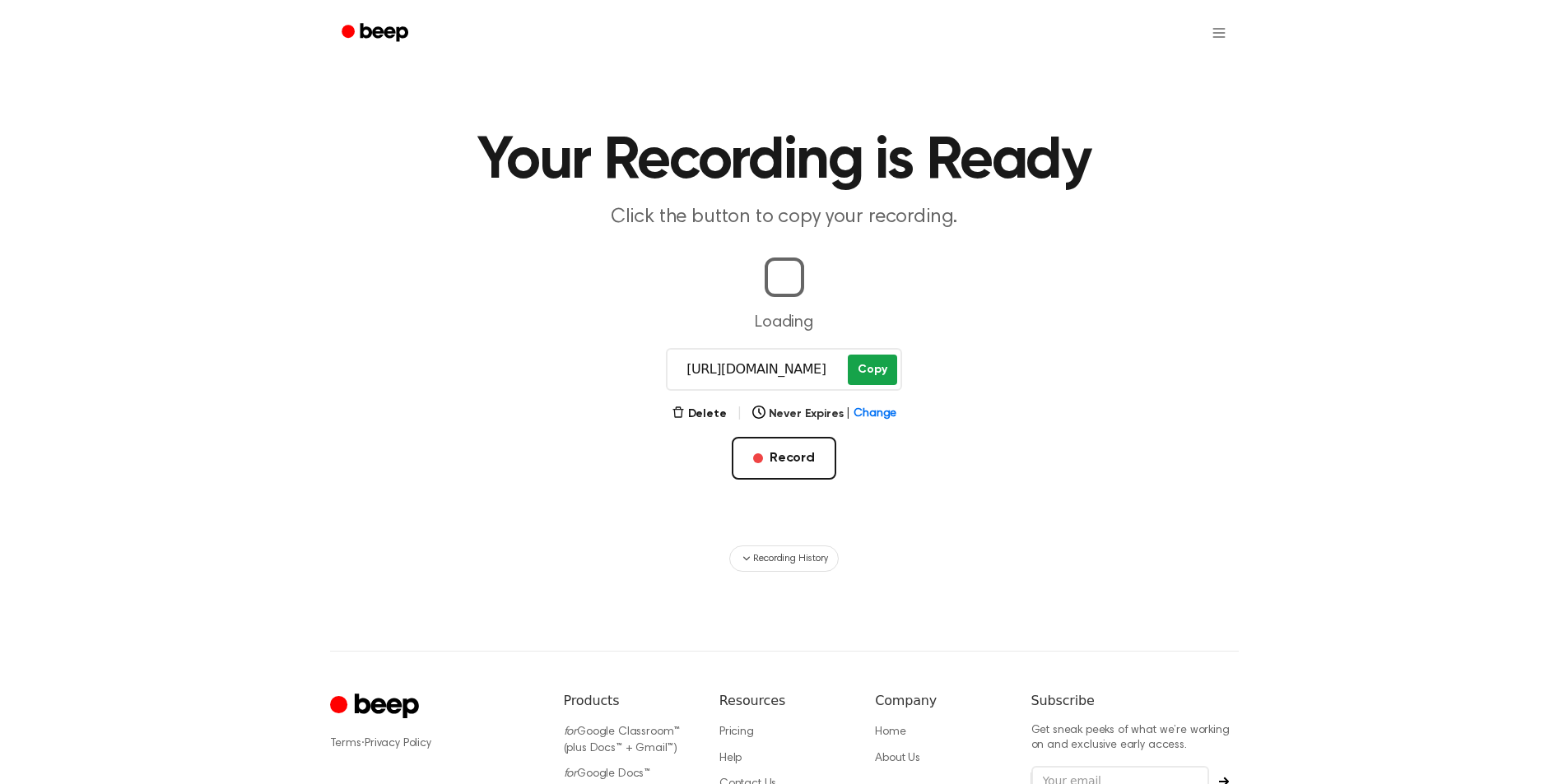
click at [880, 370] on main "Your Recording is Ready Click the button to copy your recording. Loading [URL][…" at bounding box center [784, 286] width 1568 height 572
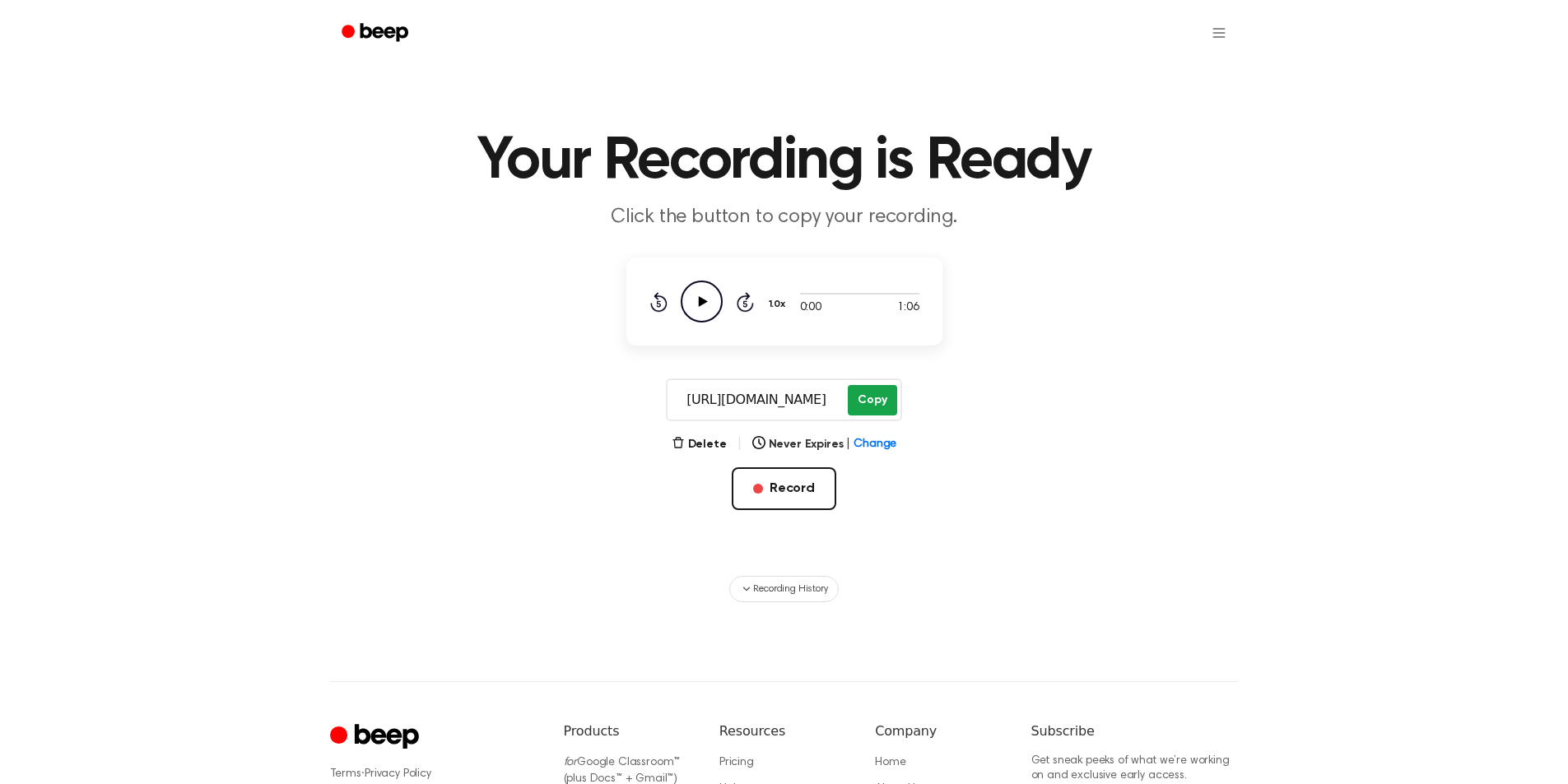
click at [877, 407] on button "Copy" at bounding box center [872, 400] width 48 height 30
click at [800, 495] on button "Record" at bounding box center [784, 488] width 105 height 43
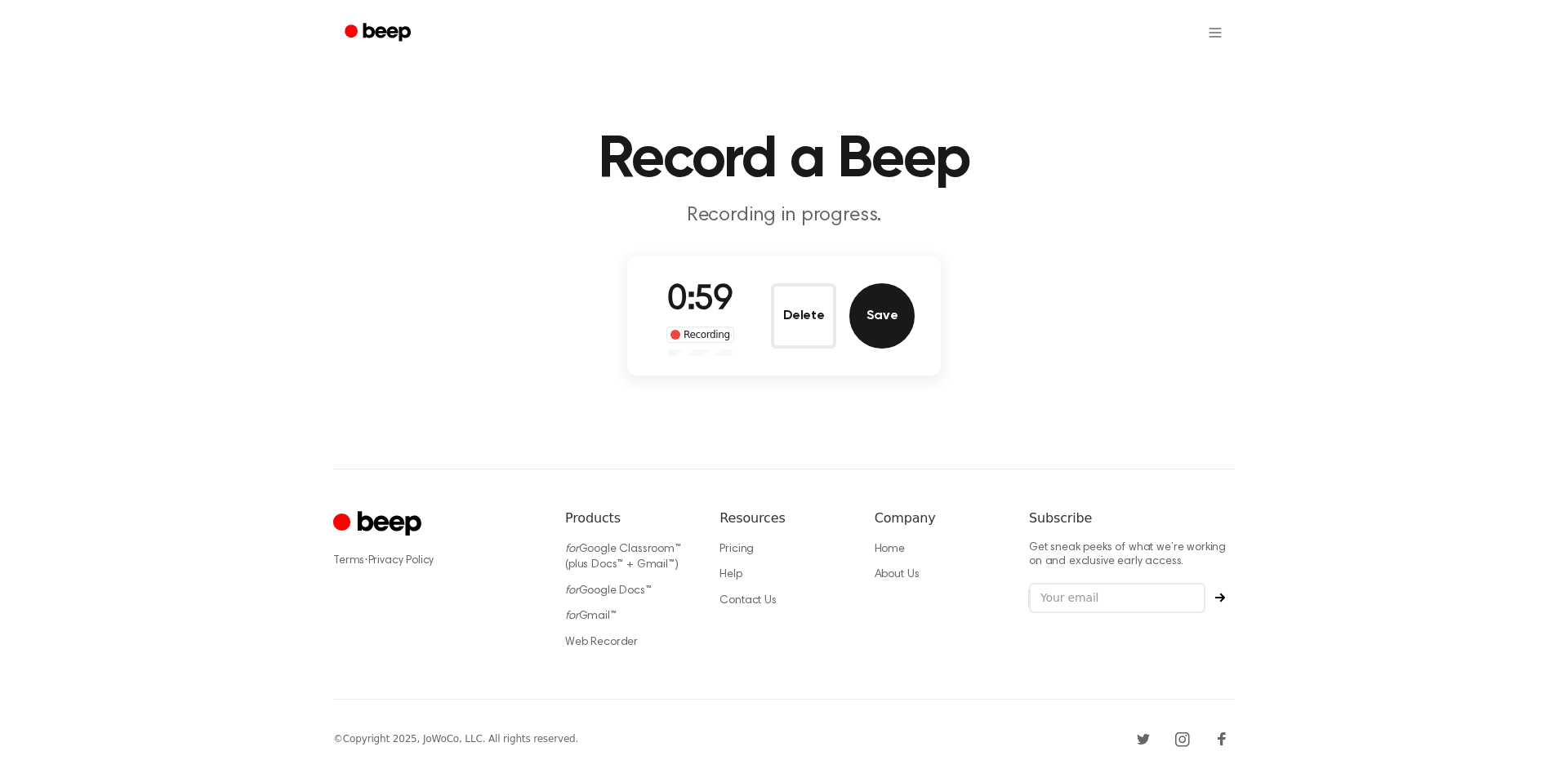
click at [885, 324] on button "Save" at bounding box center [882, 316] width 65 height 65
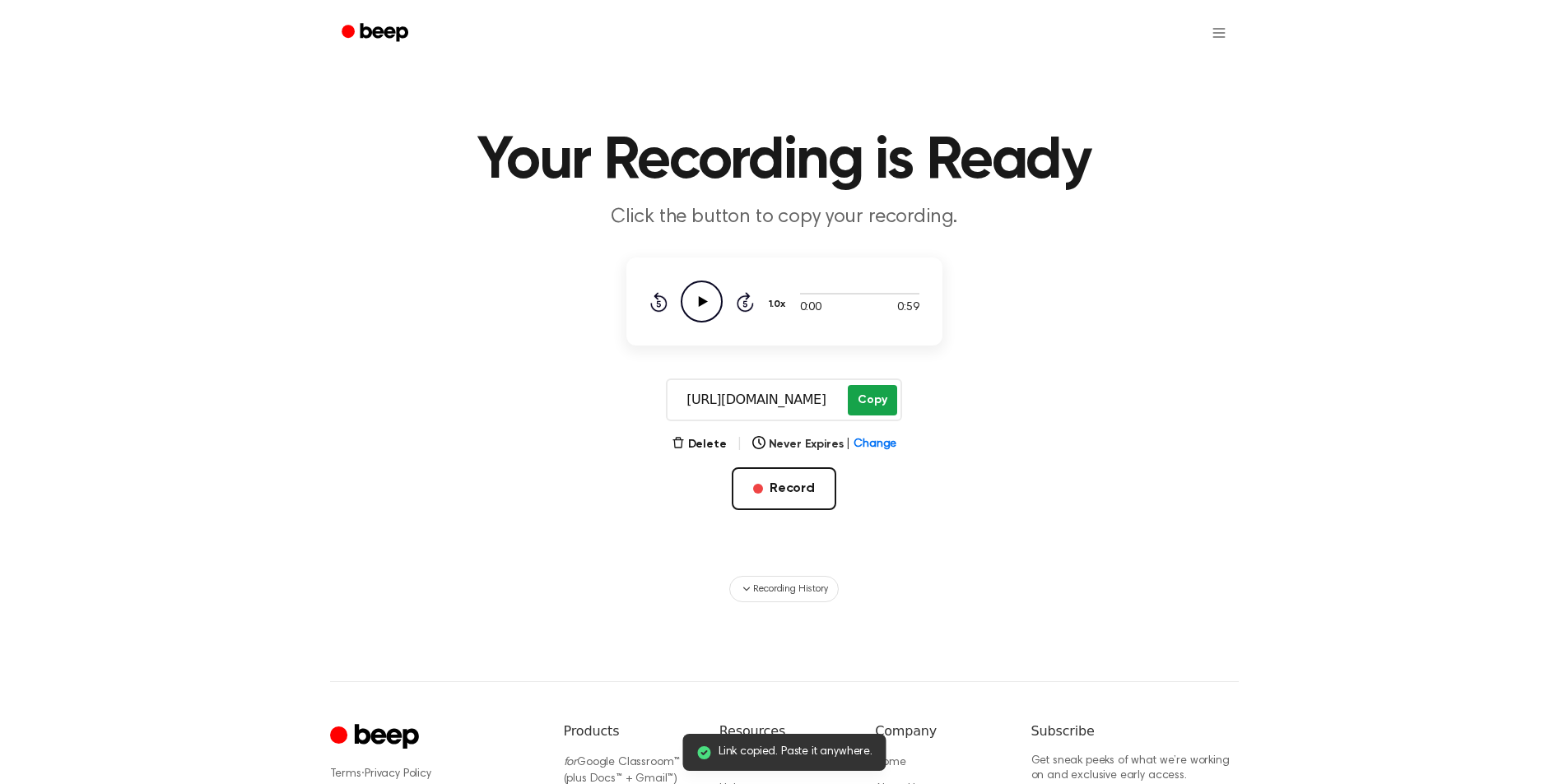
click at [878, 395] on button "Copy" at bounding box center [872, 400] width 48 height 30
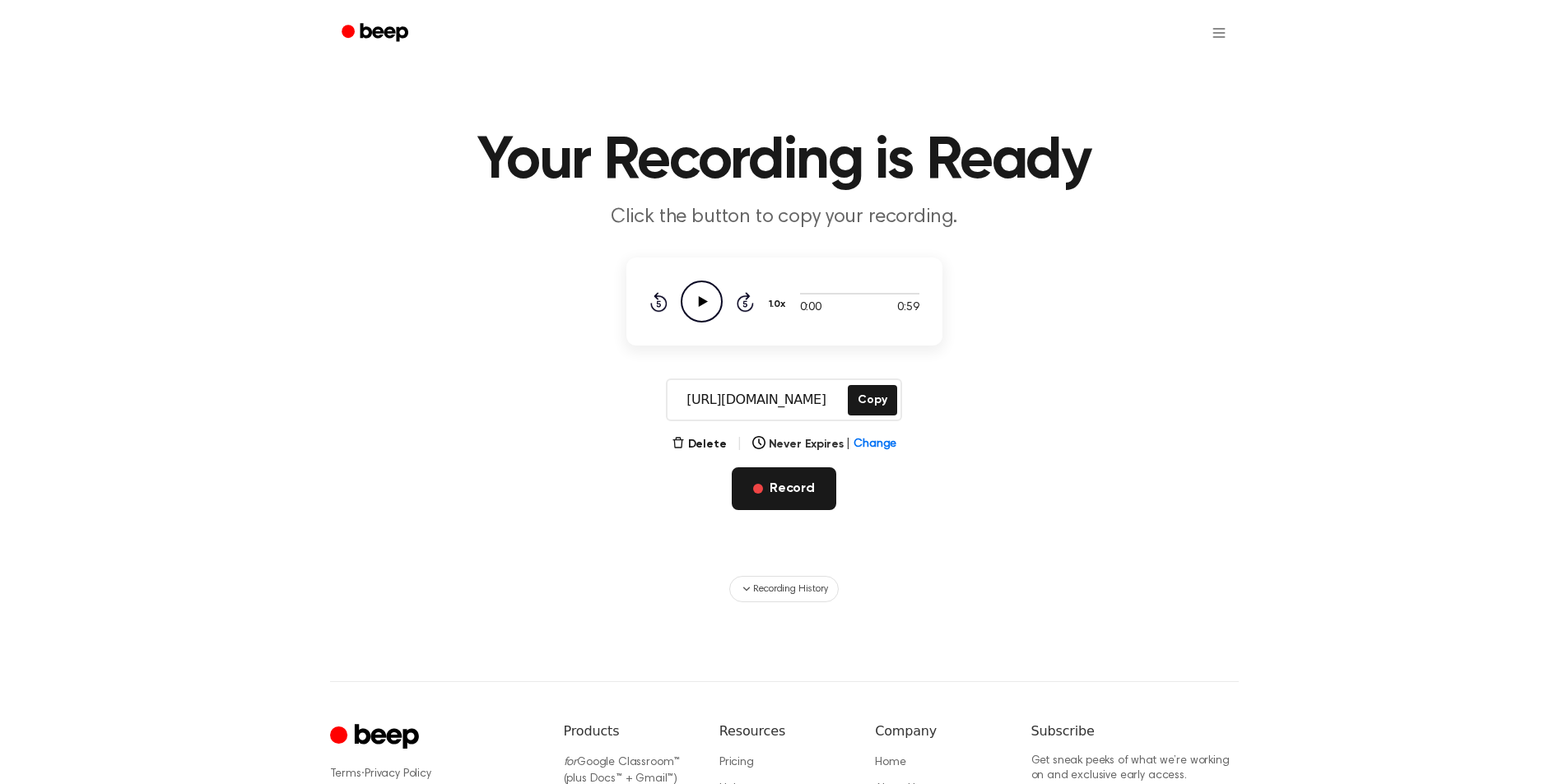
click at [798, 490] on button "Record" at bounding box center [784, 488] width 105 height 43
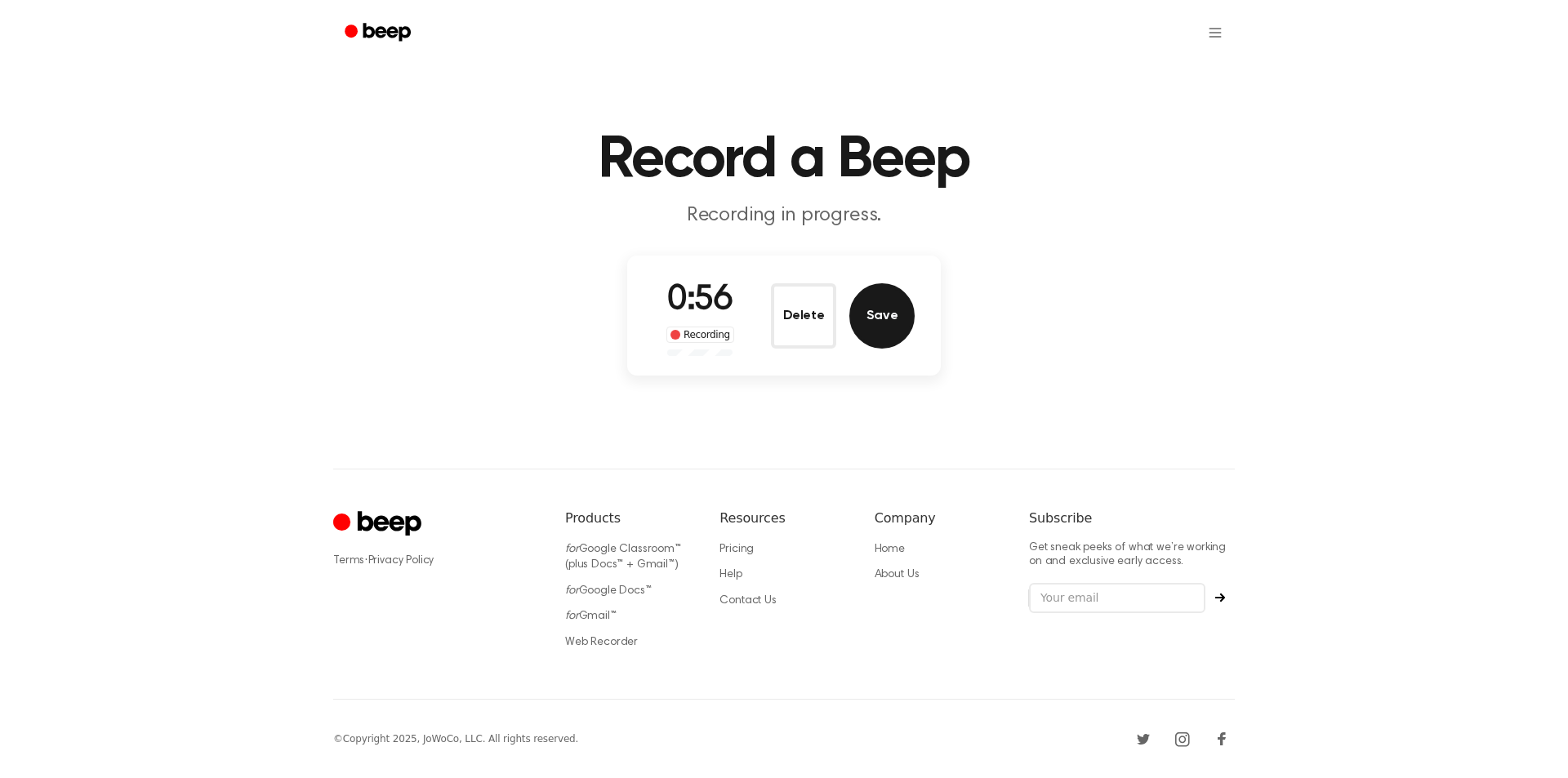
click at [869, 318] on button "Save" at bounding box center [882, 316] width 65 height 65
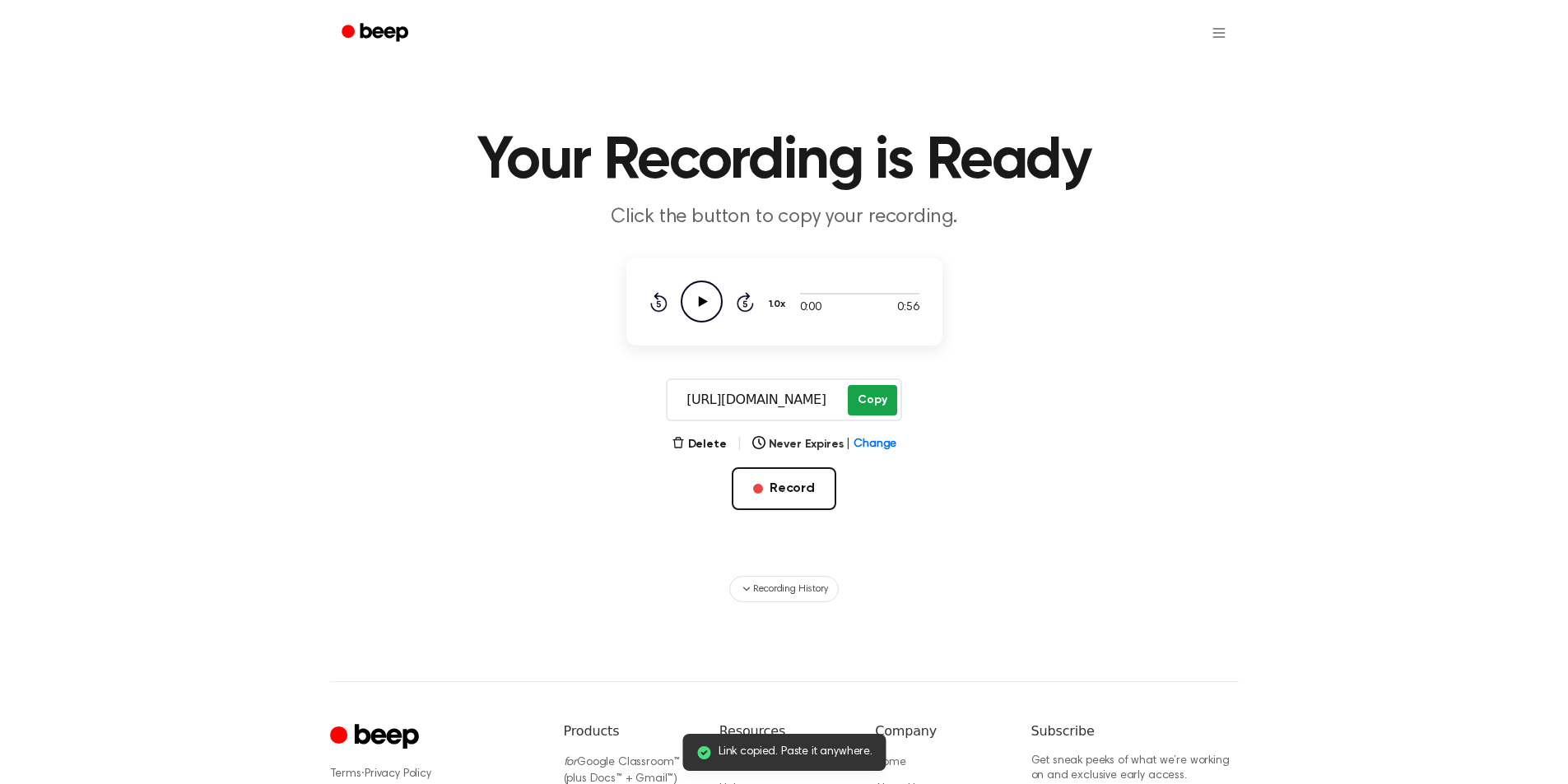
click at [875, 395] on button "Copy" at bounding box center [872, 400] width 48 height 30
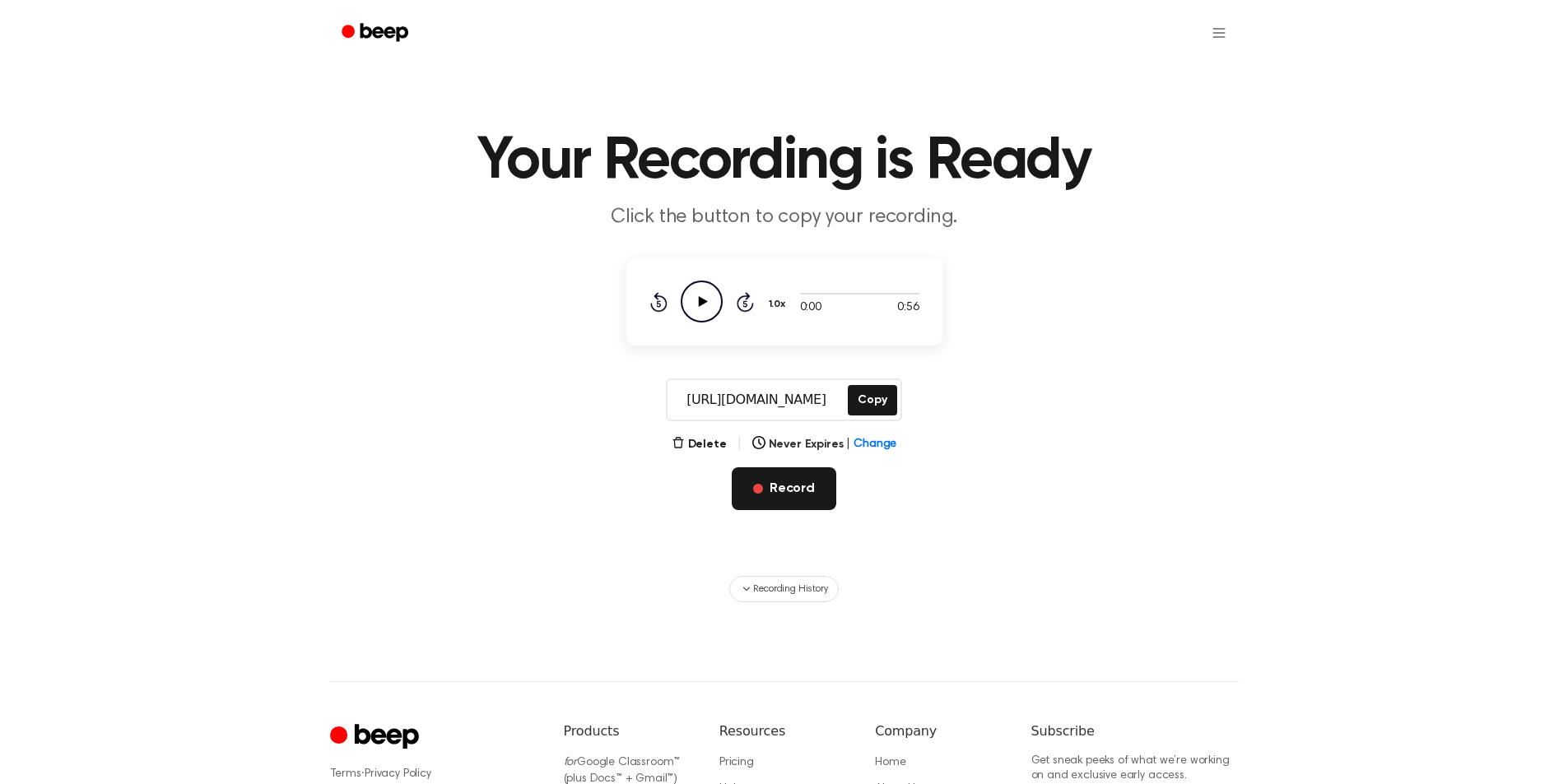
click at [801, 497] on button "Record" at bounding box center [784, 488] width 105 height 43
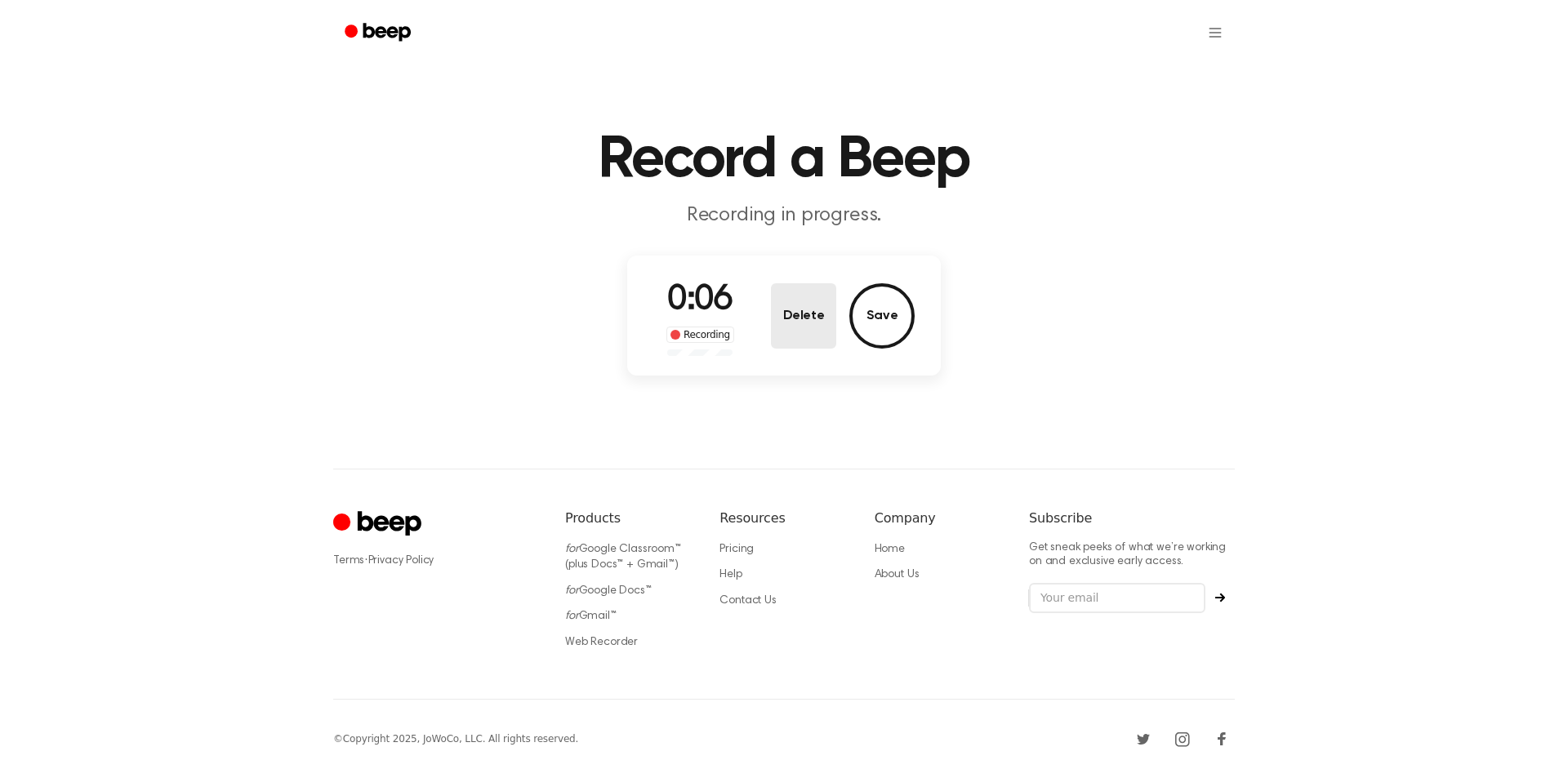
click at [797, 329] on button "Delete" at bounding box center [803, 316] width 65 height 65
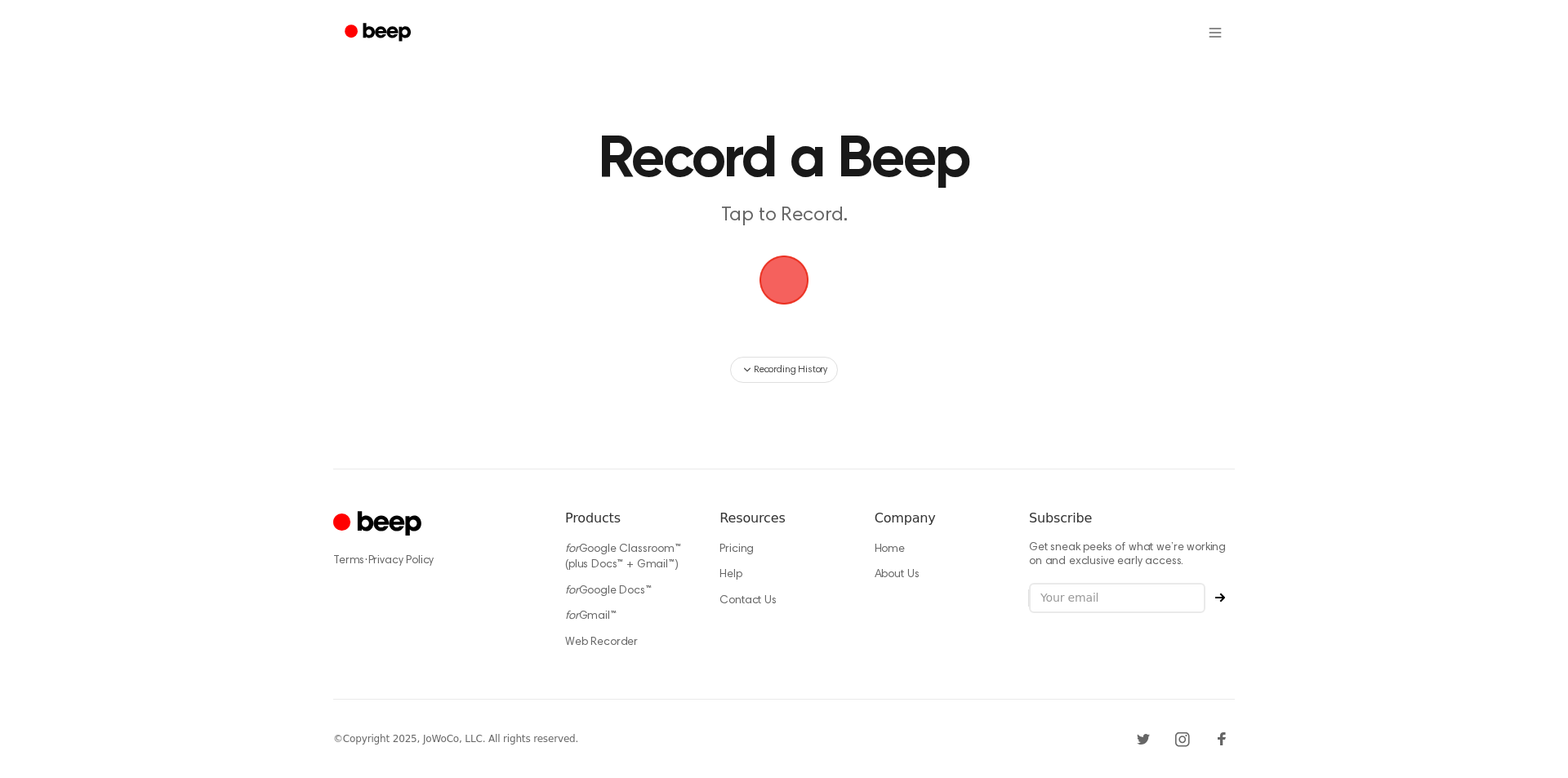
click at [781, 287] on span "button" at bounding box center [783, 280] width 91 height 91
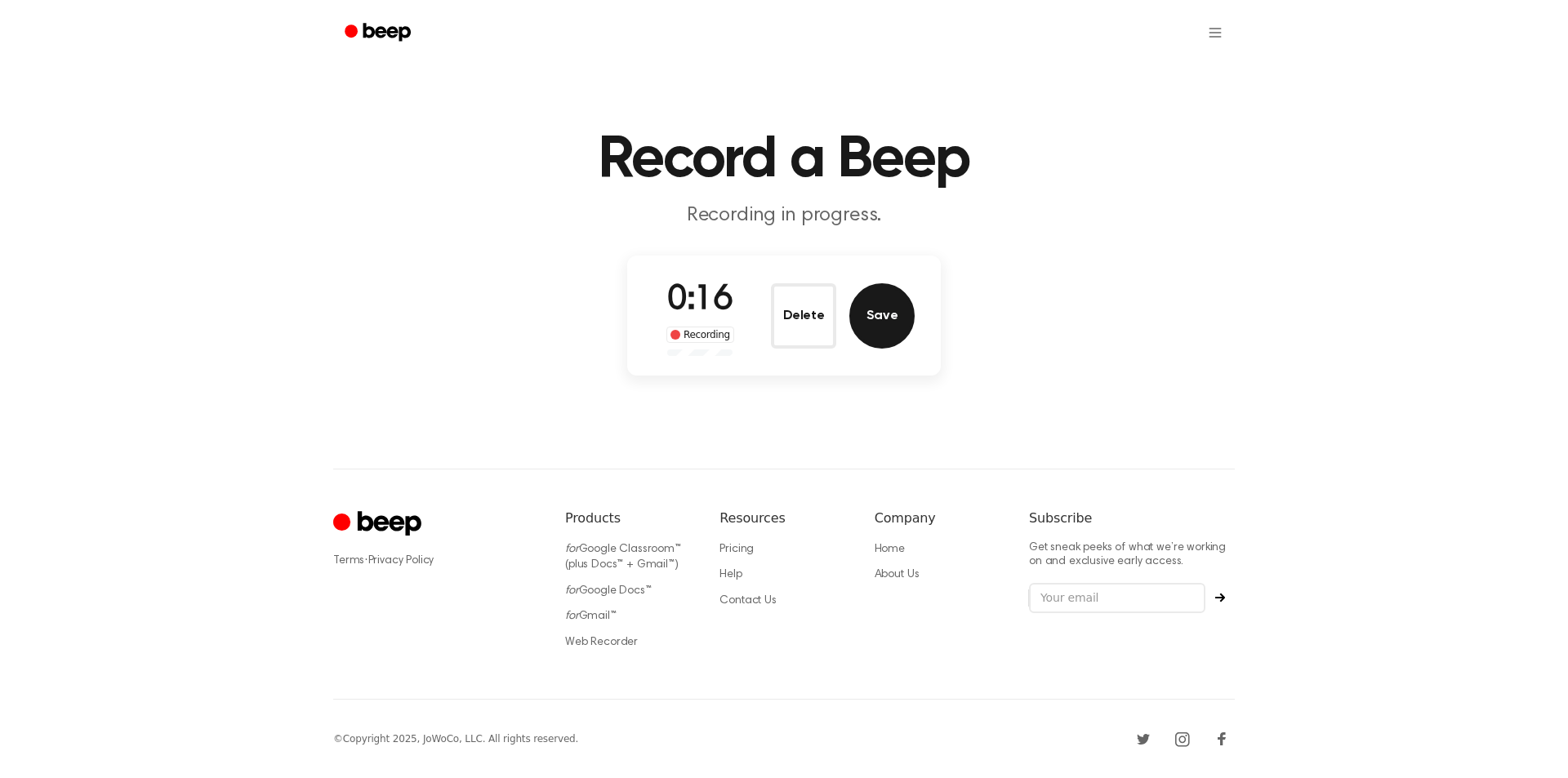
click at [887, 316] on button "Save" at bounding box center [882, 316] width 65 height 65
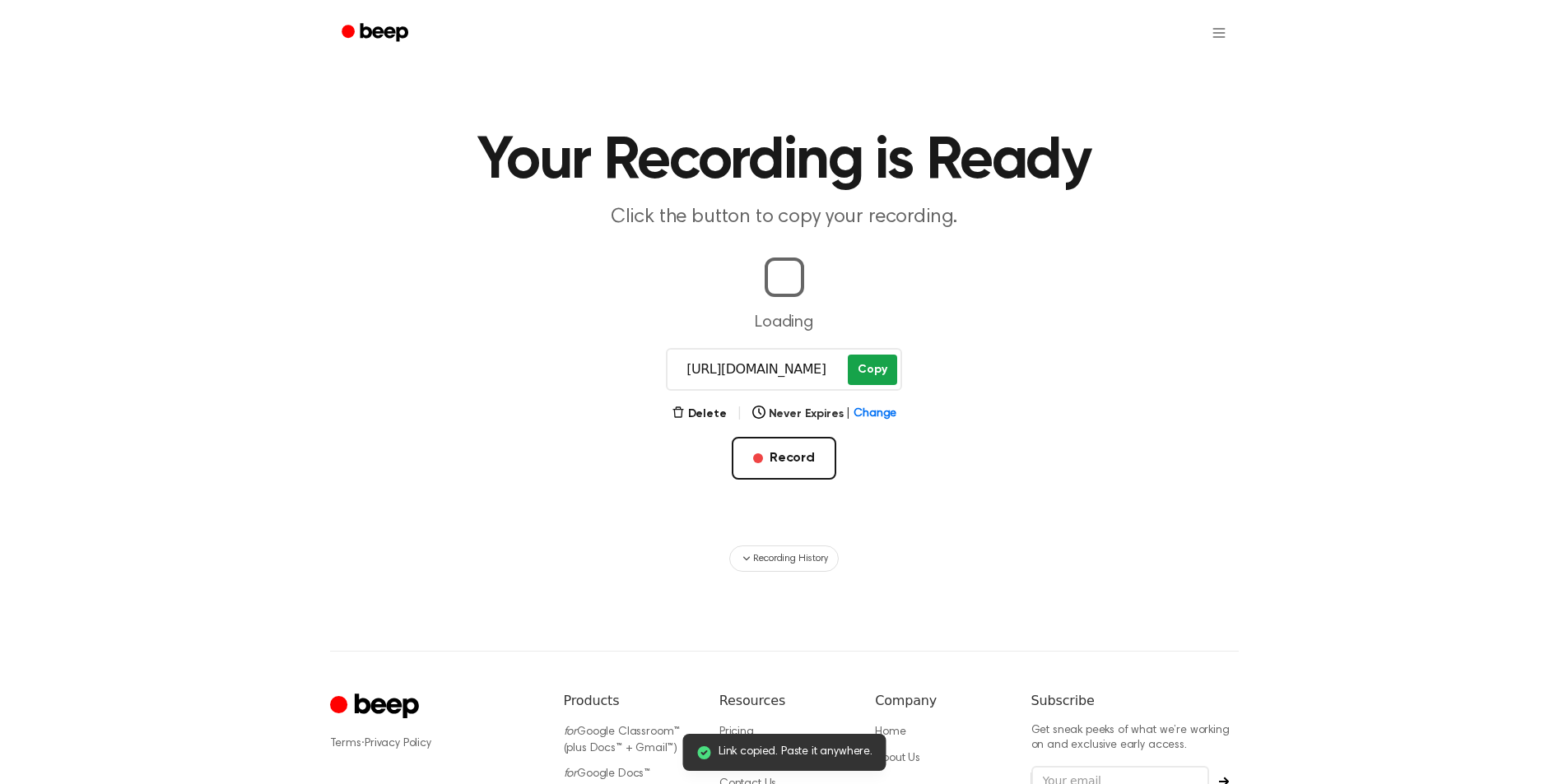
click at [867, 369] on main "Link copied. Paste it anywhere. Your Recording is Ready Click the button to cop…" at bounding box center [784, 286] width 1568 height 572
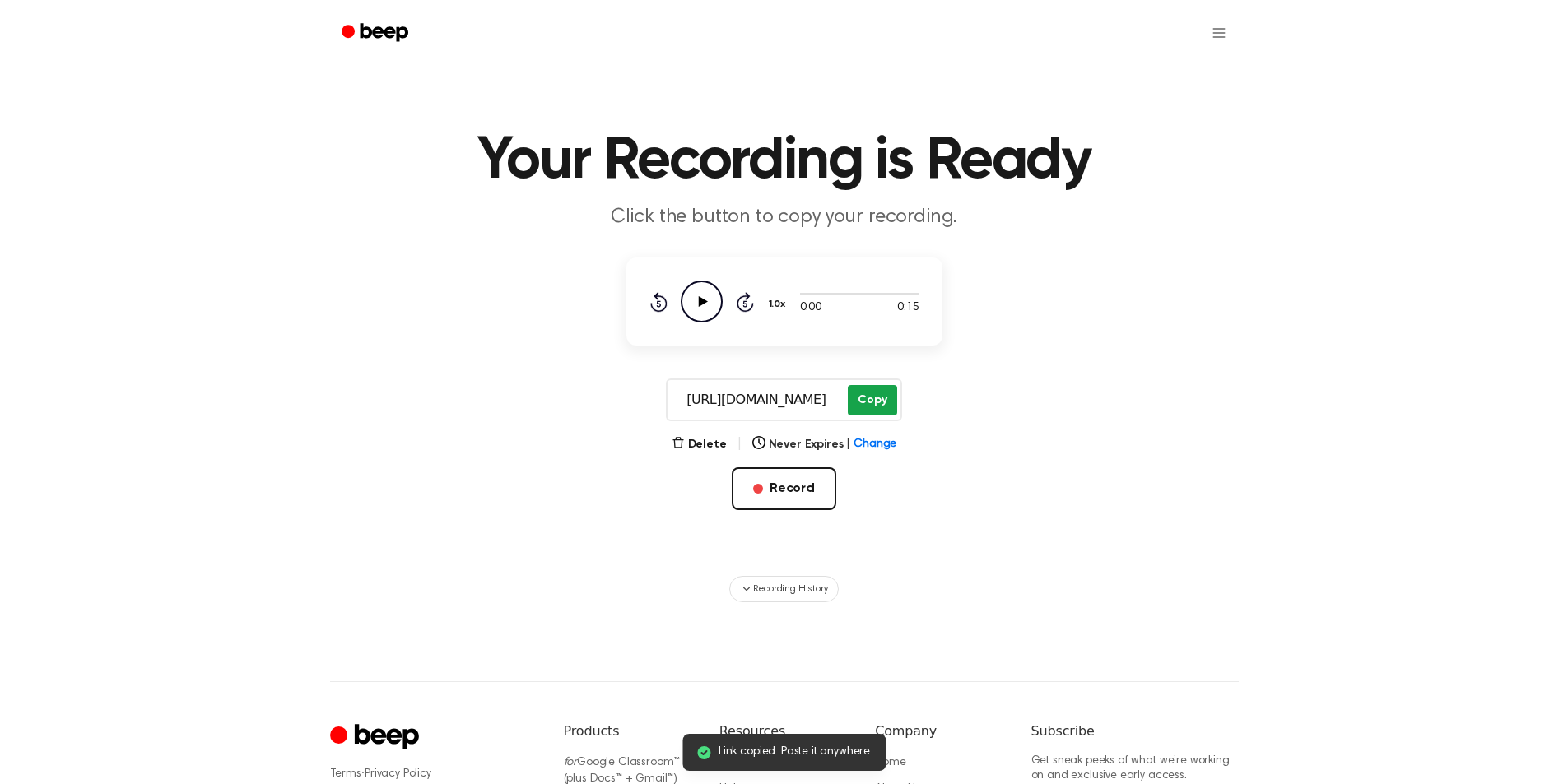
click at [868, 408] on button "Copy" at bounding box center [872, 400] width 48 height 30
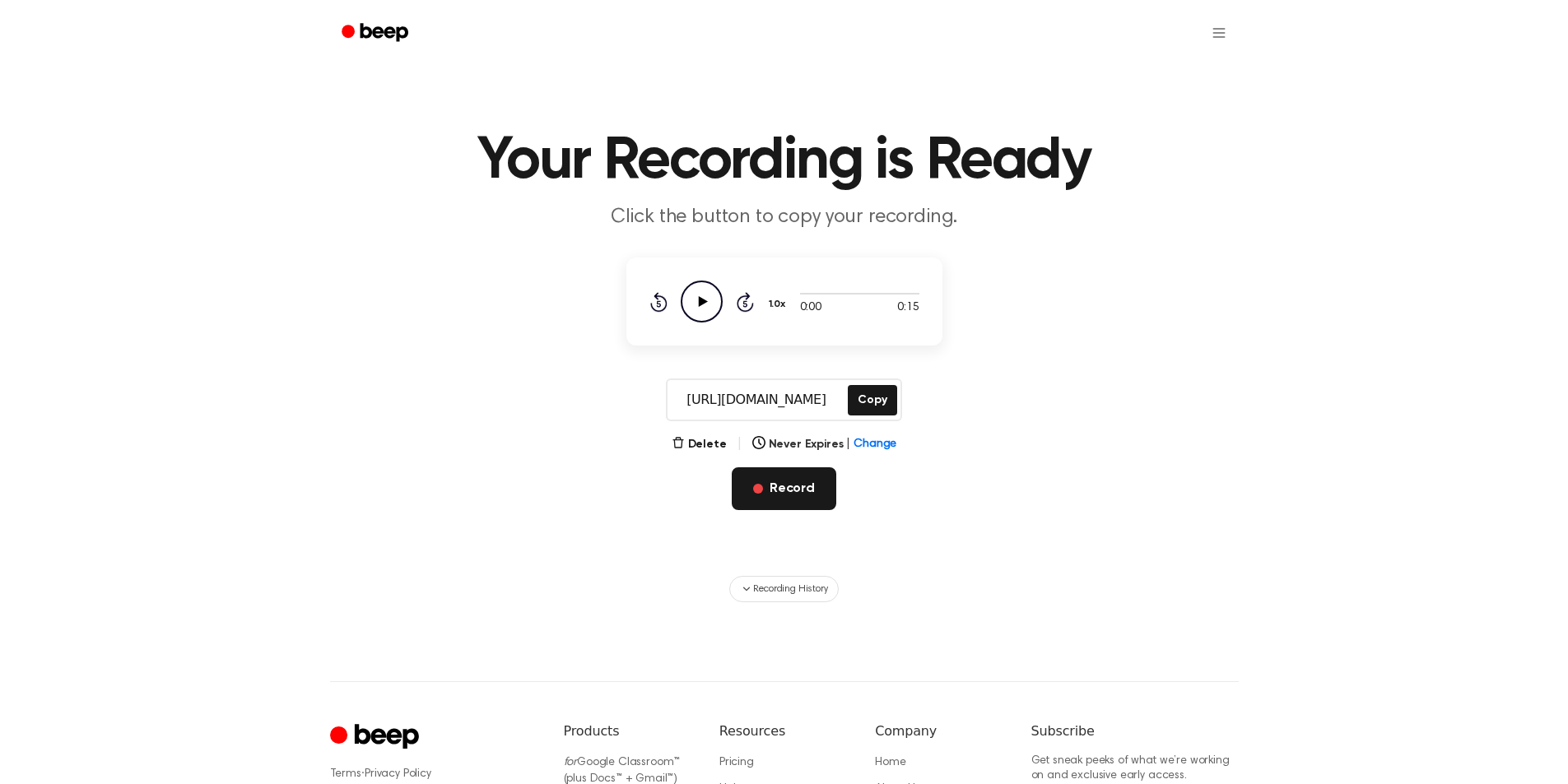
click at [767, 487] on button "Record" at bounding box center [784, 488] width 105 height 43
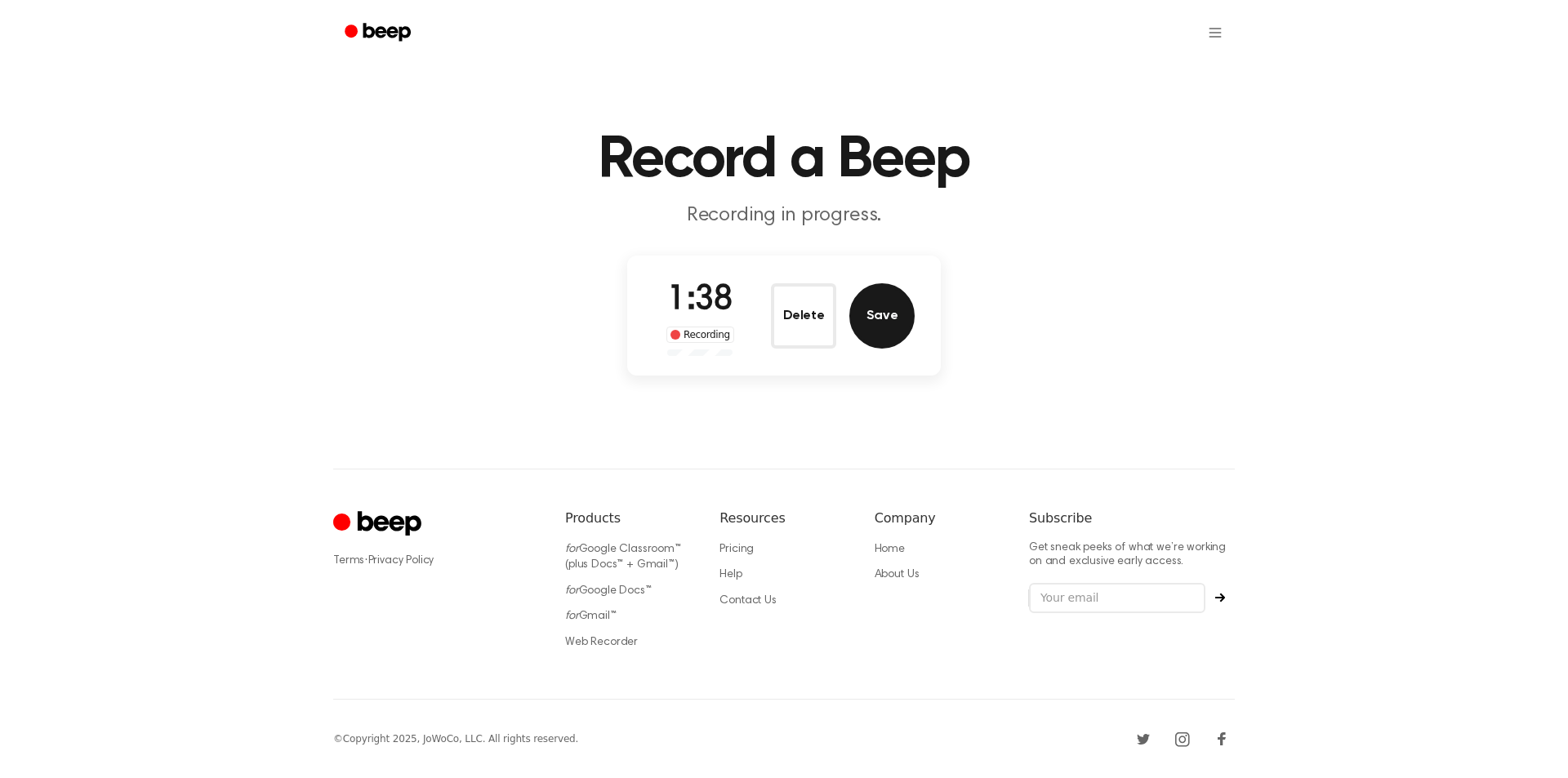
click at [882, 306] on button "Save" at bounding box center [882, 316] width 65 height 65
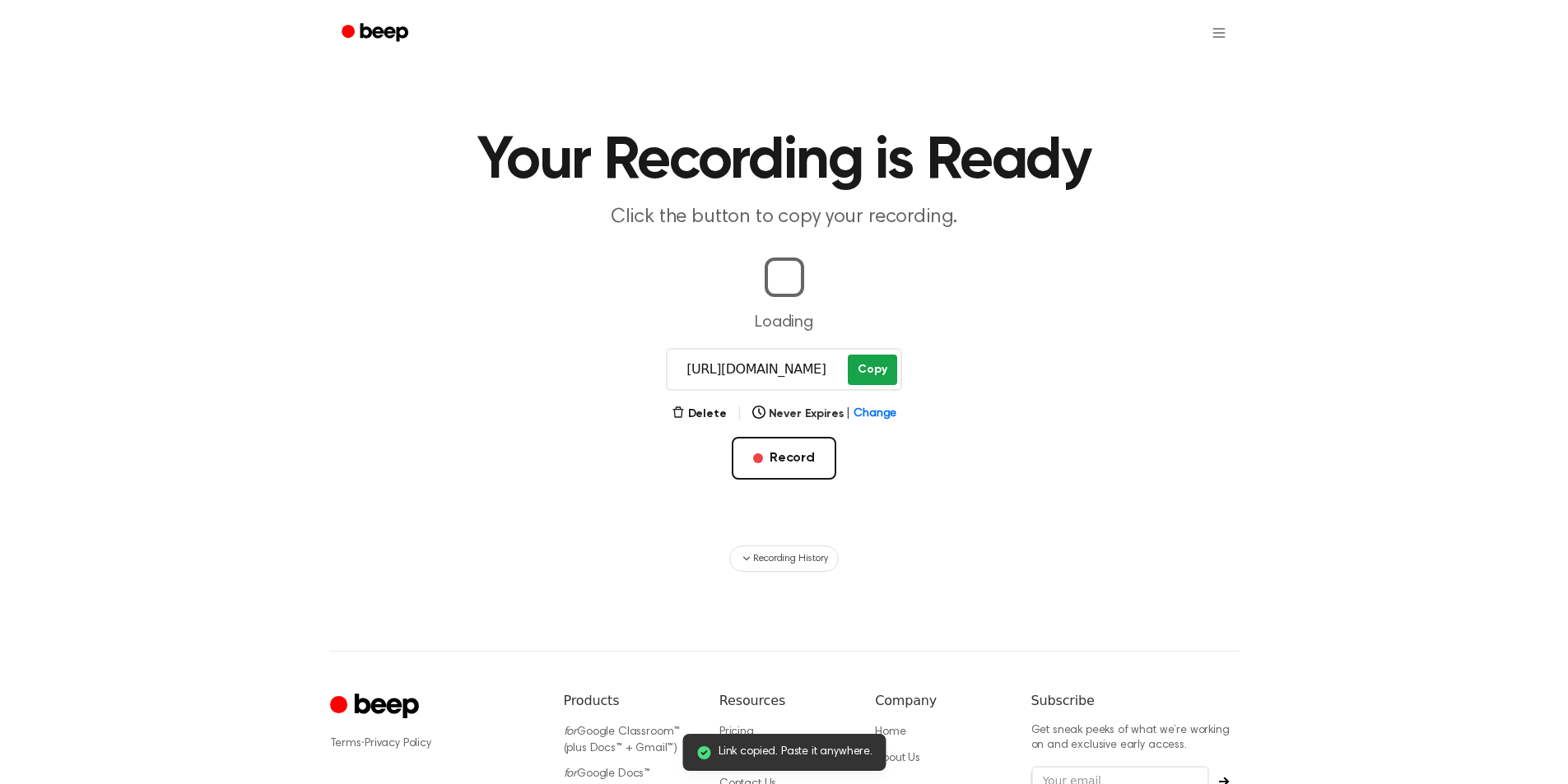
click at [879, 377] on button "Copy" at bounding box center [872, 370] width 48 height 30
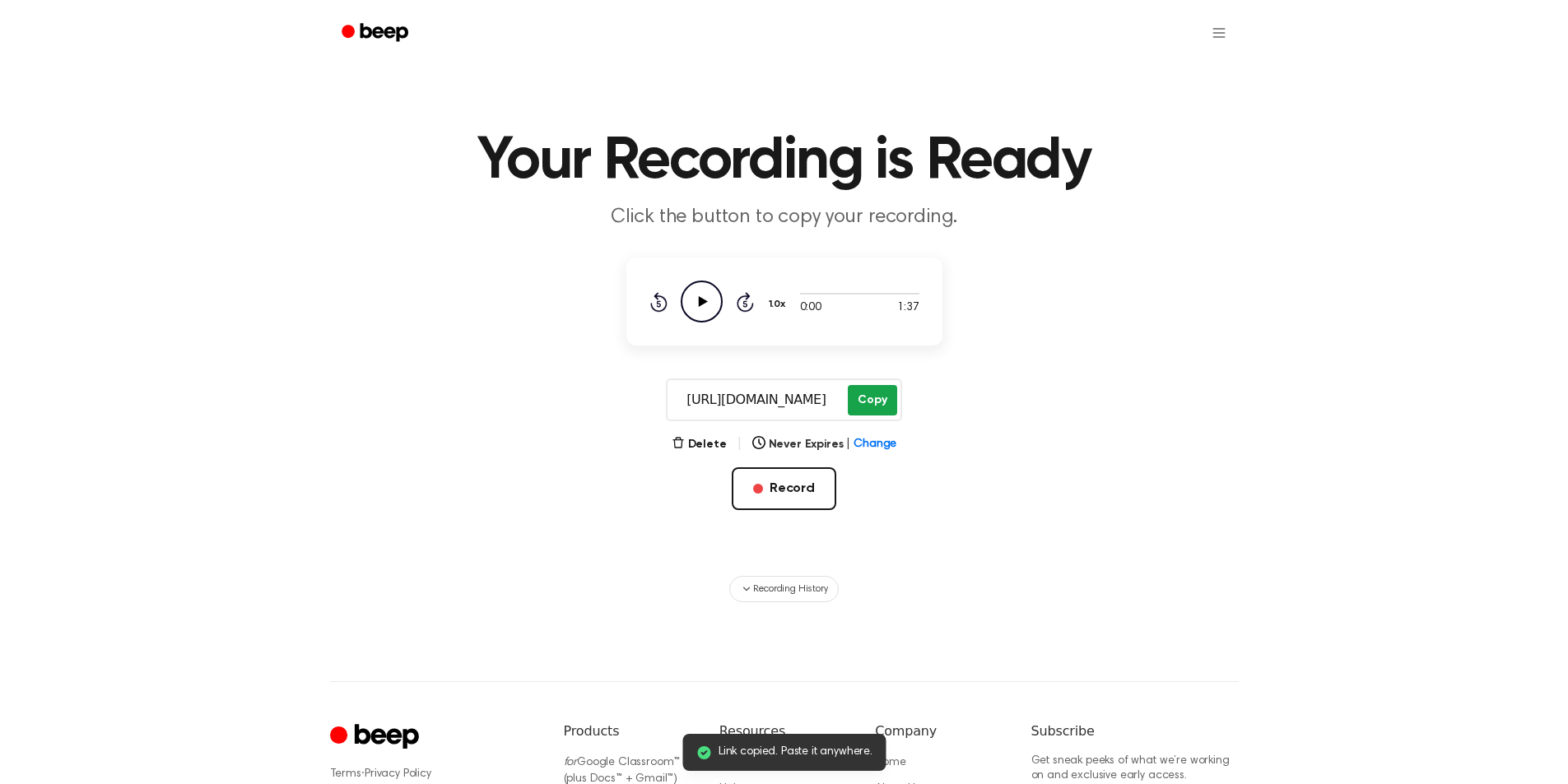
click at [859, 402] on button "Copy" at bounding box center [872, 400] width 48 height 30
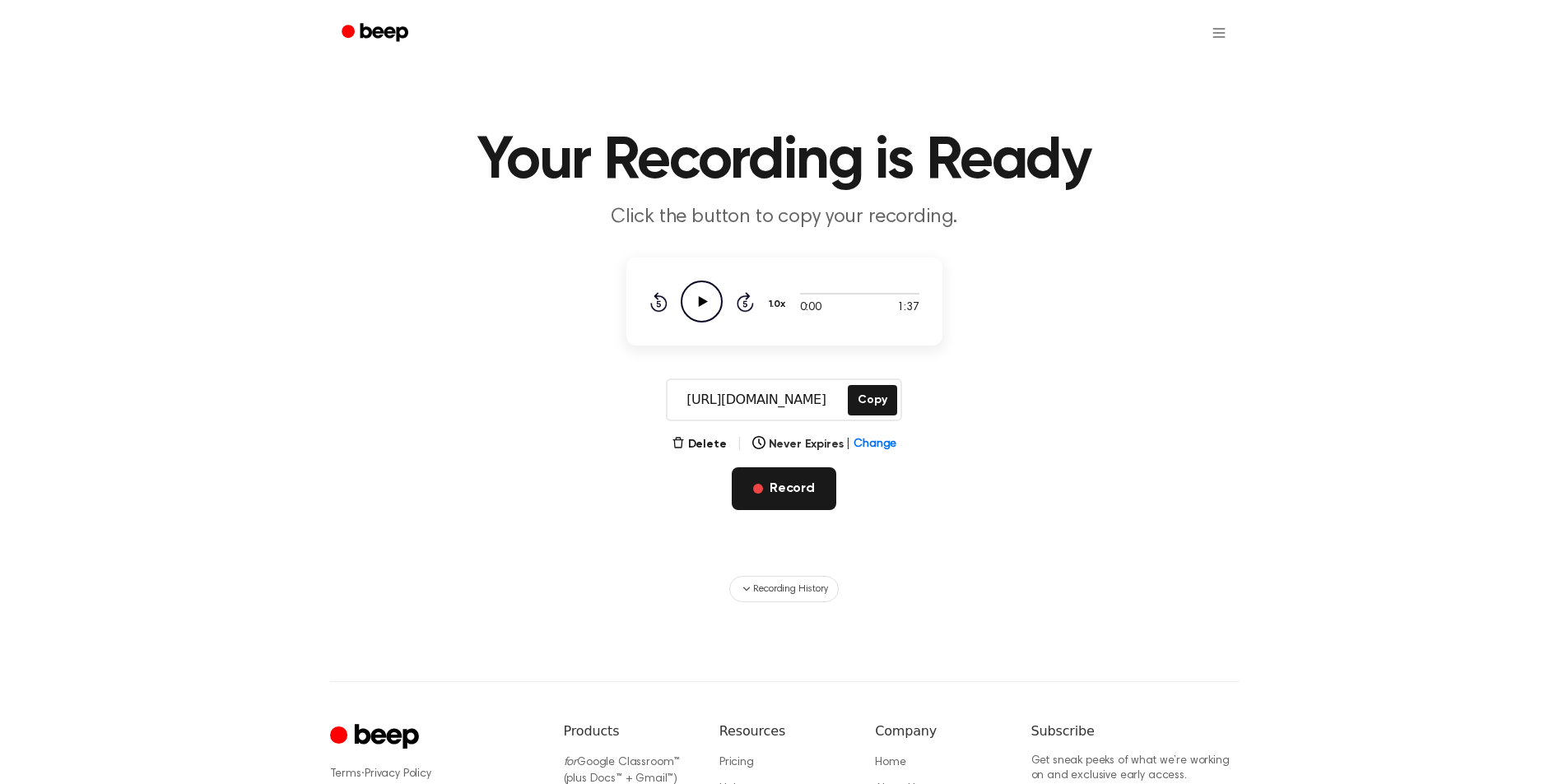
click at [804, 484] on button "Record" at bounding box center [784, 488] width 105 height 43
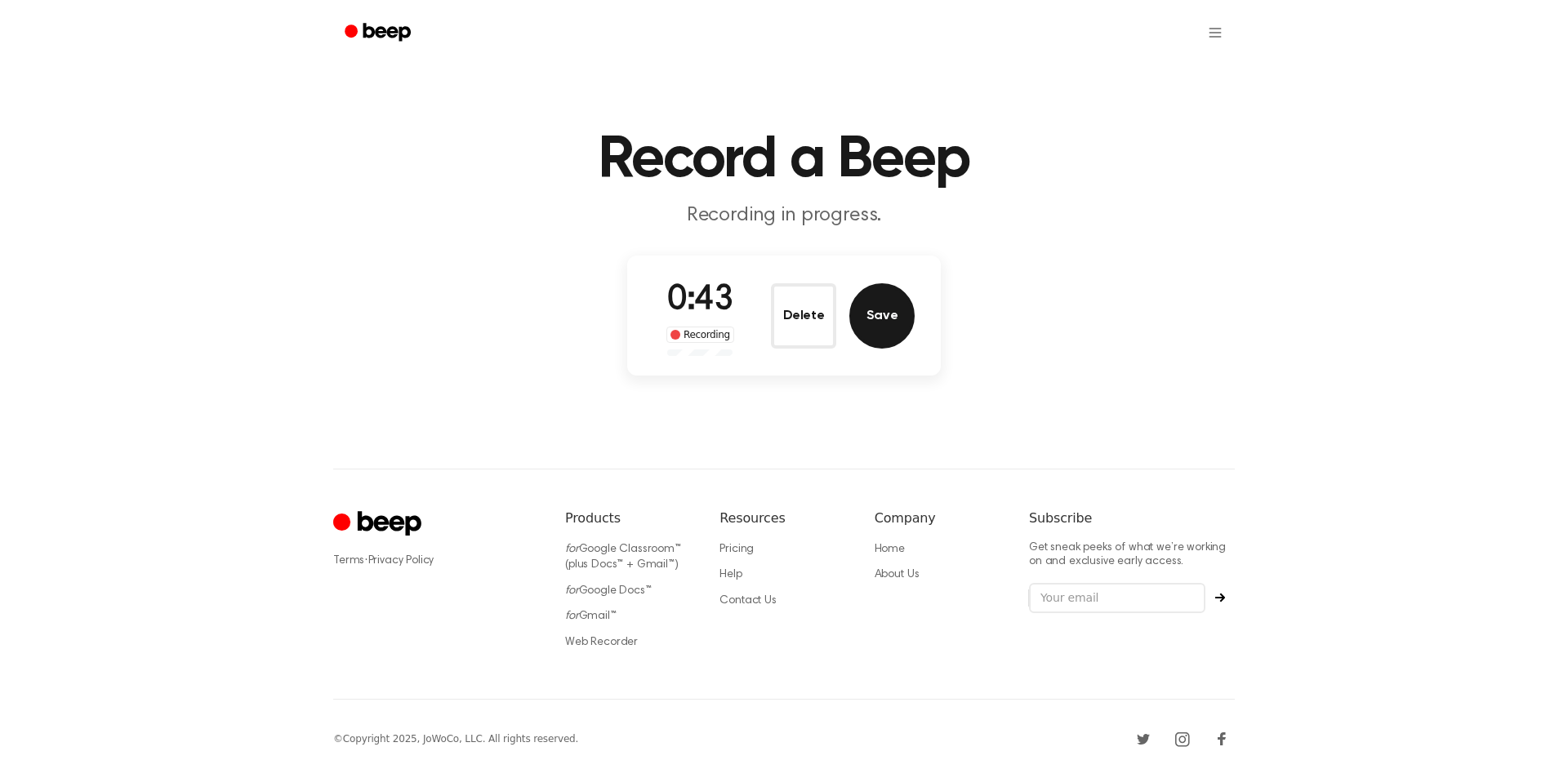
click at [885, 323] on button "Save" at bounding box center [882, 316] width 65 height 65
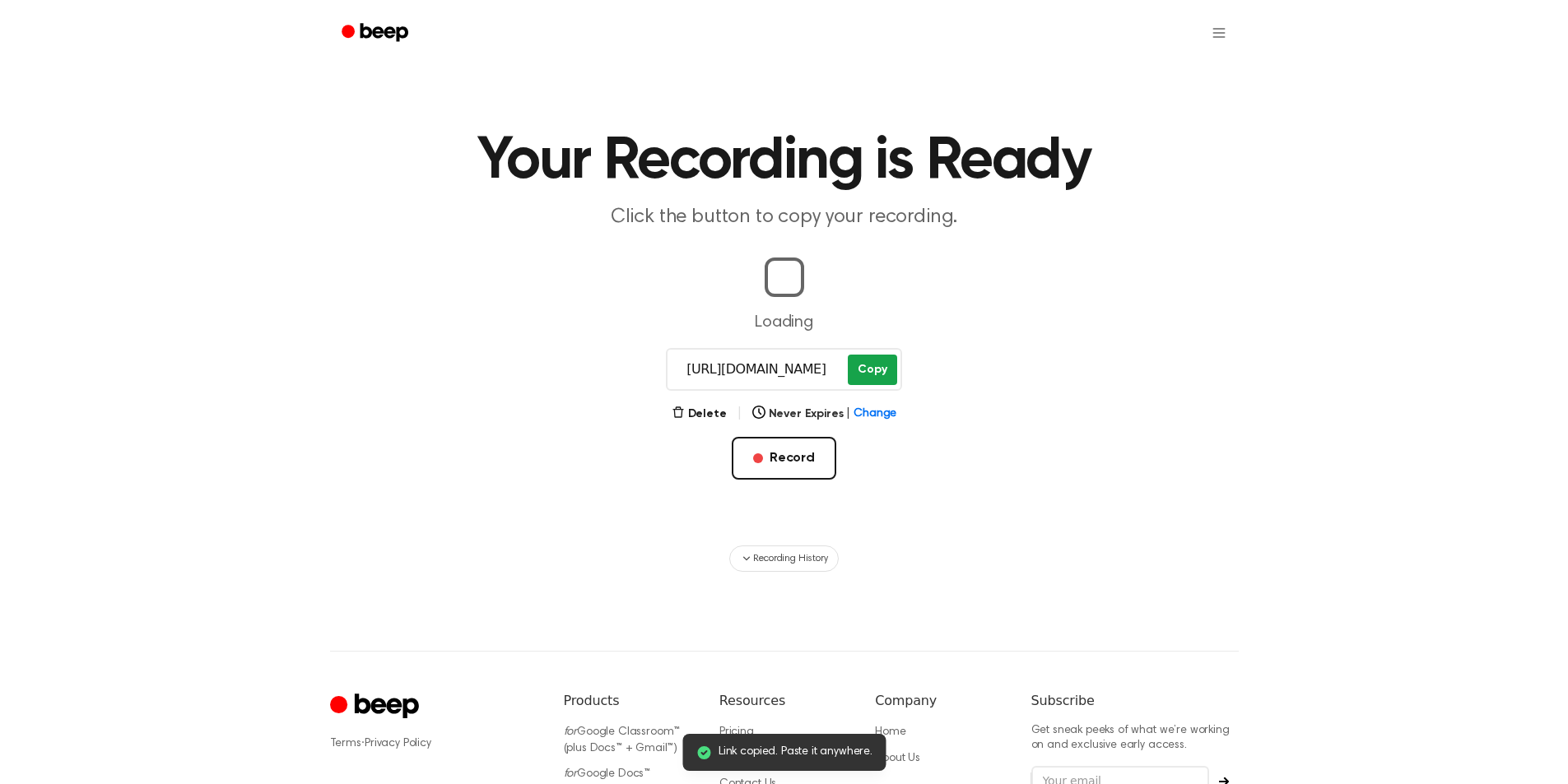
click at [884, 376] on button "Copy" at bounding box center [872, 370] width 48 height 30
